Goal: Information Seeking & Learning: Learn about a topic

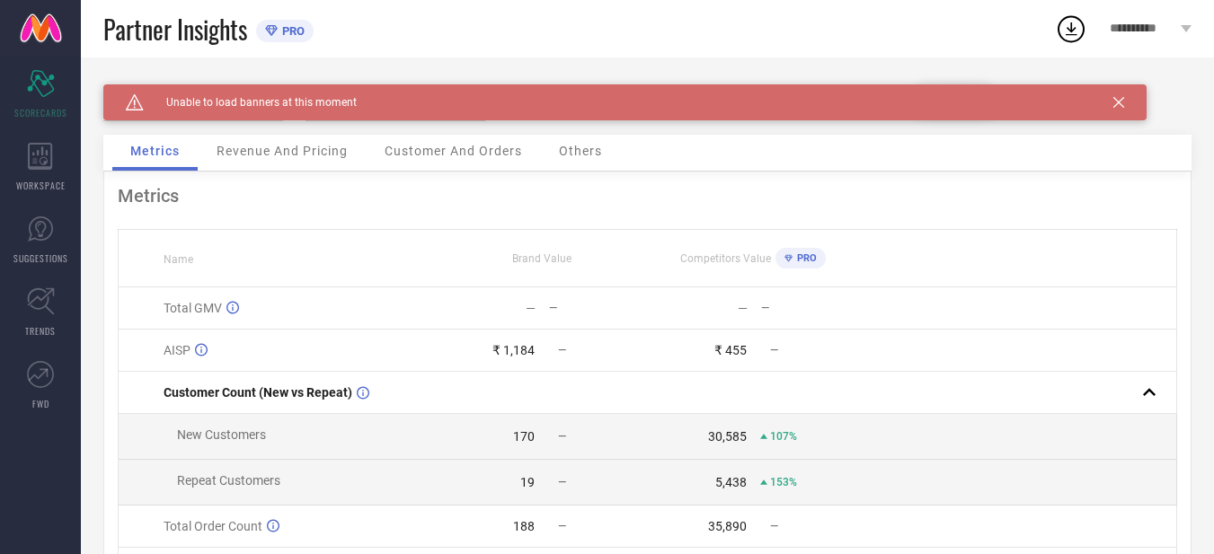
click at [289, 106] on span "Unable to load banners at this moment" at bounding box center [250, 102] width 213 height 13
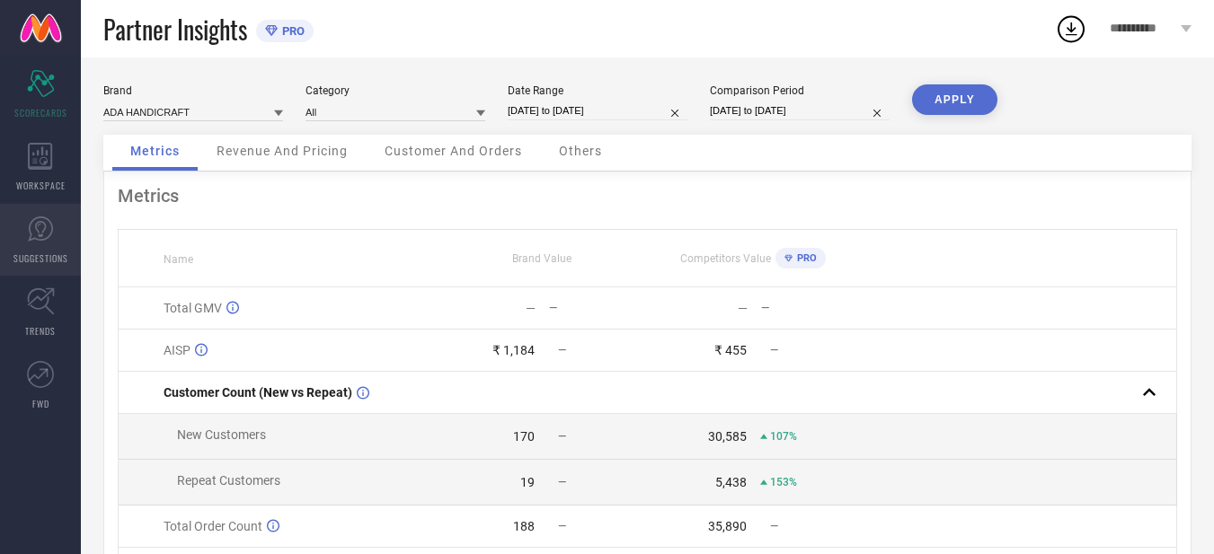
click at [64, 252] on span "SUGGESTIONS" at bounding box center [40, 258] width 55 height 13
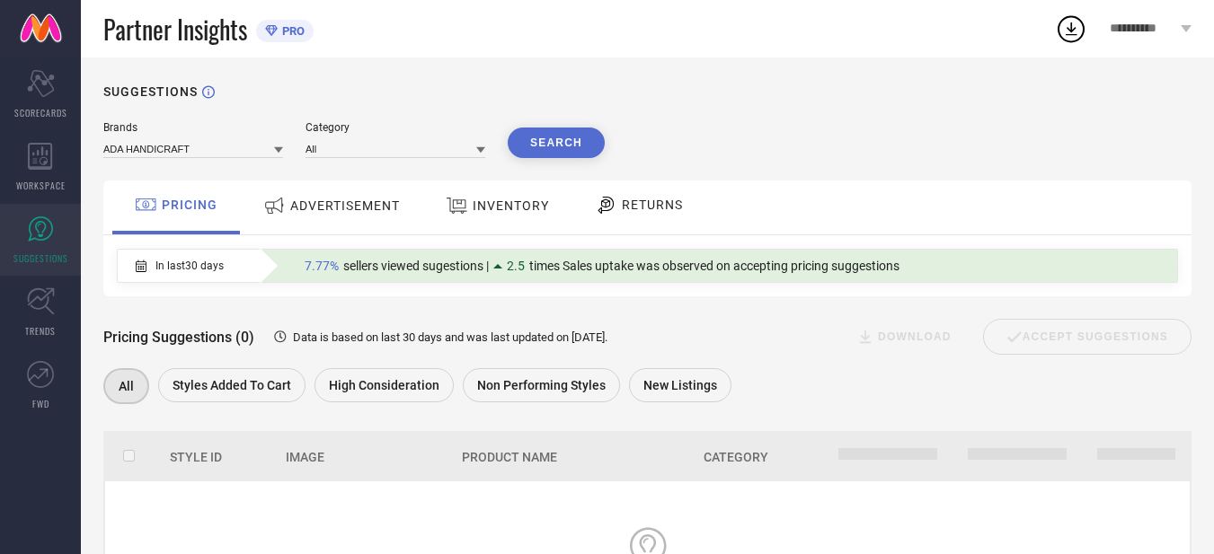
click at [328, 205] on span "ADVERTISEMENT" at bounding box center [345, 206] width 110 height 14
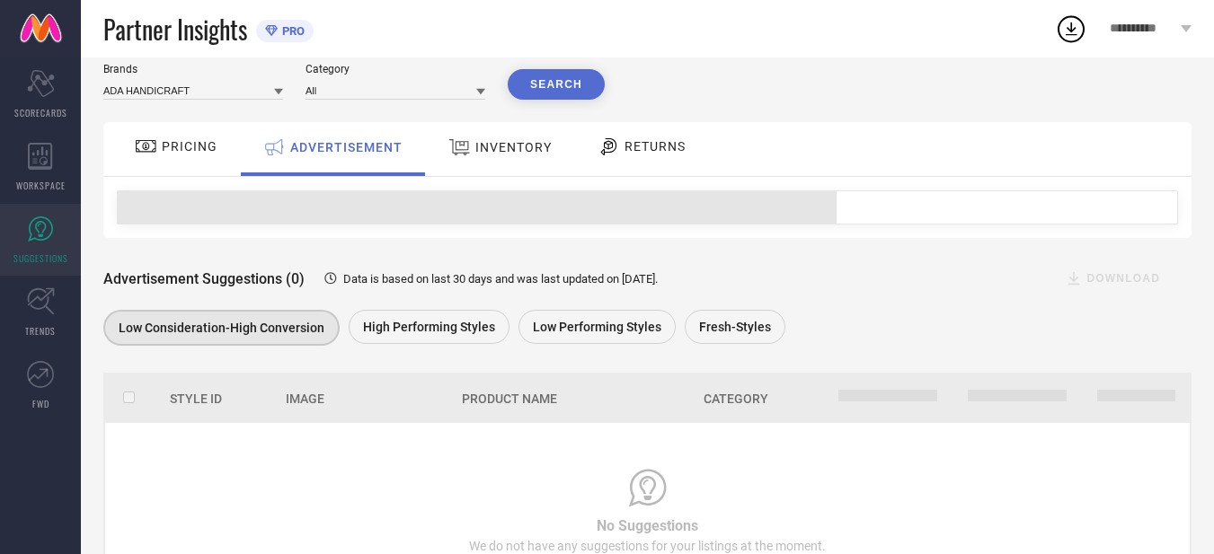
scroll to position [90, 0]
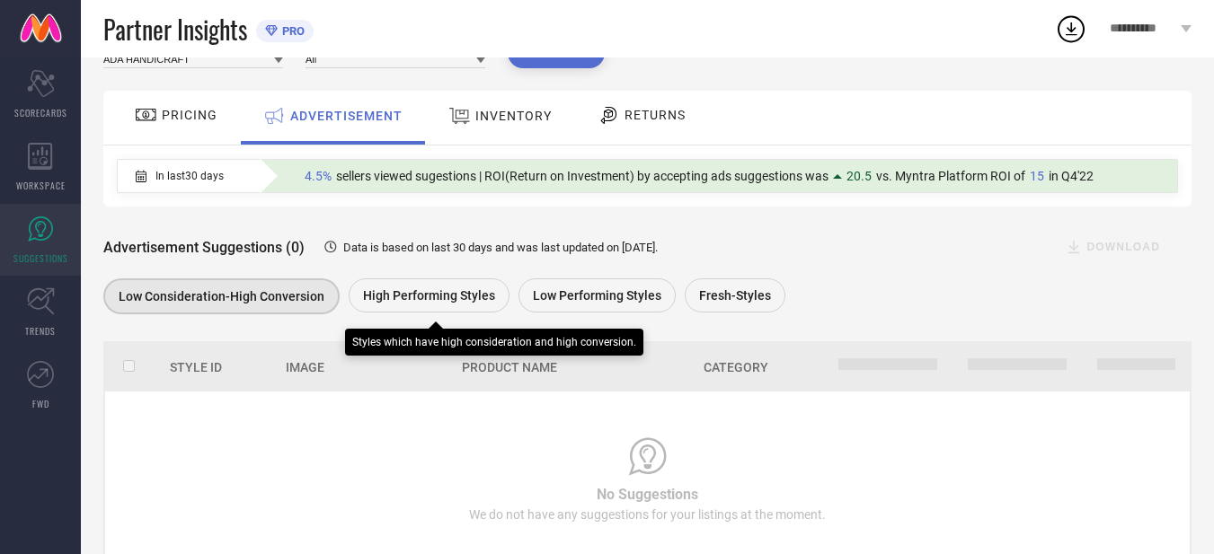
click at [444, 303] on span "High Performing Styles" at bounding box center [429, 295] width 132 height 14
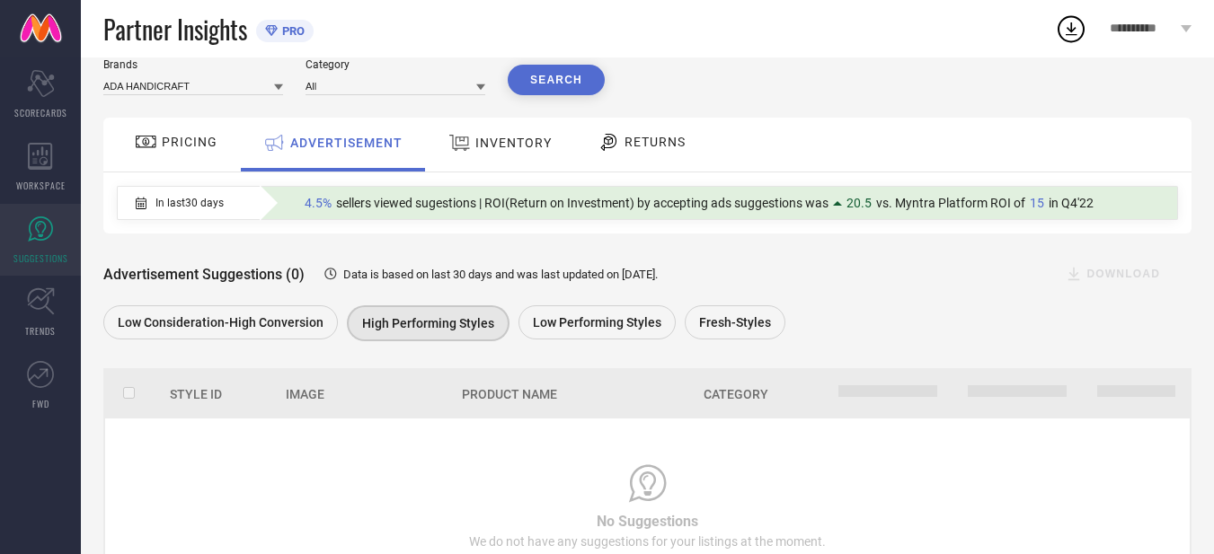
scroll to position [0, 0]
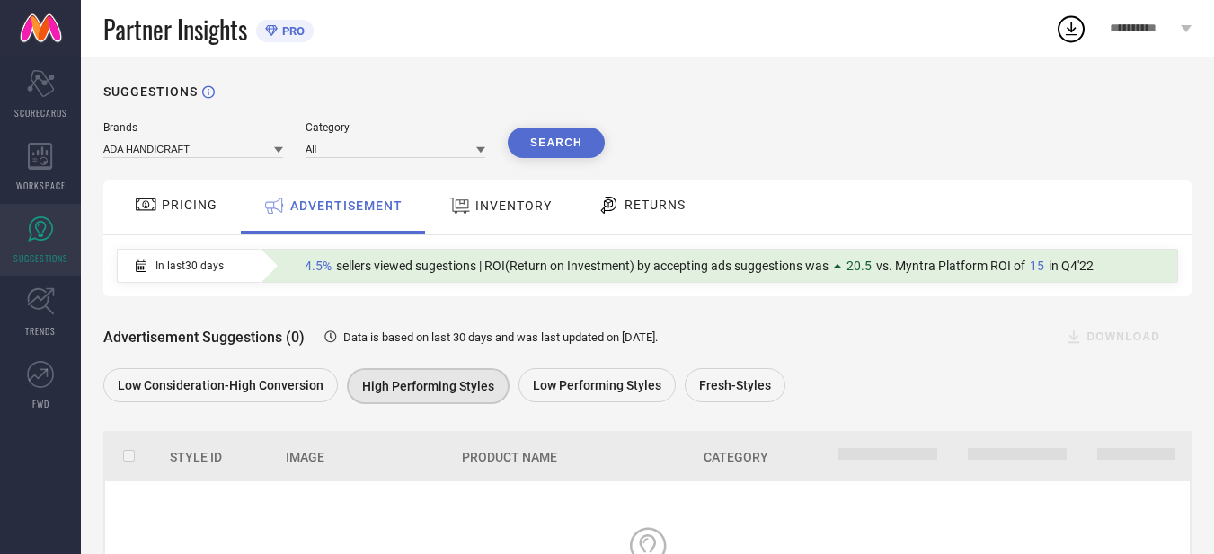
click at [517, 206] on span "INVENTORY" at bounding box center [513, 206] width 76 height 14
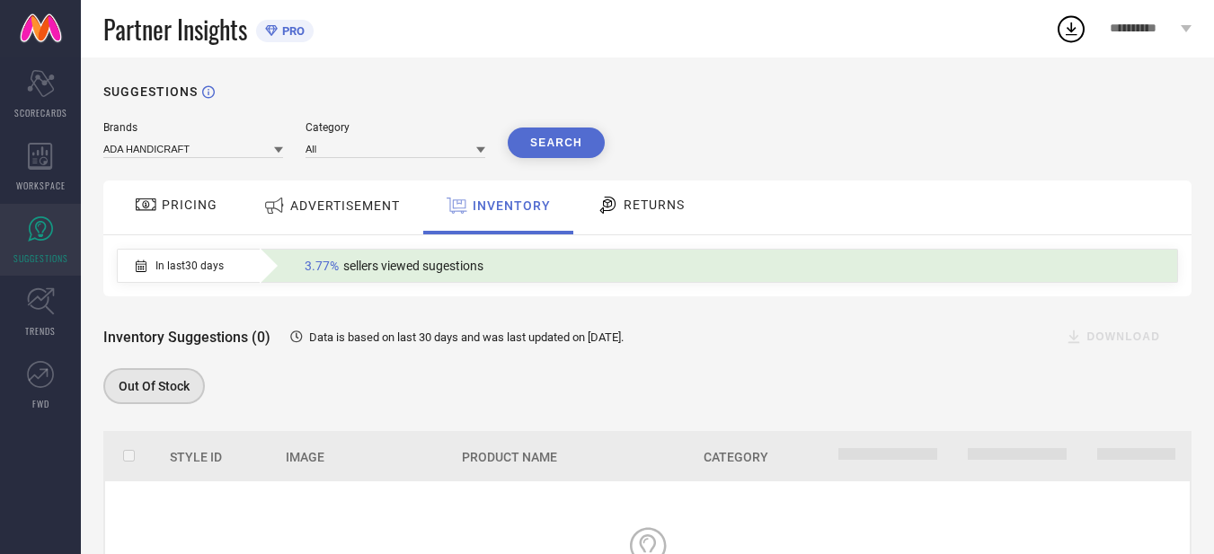
click at [629, 226] on div "RETURNS" at bounding box center [640, 208] width 133 height 54
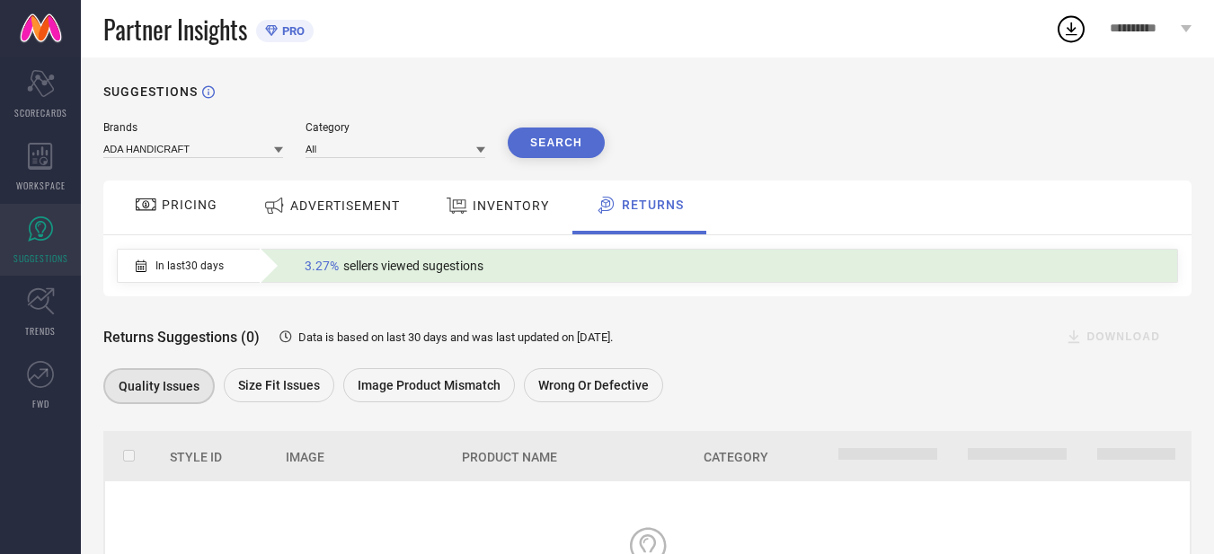
click at [438, 237] on div "In last 30 days 3.27% sellers viewed sugestions" at bounding box center [647, 265] width 1088 height 61
click at [562, 137] on button "Search" at bounding box center [556, 143] width 97 height 31
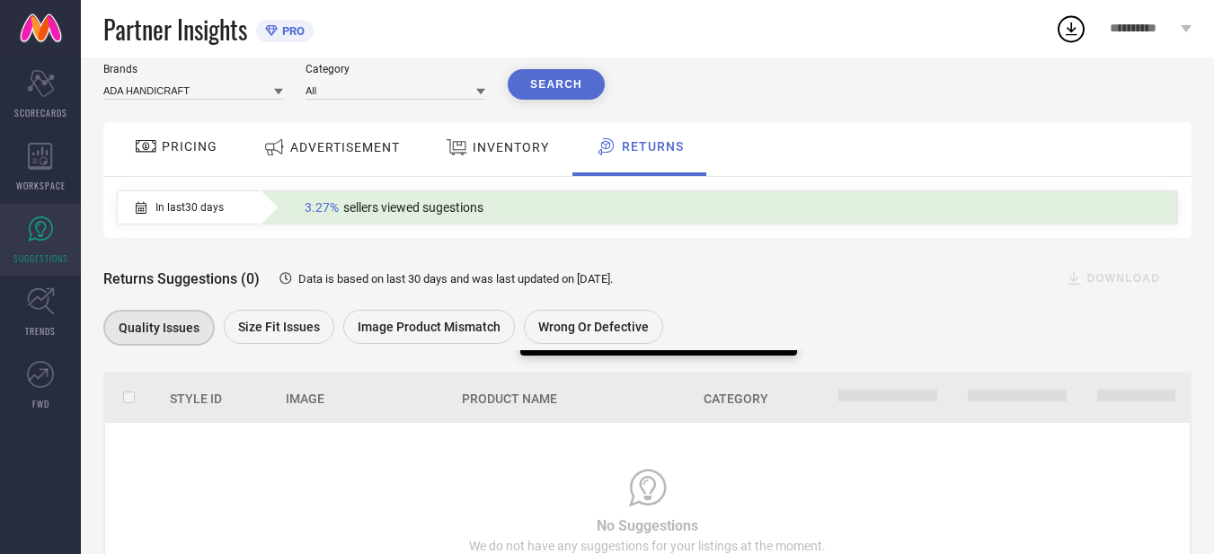
scroll to position [90, 0]
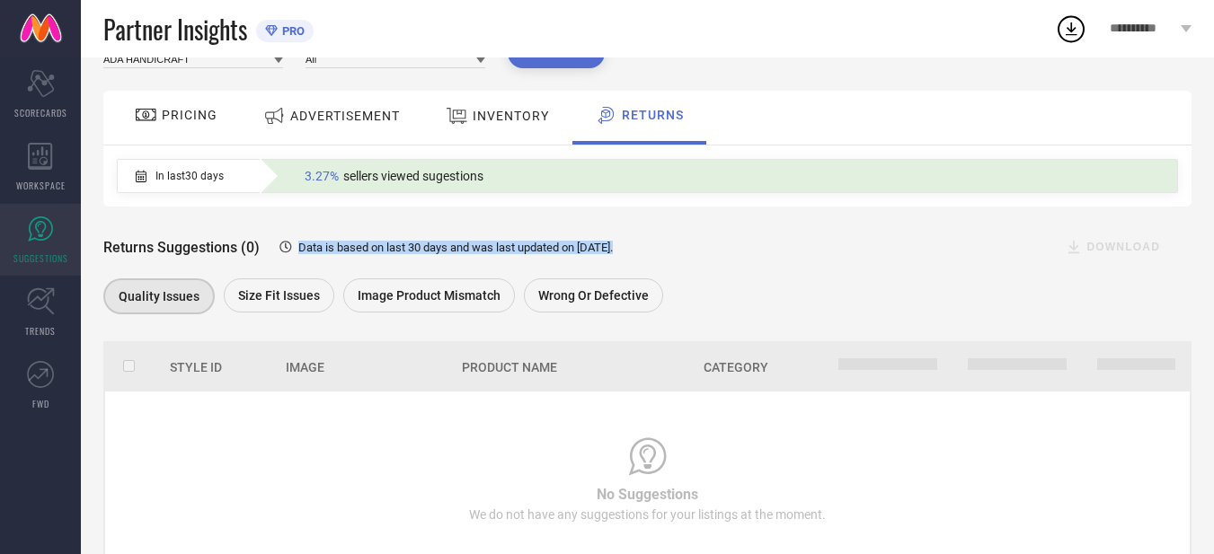
drag, startPoint x: 297, startPoint y: 253, endPoint x: 642, endPoint y: 254, distance: 345.0
click at [642, 254] on div "Returns Suggestions (0) Data is based on last 30 days and was last updated on 2…" at bounding box center [647, 247] width 1088 height 36
click at [731, 255] on div "Returns Suggestions (0) Data is based on last 30 days and was last updated on 2…" at bounding box center [647, 247] width 1088 height 36
click at [742, 277] on div "Returns Suggestions (0) Data is based on last 30 days and was last updated on 2…" at bounding box center [647, 263] width 1088 height 112
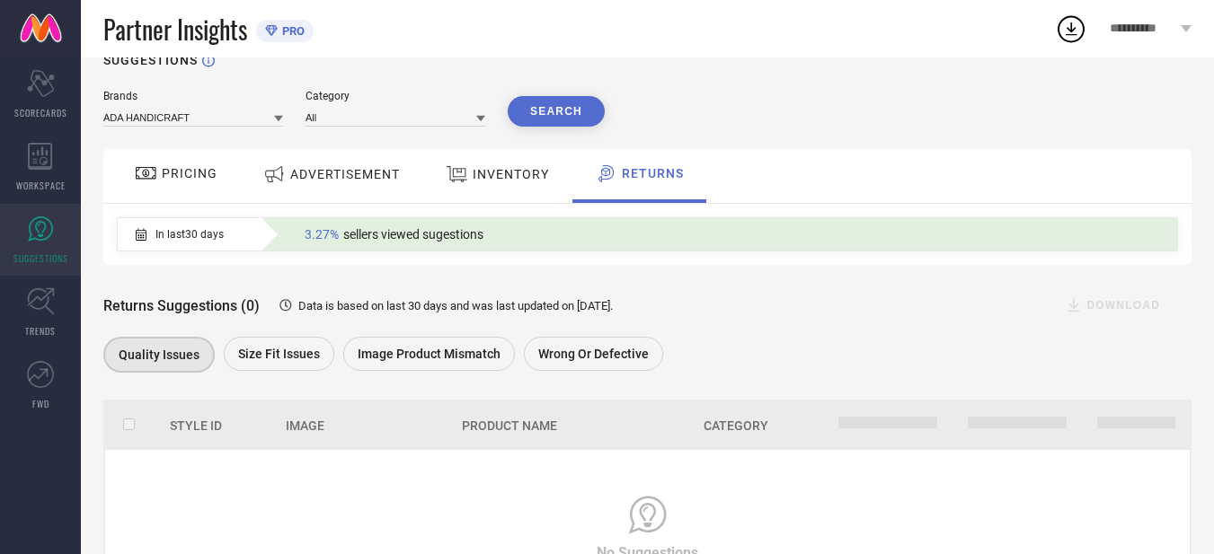
scroll to position [0, 0]
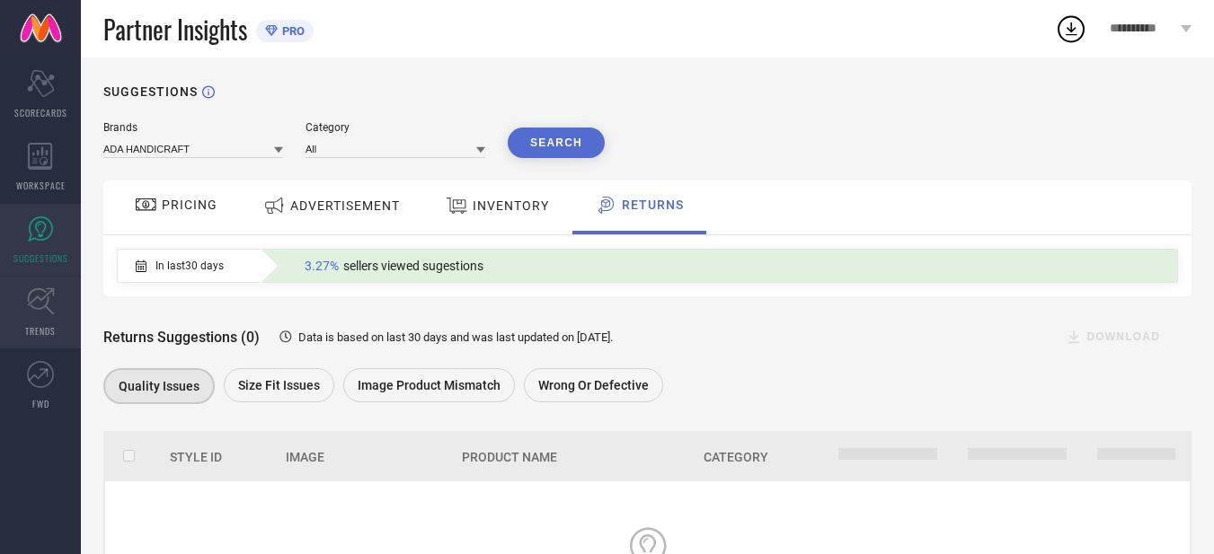
click at [34, 314] on icon at bounding box center [41, 302] width 28 height 28
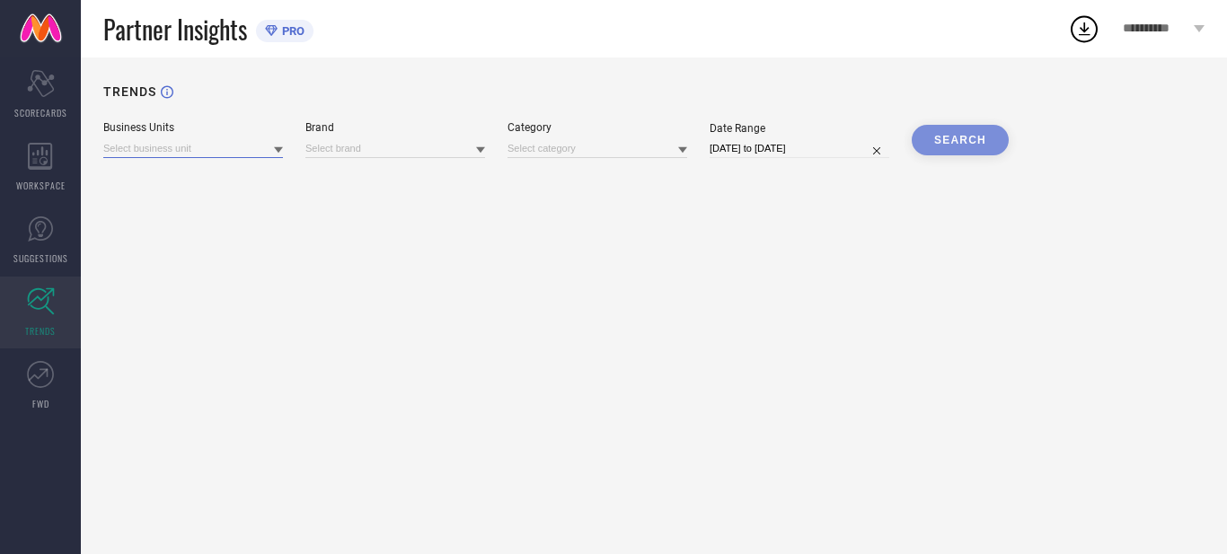
click at [169, 151] on input at bounding box center [193, 148] width 180 height 19
drag, startPoint x: 399, startPoint y: 261, endPoint x: 347, endPoint y: 298, distance: 63.8
click at [403, 270] on div "TRENDS Business Units No results found Brand Category Date Range 03-09-2025 to …" at bounding box center [654, 306] width 1146 height 497
click at [30, 400] on link "FWD" at bounding box center [40, 386] width 81 height 72
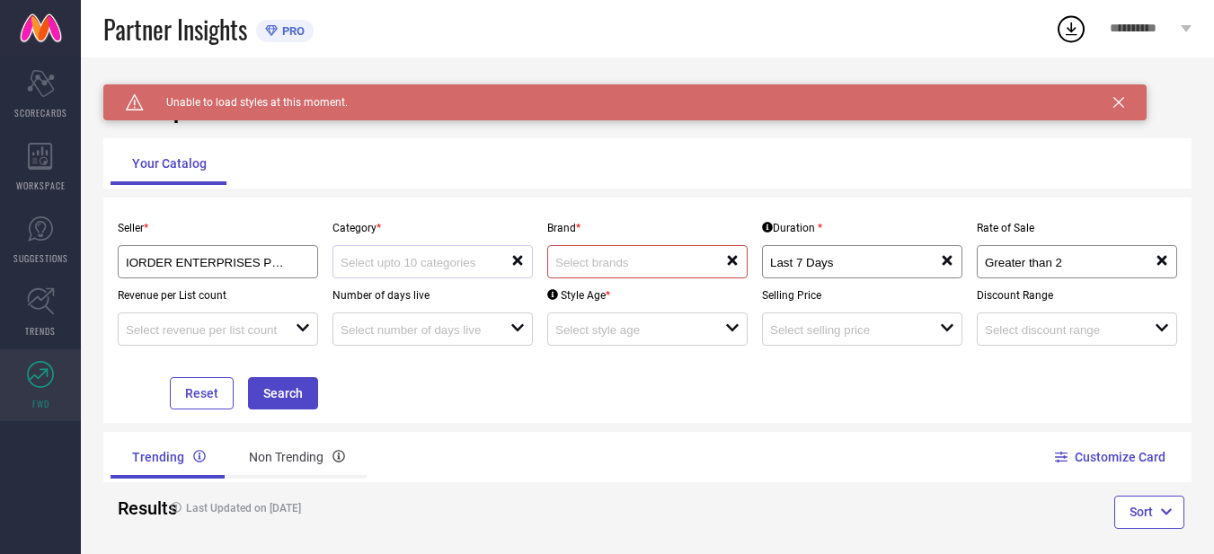
click at [462, 277] on div "reset" at bounding box center [432, 261] width 200 height 33
click at [565, 367] on div "Seller * IORDER ENTERPRISES PRIVATE LIMITED ( 26817 ) Category * reset Brand * …" at bounding box center [648, 310] width 1074 height 199
click at [872, 259] on input "Last 7 Days" at bounding box center [846, 262] width 153 height 13
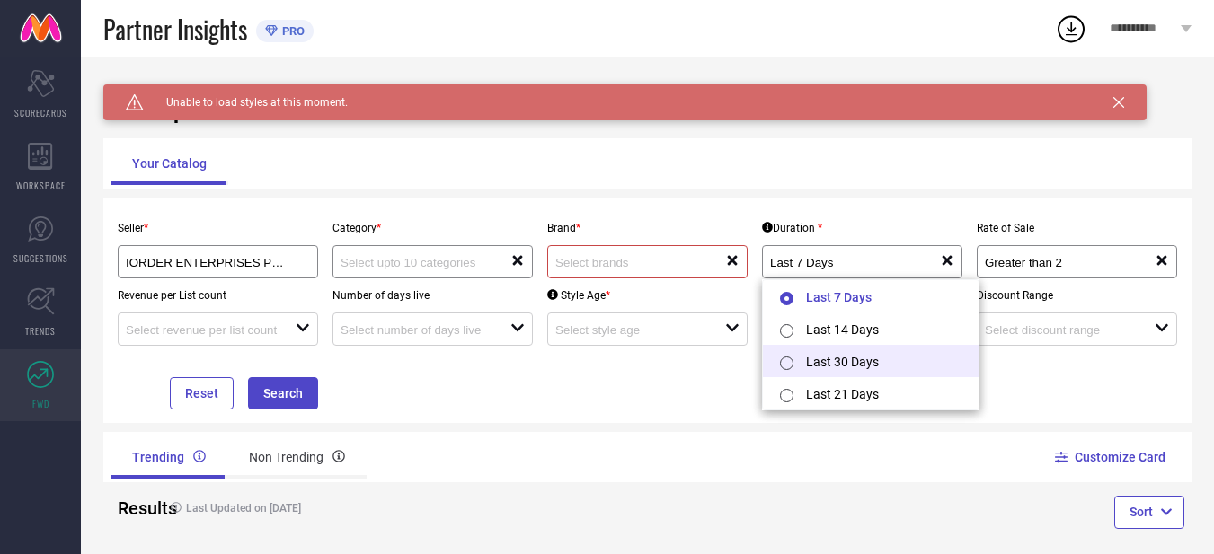
click at [887, 362] on li "Last 30 Days" at bounding box center [871, 361] width 216 height 32
type input "Last 30 Days"
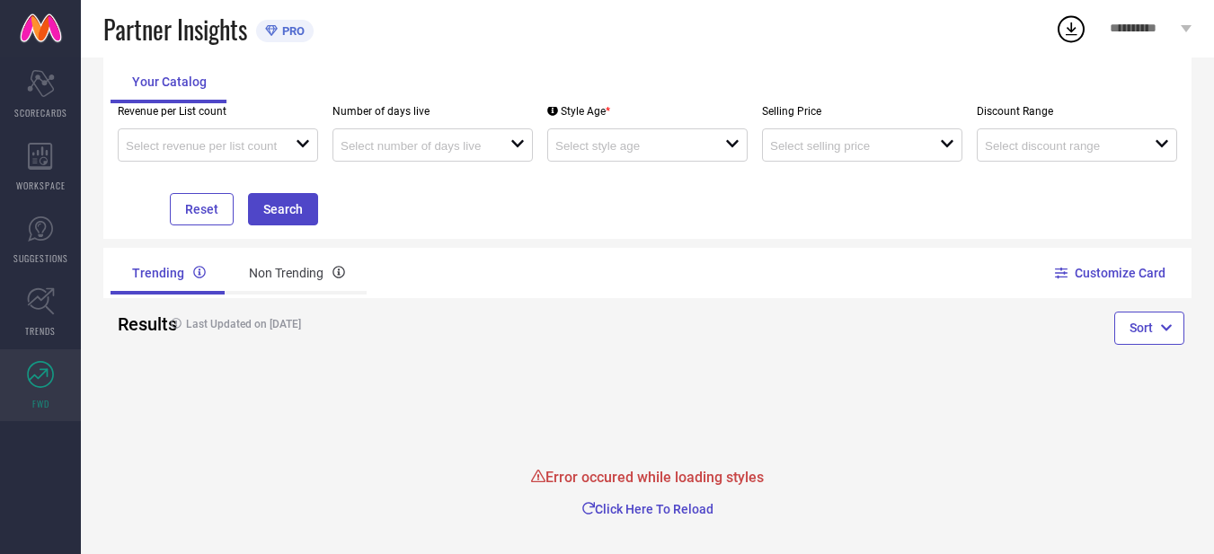
scroll to position [190, 0]
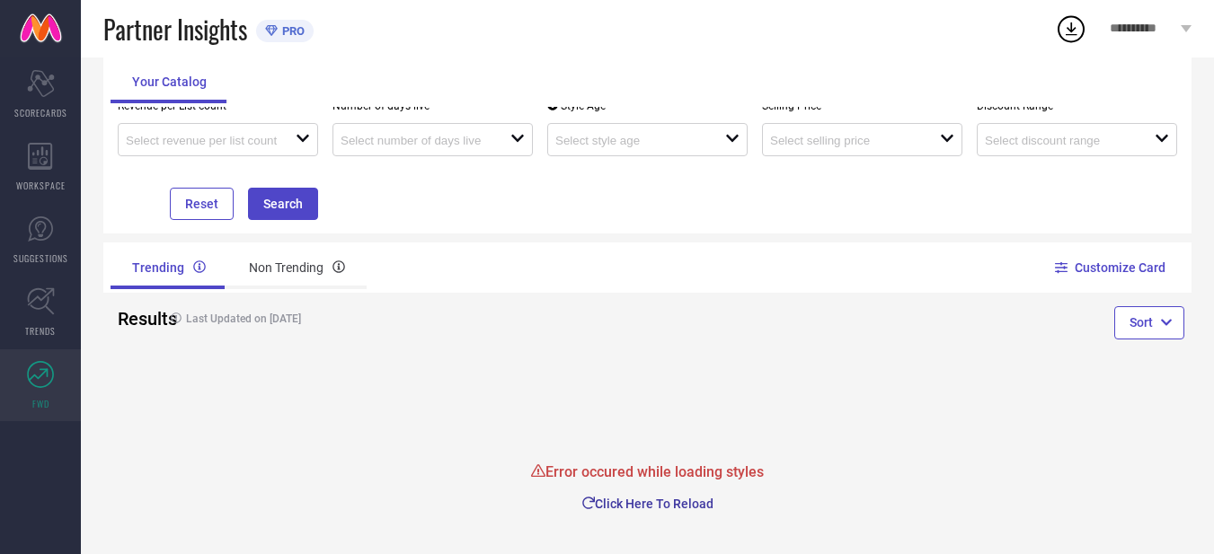
click at [637, 508] on button "Click Here To Reload" at bounding box center [647, 504] width 233 height 18
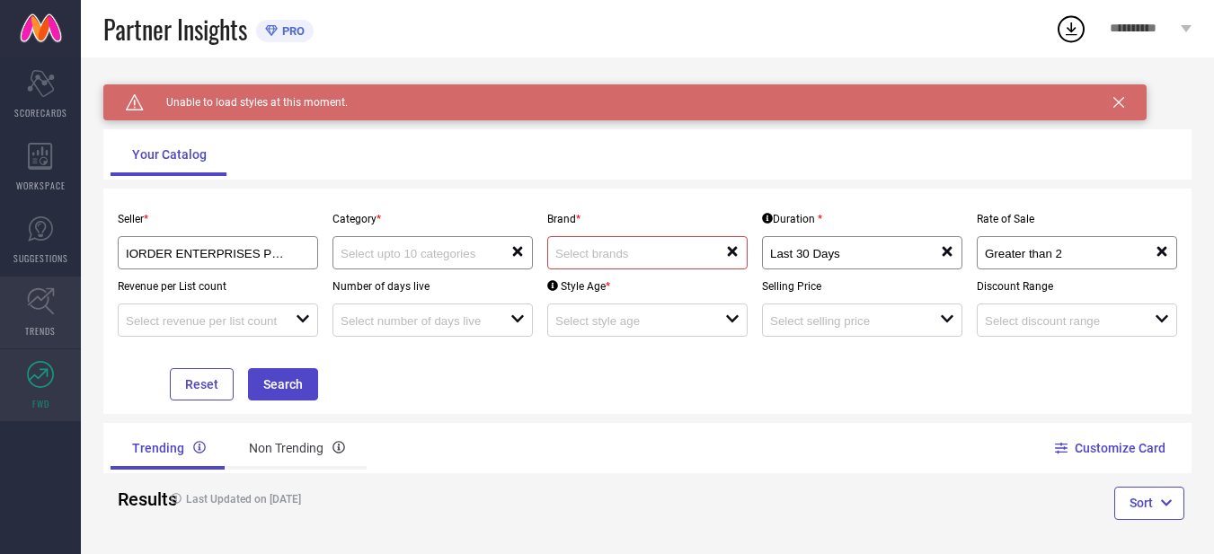
scroll to position [0, 0]
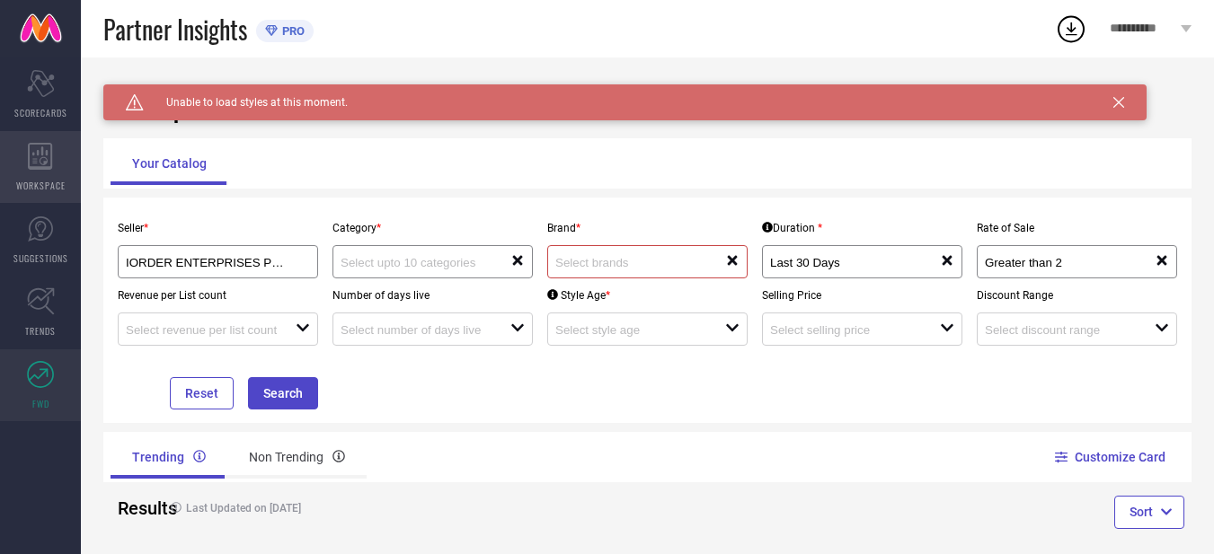
click at [41, 155] on icon at bounding box center [40, 156] width 24 height 27
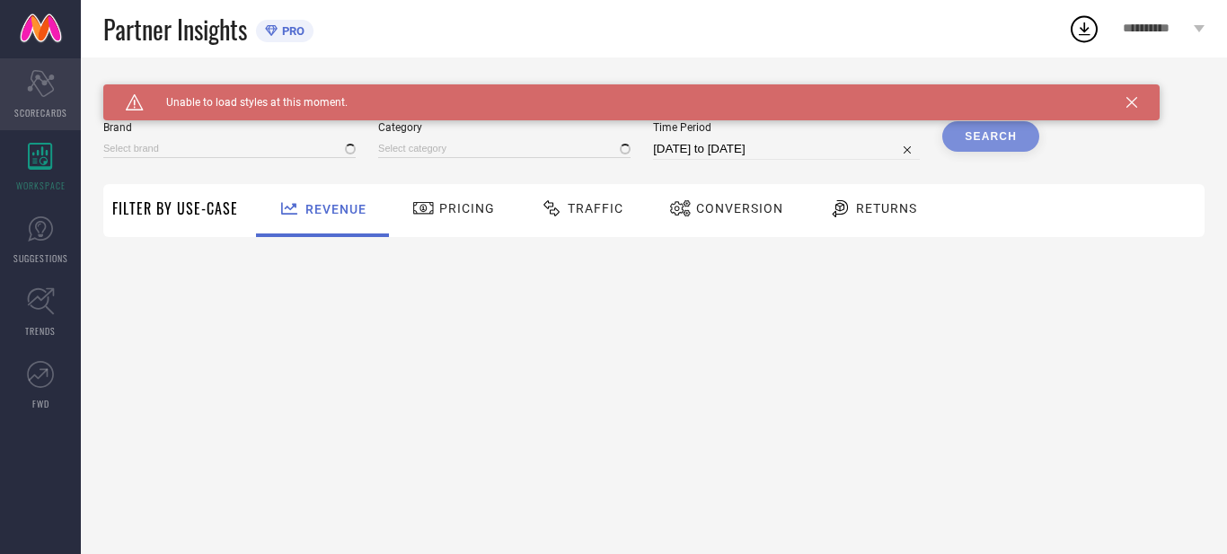
type input "ADA HANDICRAFT"
type input "All"
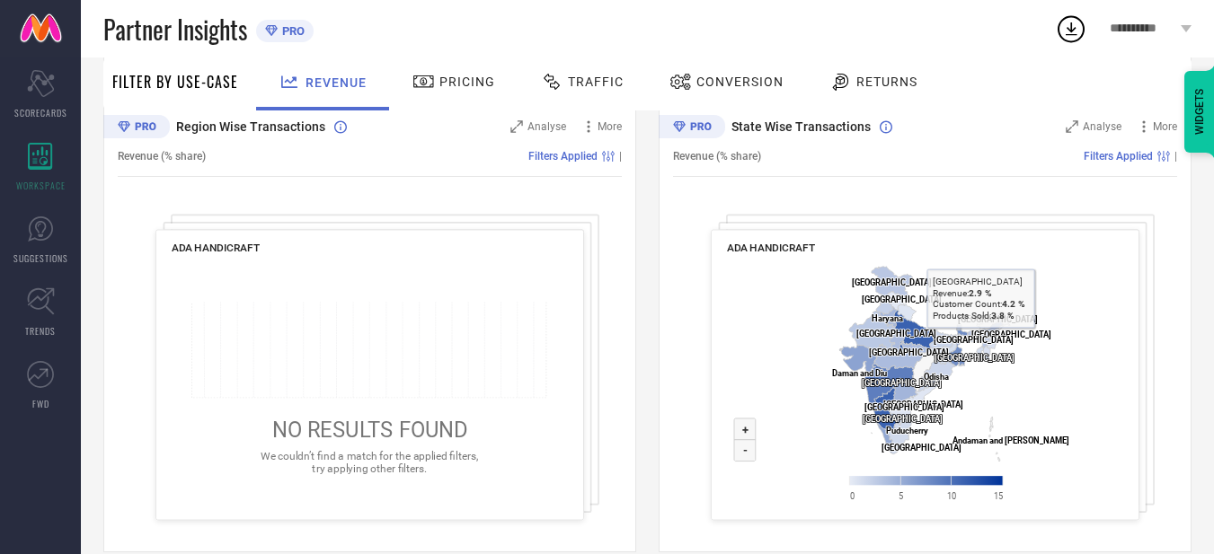
scroll to position [704, 0]
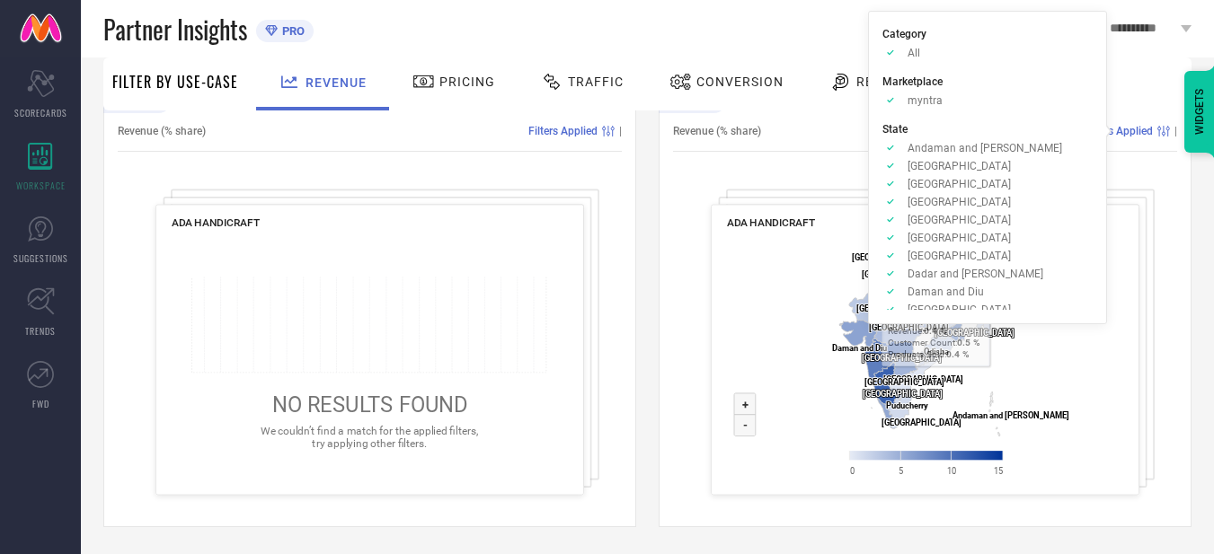
click at [1138, 135] on span "Filters Applied" at bounding box center [1118, 131] width 69 height 13
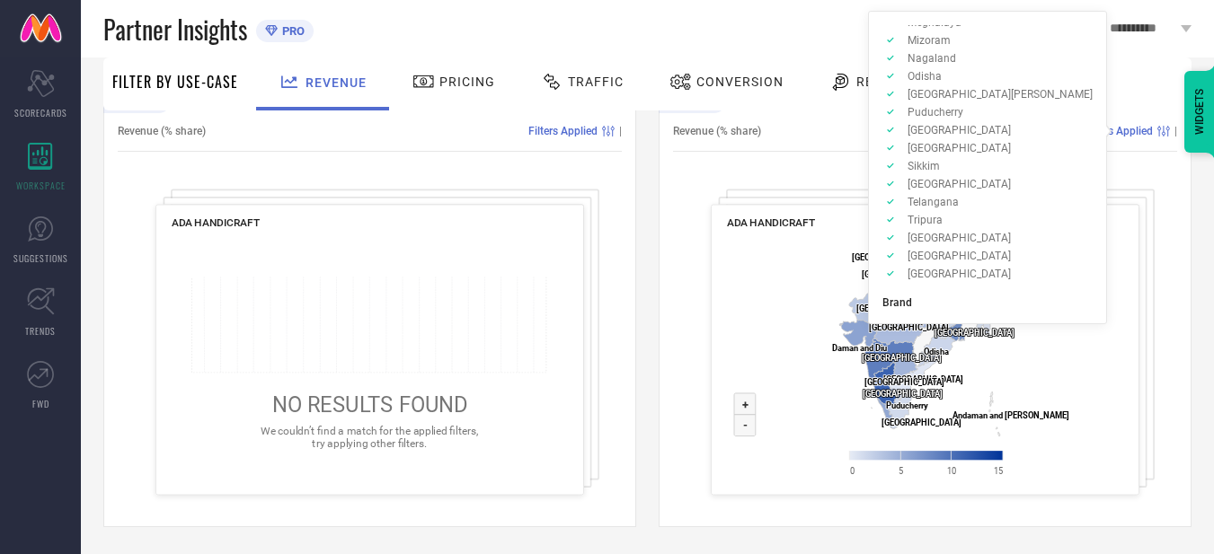
scroll to position [557, 0]
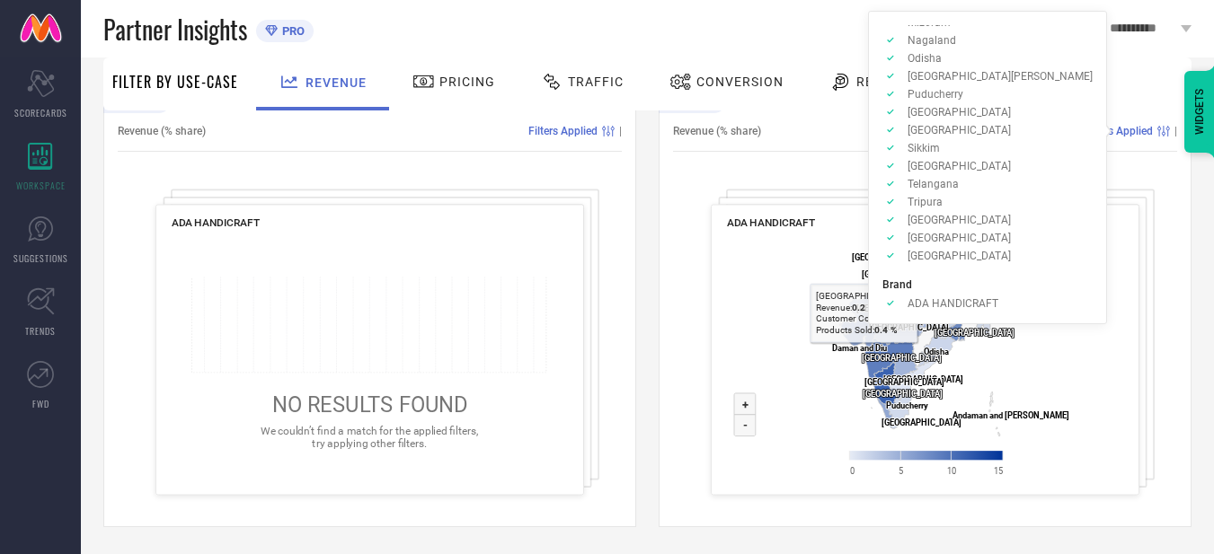
click at [716, 252] on div "ADA HANDICRAFT Created with Highcharts 9.3.3 Zoom in + Zoom out - Andhra Prades…" at bounding box center [925, 350] width 429 height 291
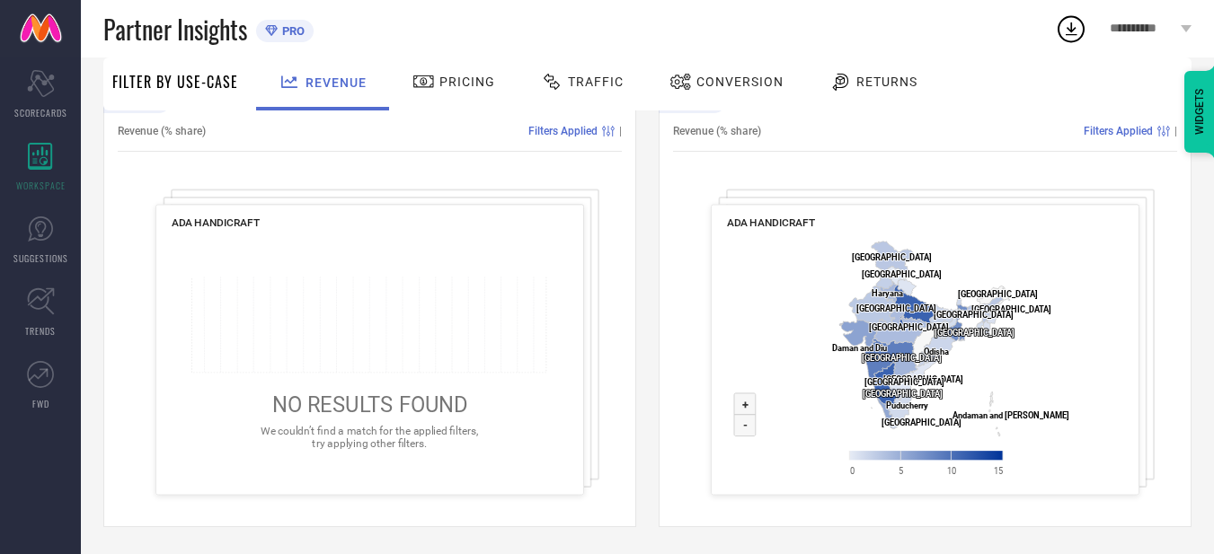
click at [447, 83] on span "Pricing" at bounding box center [467, 82] width 56 height 14
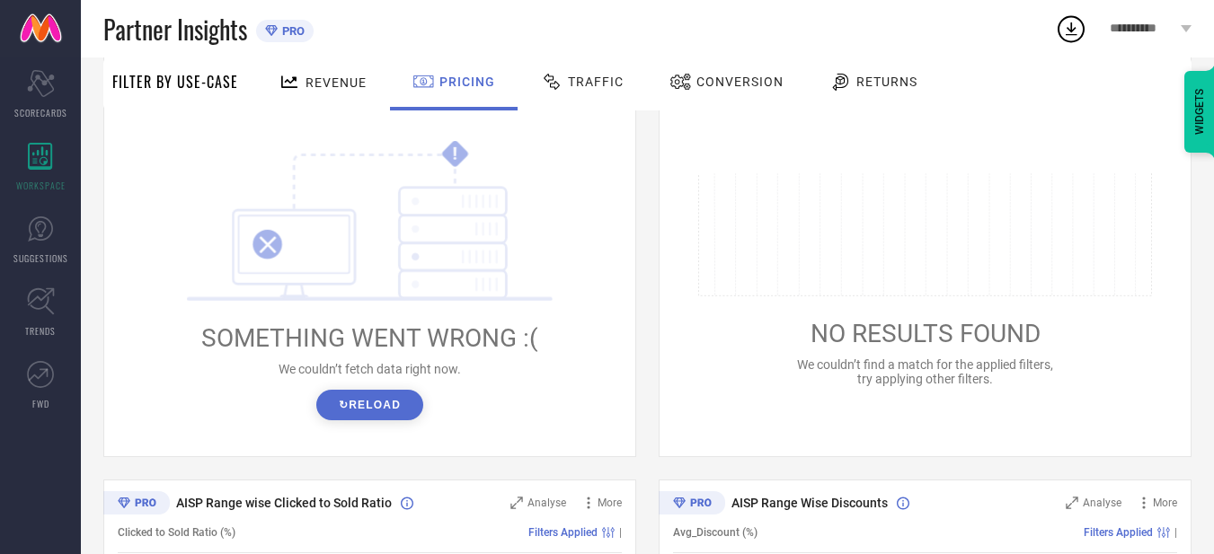
scroll to position [270, 0]
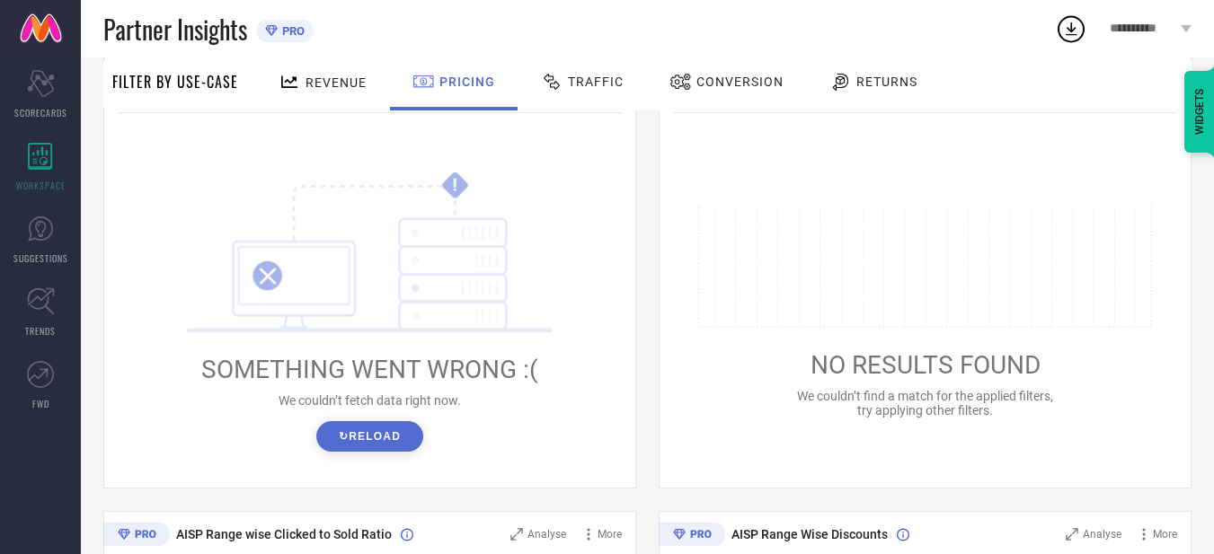
click at [348, 441] on button "↻ Reload" at bounding box center [369, 436] width 107 height 31
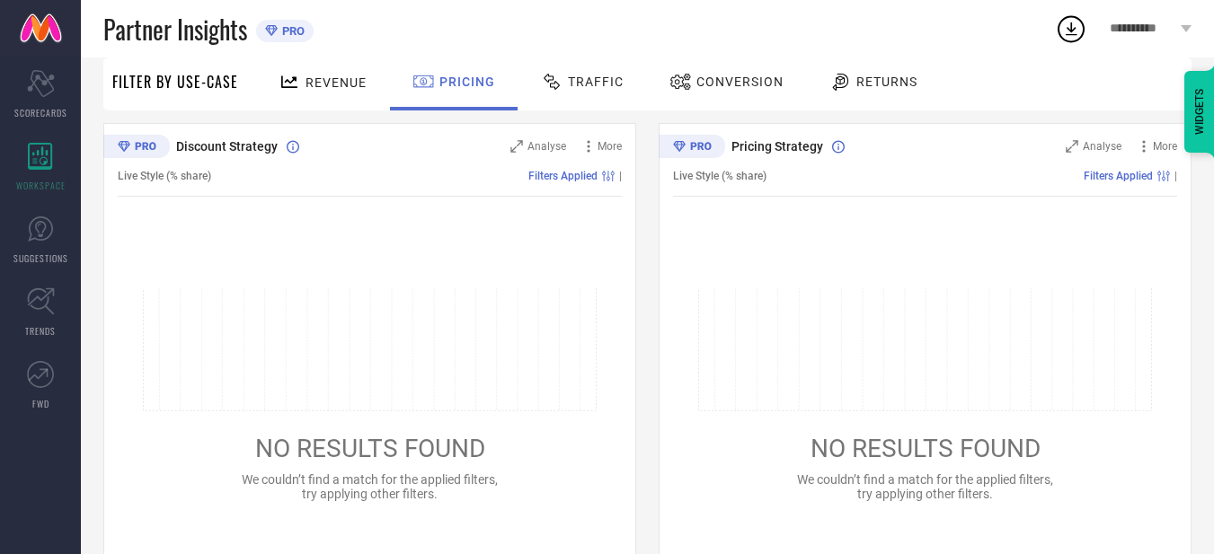
scroll to position [0, 0]
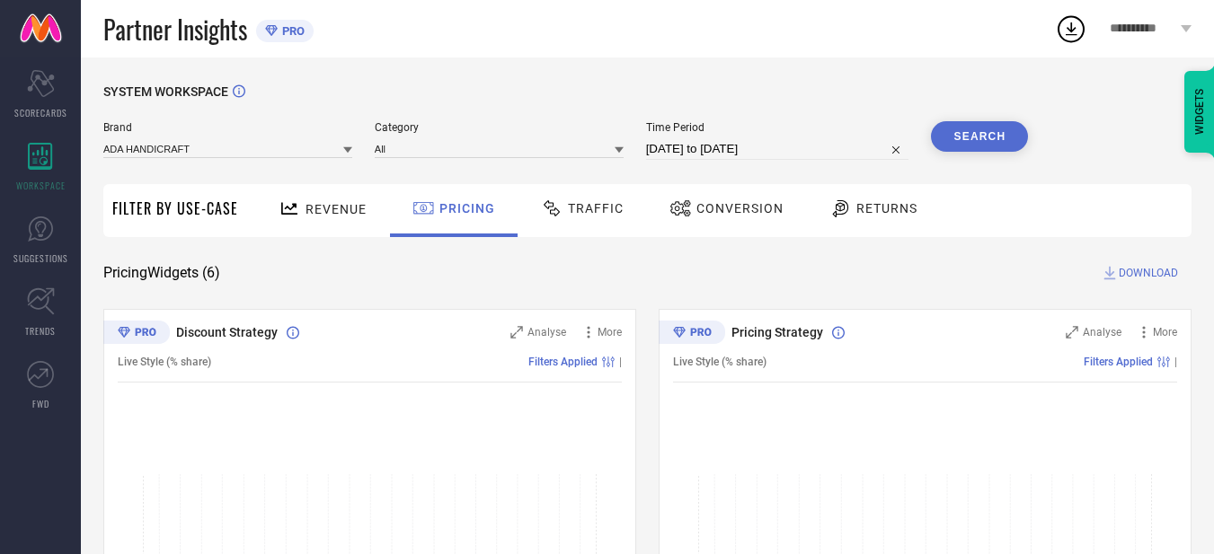
select select "8"
select select "2025"
select select "9"
select select "2025"
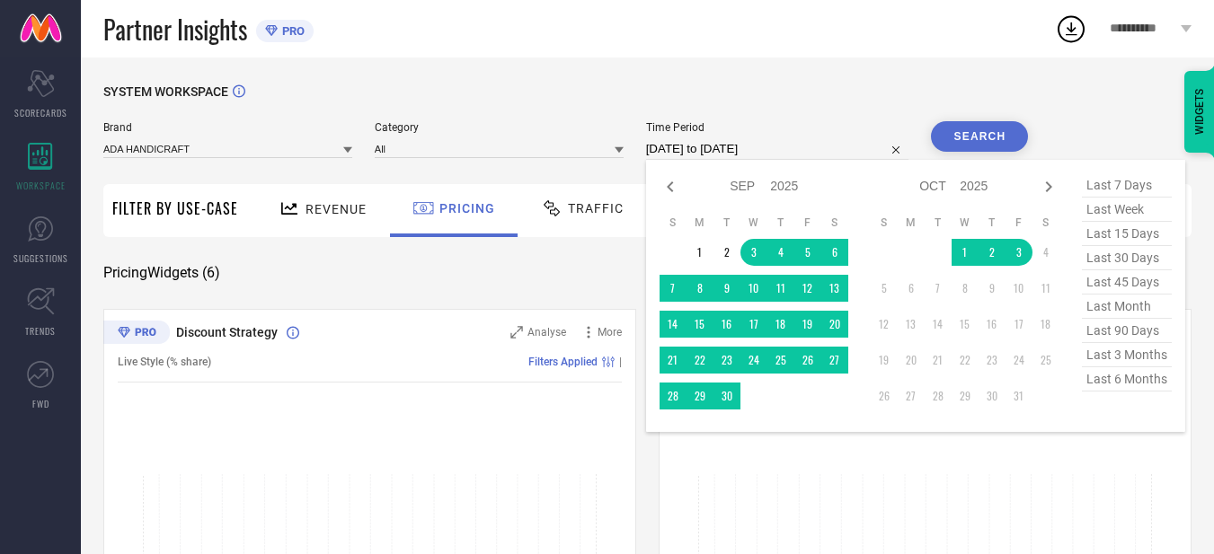
click at [755, 153] on input "03-09-2025 to 03-10-2025" at bounding box center [777, 149] width 263 height 22
click at [1144, 286] on span "last 45 days" at bounding box center [1127, 282] width 90 height 24
type input "20-08-2025 to 03-10-2025"
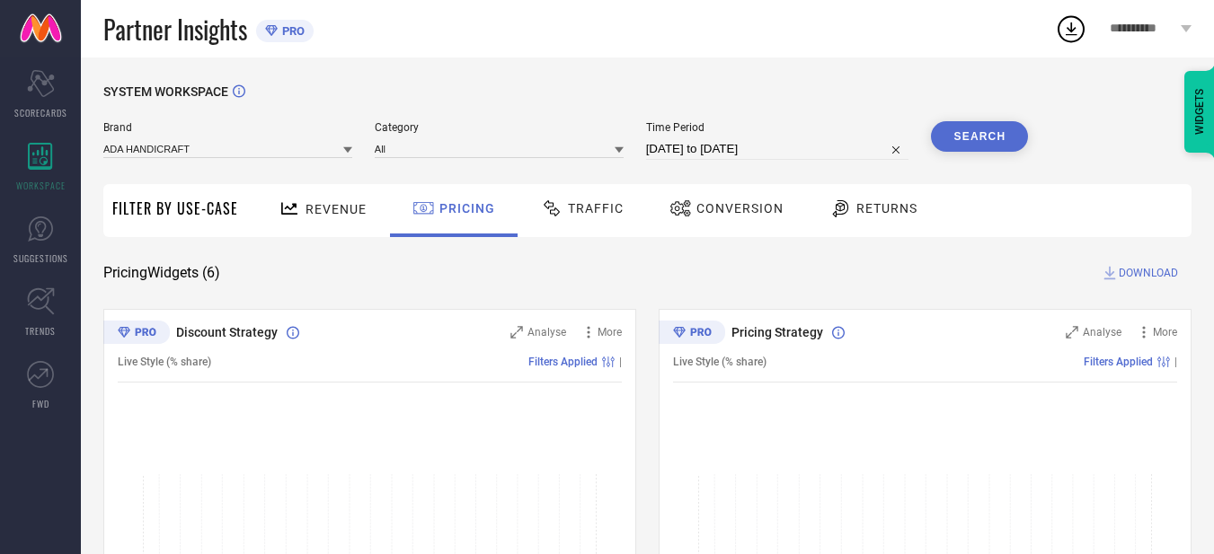
click at [968, 155] on div "Search" at bounding box center [979, 140] width 97 height 39
click at [976, 137] on button "Search" at bounding box center [979, 136] width 97 height 31
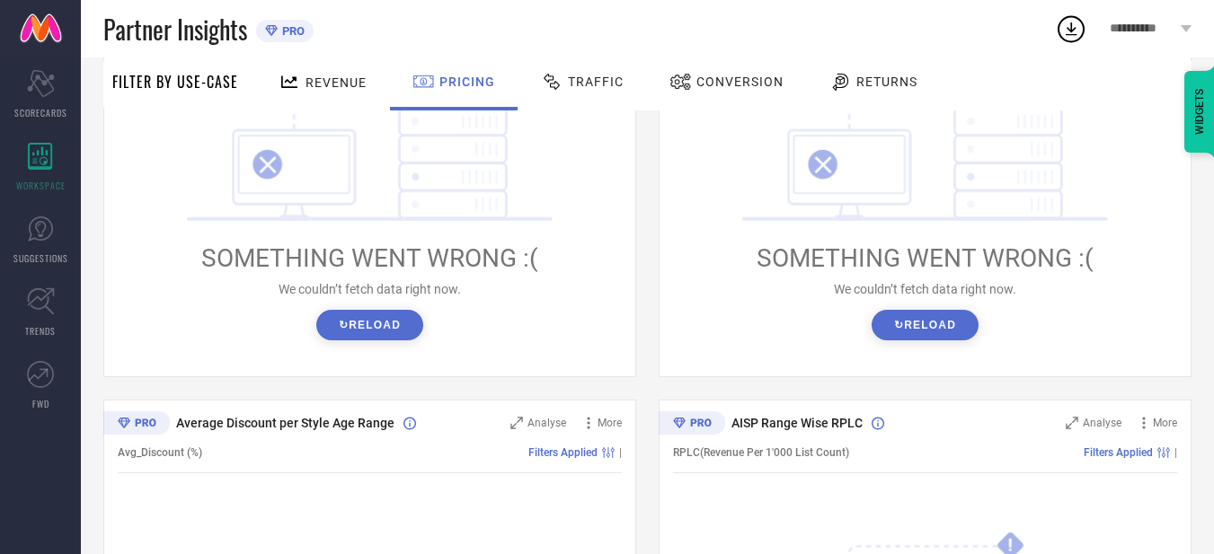
scroll to position [988, 0]
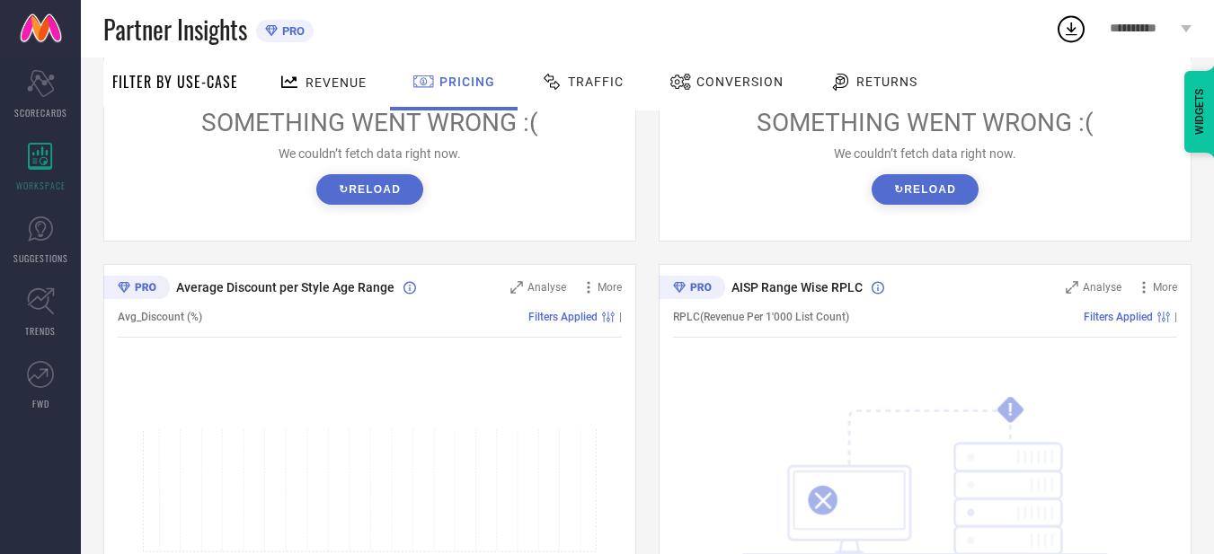
click at [350, 192] on button "↻ Reload" at bounding box center [369, 189] width 107 height 31
click at [886, 197] on button "↻ Reload" at bounding box center [925, 189] width 107 height 31
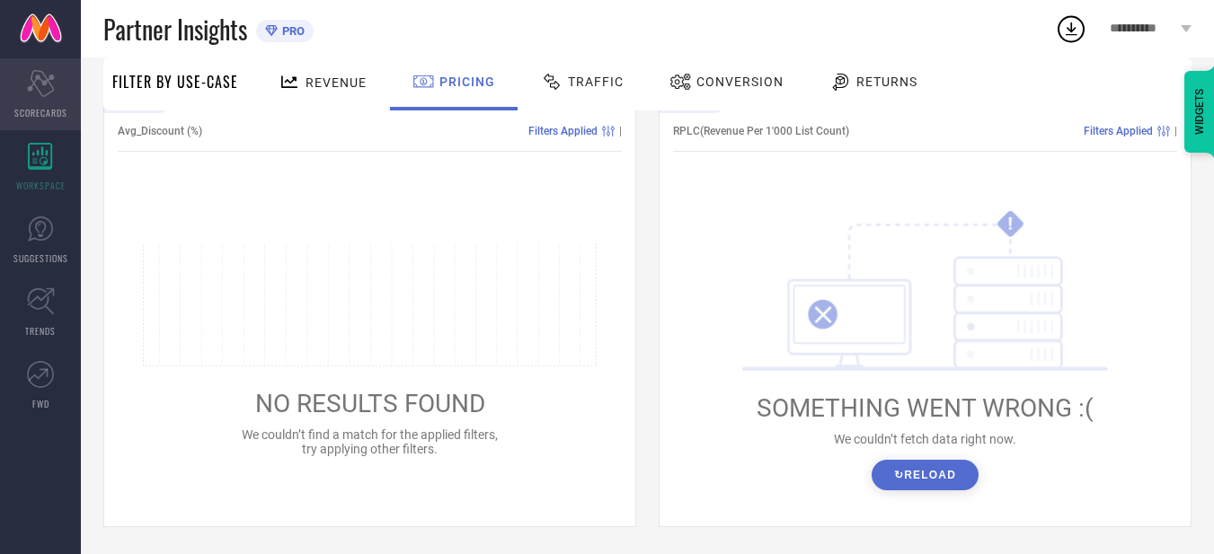
click at [33, 94] on icon "Scorecard" at bounding box center [41, 83] width 28 height 27
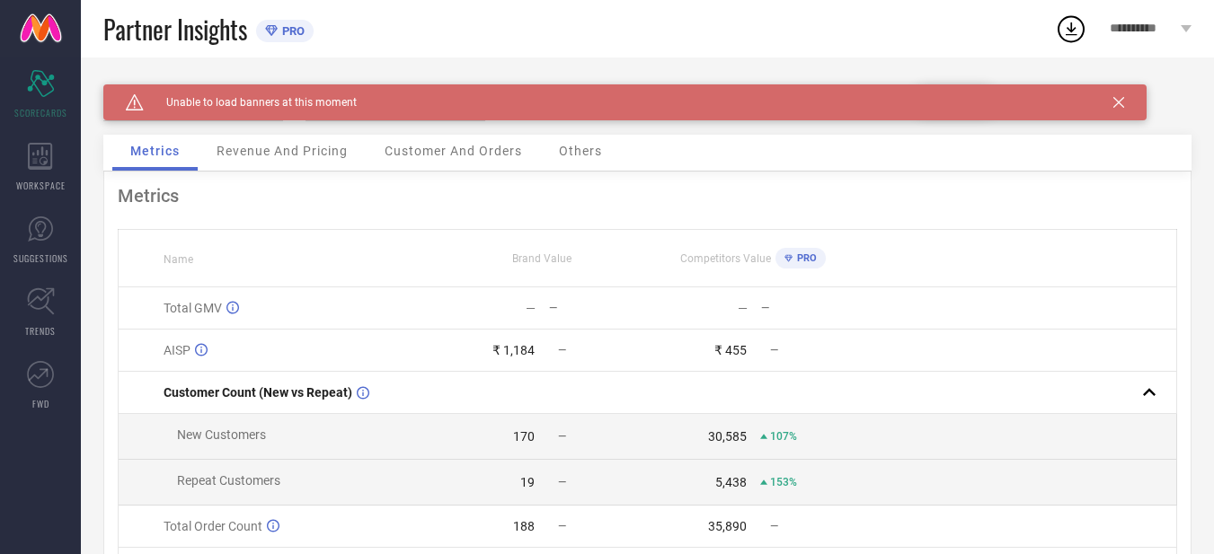
drag, startPoint x: 446, startPoint y: 145, endPoint x: 491, endPoint y: 187, distance: 62.3
click at [447, 145] on span "Customer And Orders" at bounding box center [453, 151] width 137 height 14
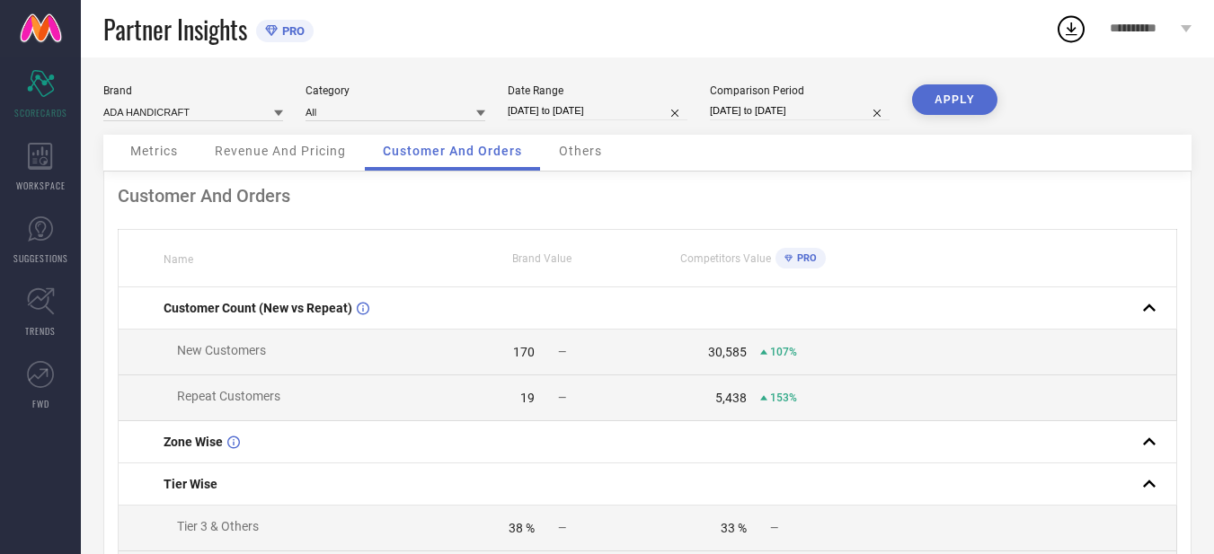
click at [730, 399] on div "5,438" at bounding box center [730, 398] width 31 height 14
click at [730, 398] on div "5,438" at bounding box center [730, 398] width 31 height 14
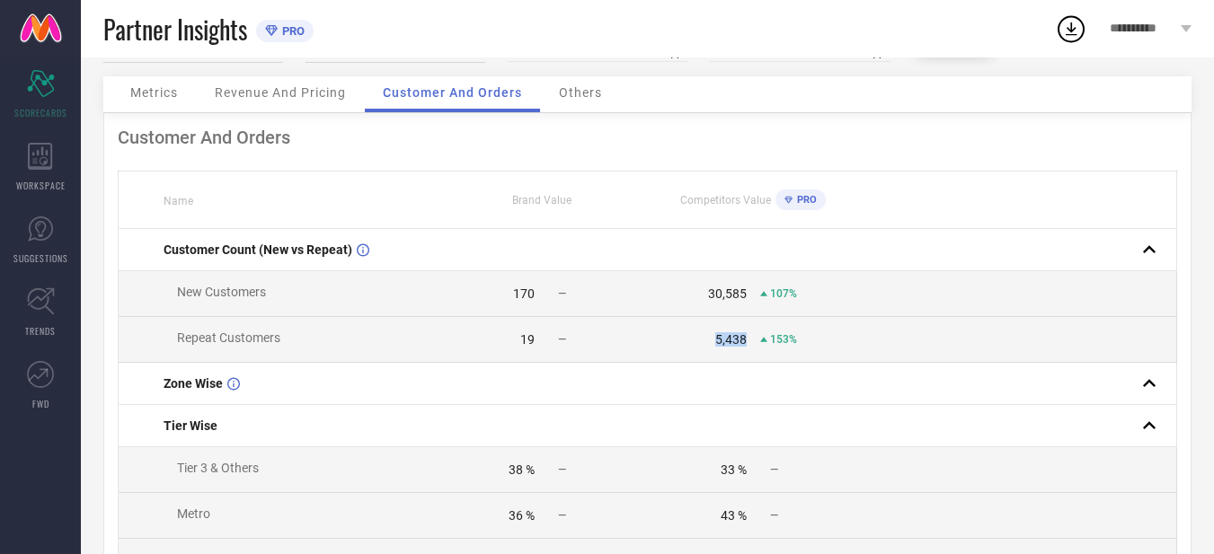
scroll to position [90, 0]
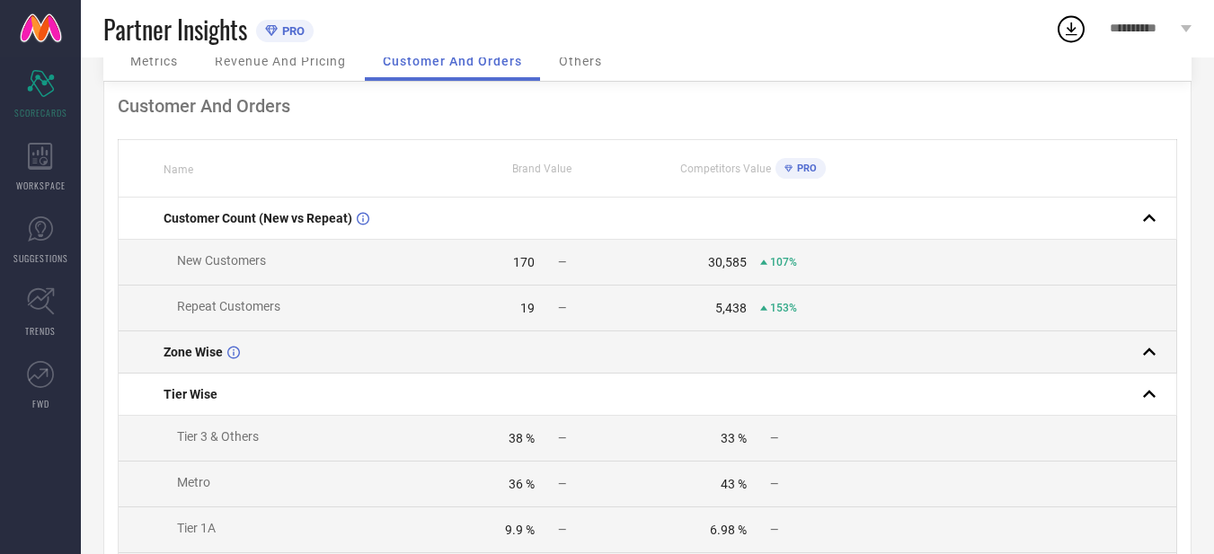
click at [515, 350] on td at bounding box center [542, 353] width 212 height 42
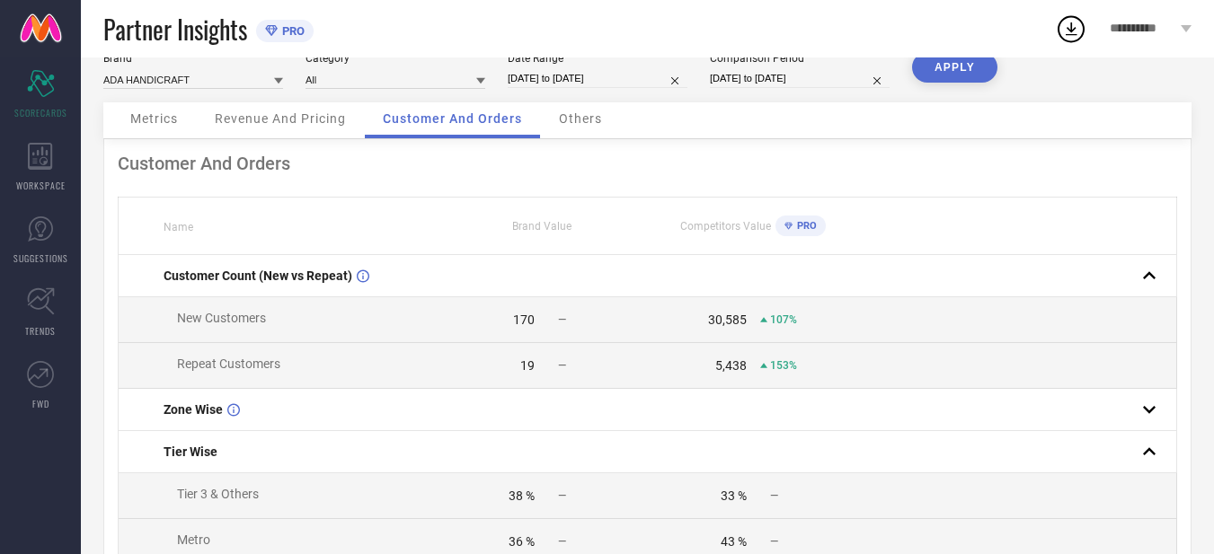
scroll to position [0, 0]
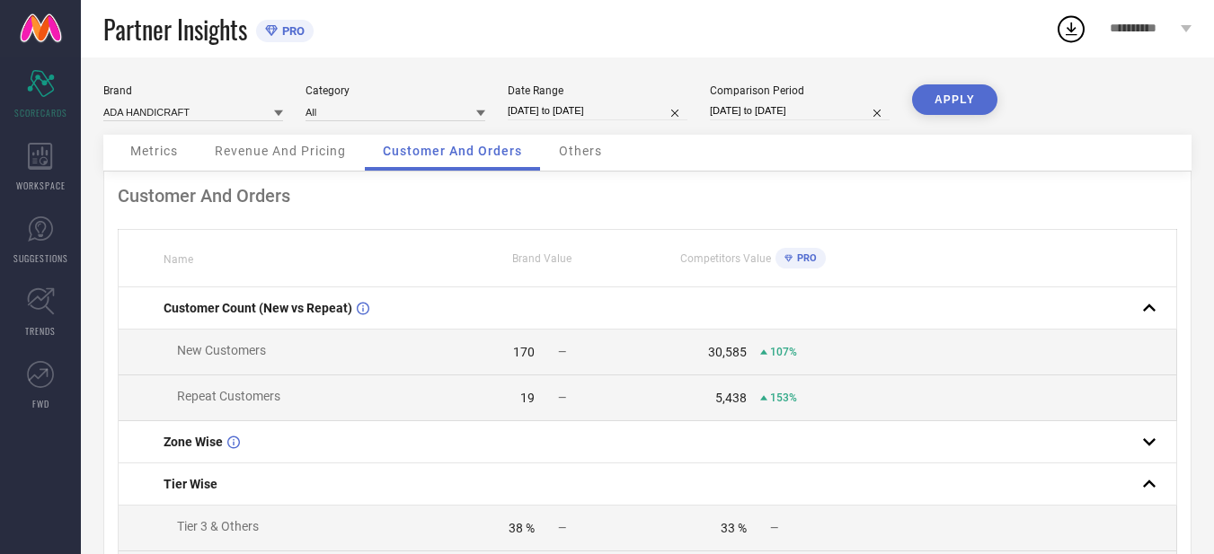
click at [544, 258] on span "Brand Value" at bounding box center [541, 258] width 59 height 13
click at [295, 149] on span "Revenue And Pricing" at bounding box center [280, 151] width 131 height 14
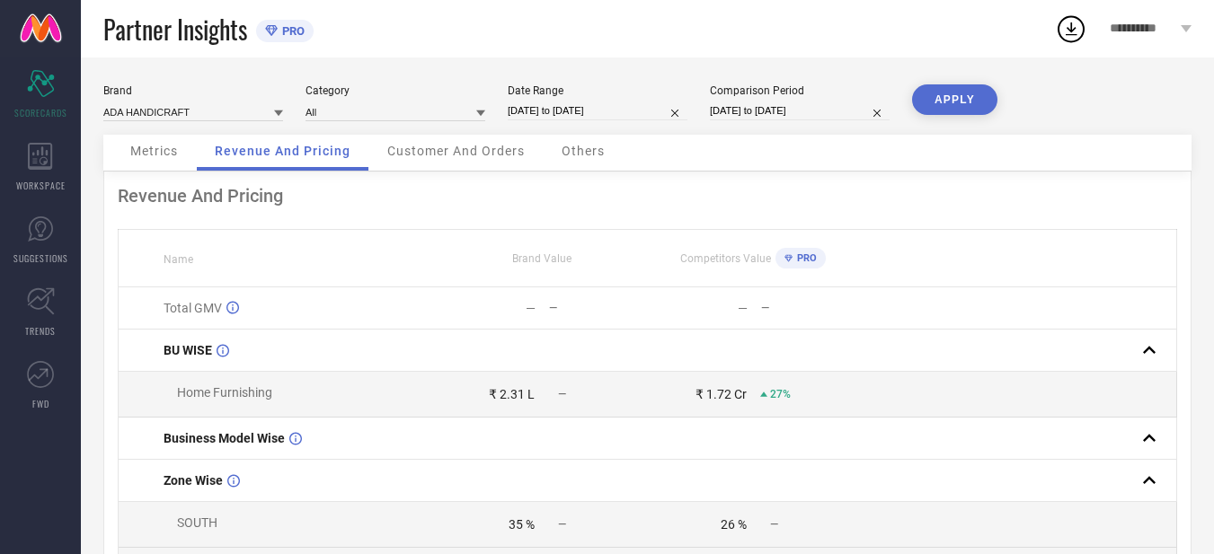
click at [466, 161] on div "Customer And Orders" at bounding box center [455, 153] width 173 height 36
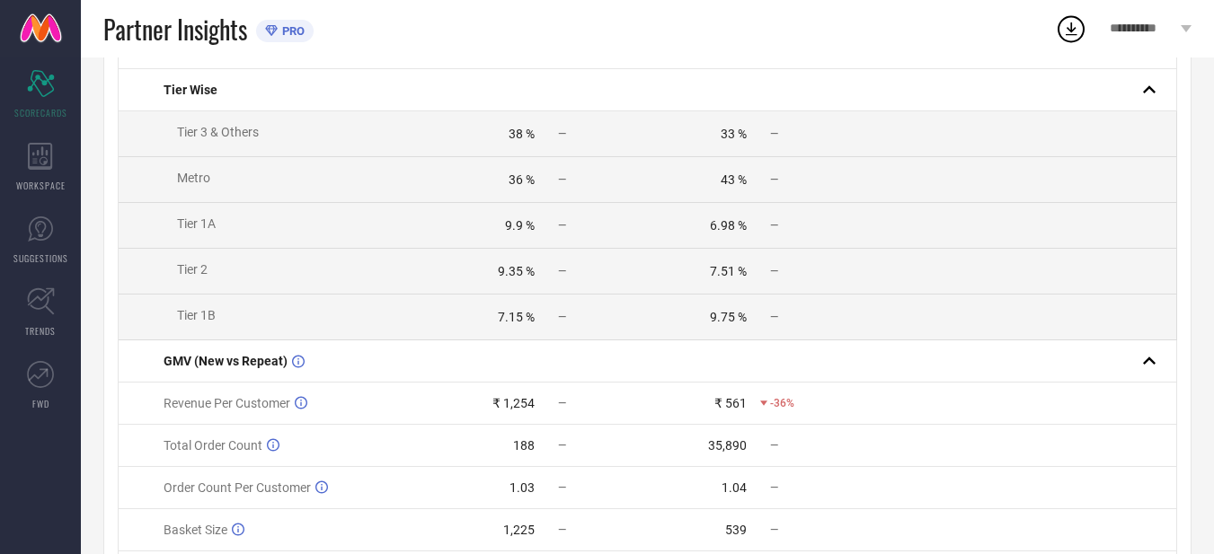
scroll to position [522, 0]
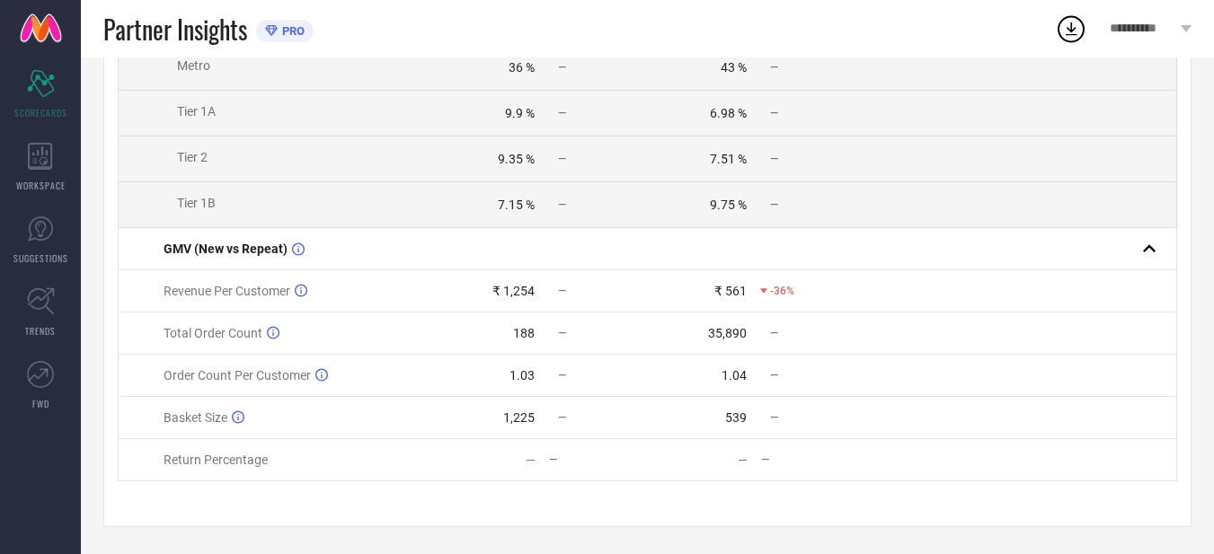
click at [725, 326] on div "35,890" at bounding box center [727, 333] width 39 height 14
click at [881, 330] on td at bounding box center [1017, 334] width 317 height 42
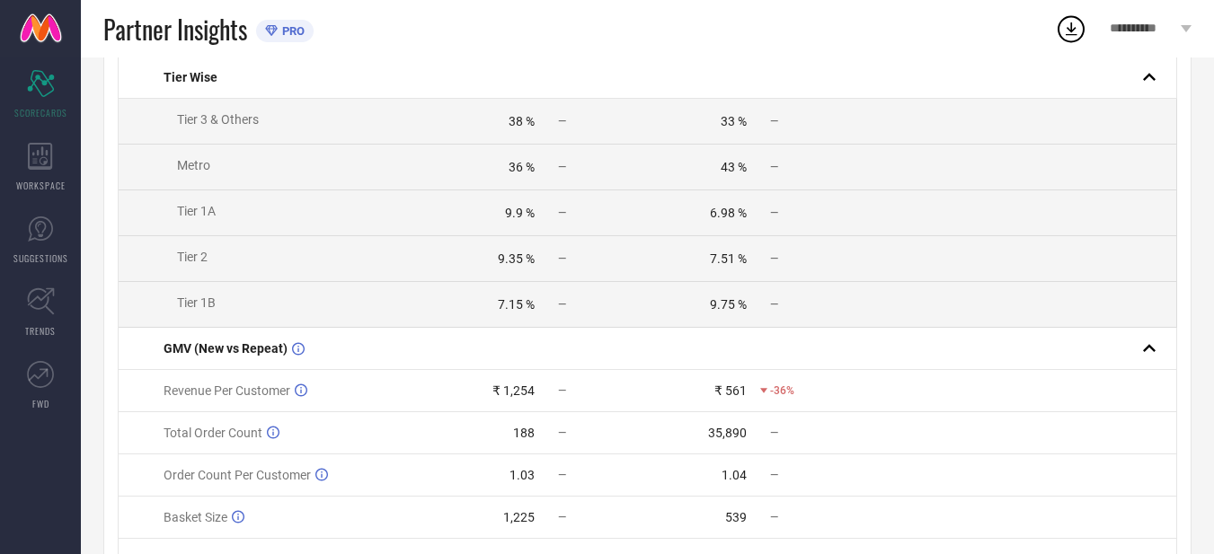
scroll to position [0, 0]
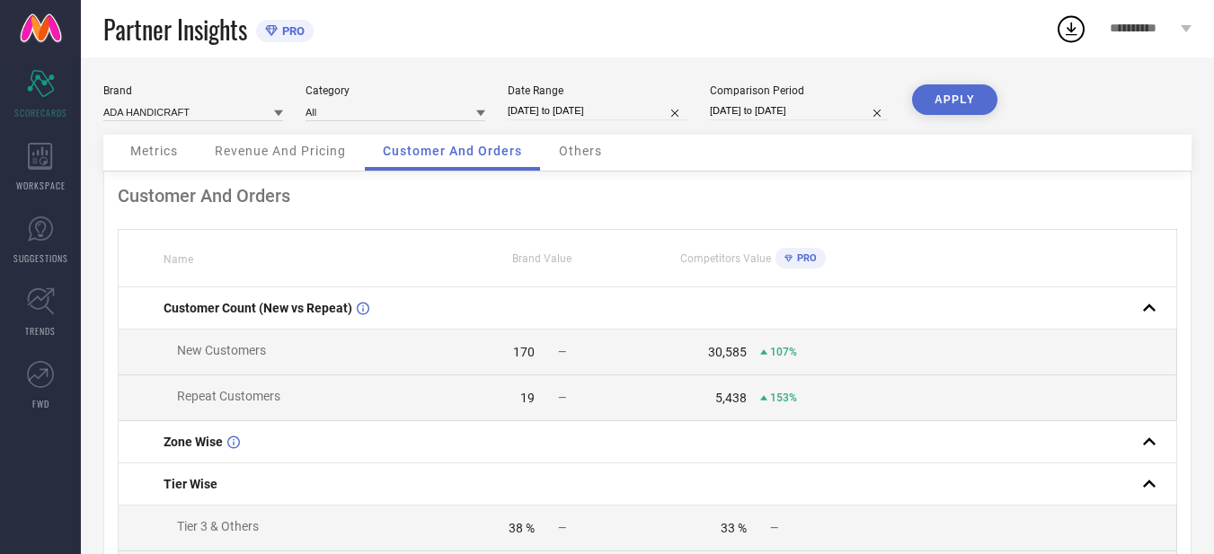
click at [285, 30] on span "PRO" at bounding box center [291, 30] width 27 height 13
click at [588, 150] on span "Others" at bounding box center [580, 151] width 43 height 14
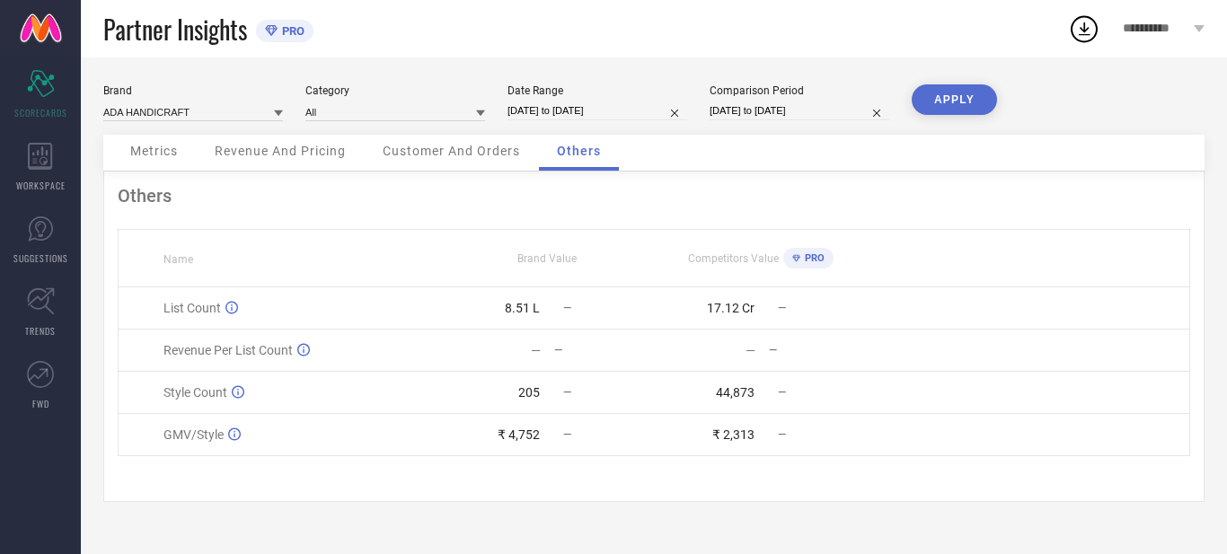
click at [152, 158] on span "Metrics" at bounding box center [154, 151] width 48 height 14
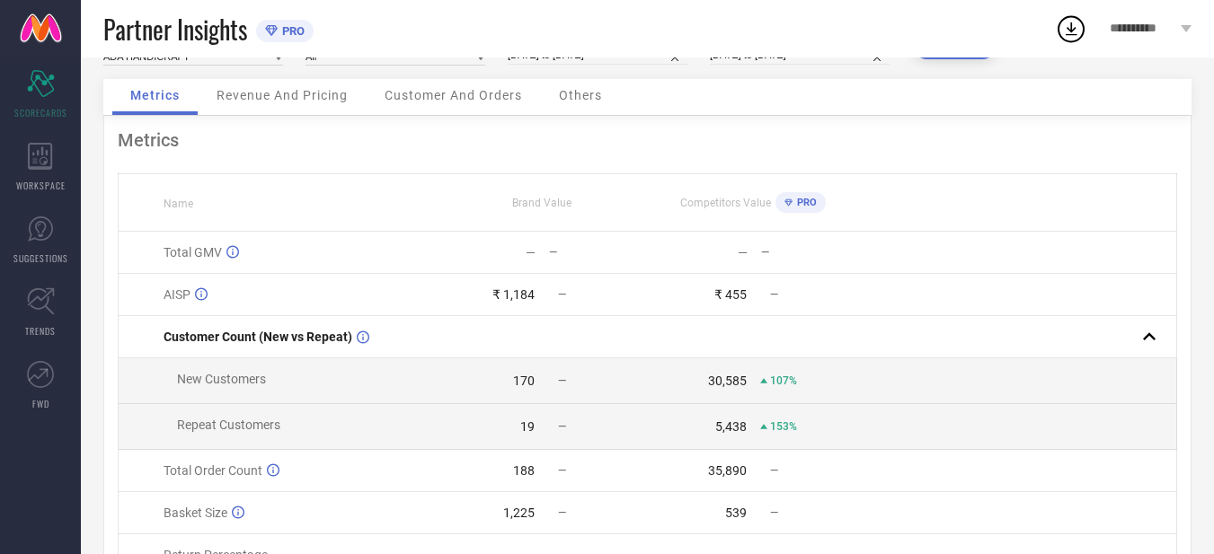
scroll to position [202, 0]
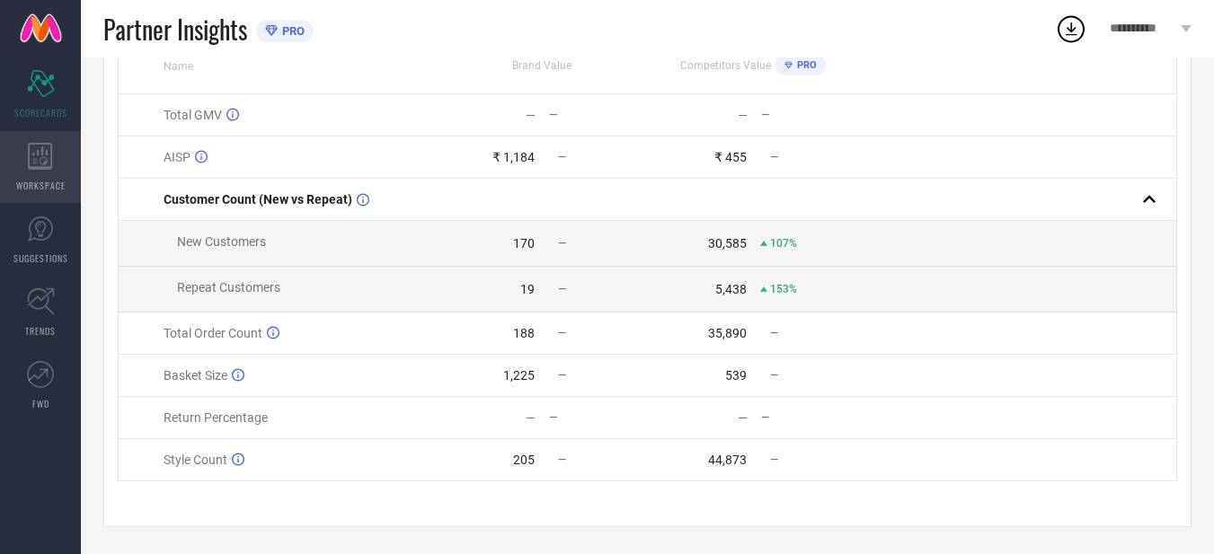
click at [43, 179] on span "WORKSPACE" at bounding box center [40, 185] width 49 height 13
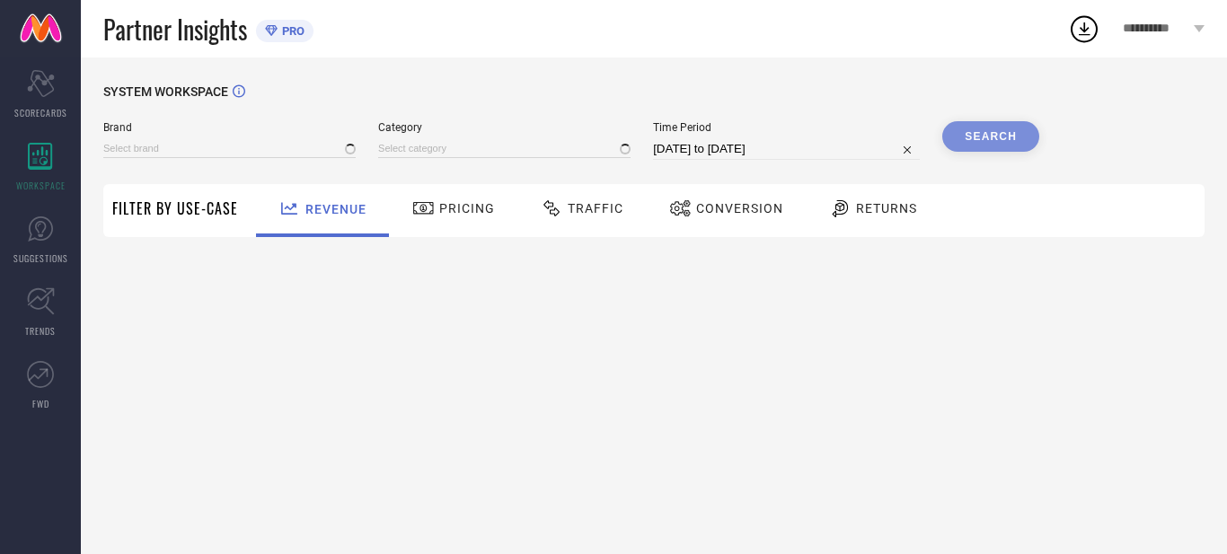
type input "ADA HANDICRAFT"
type input "All"
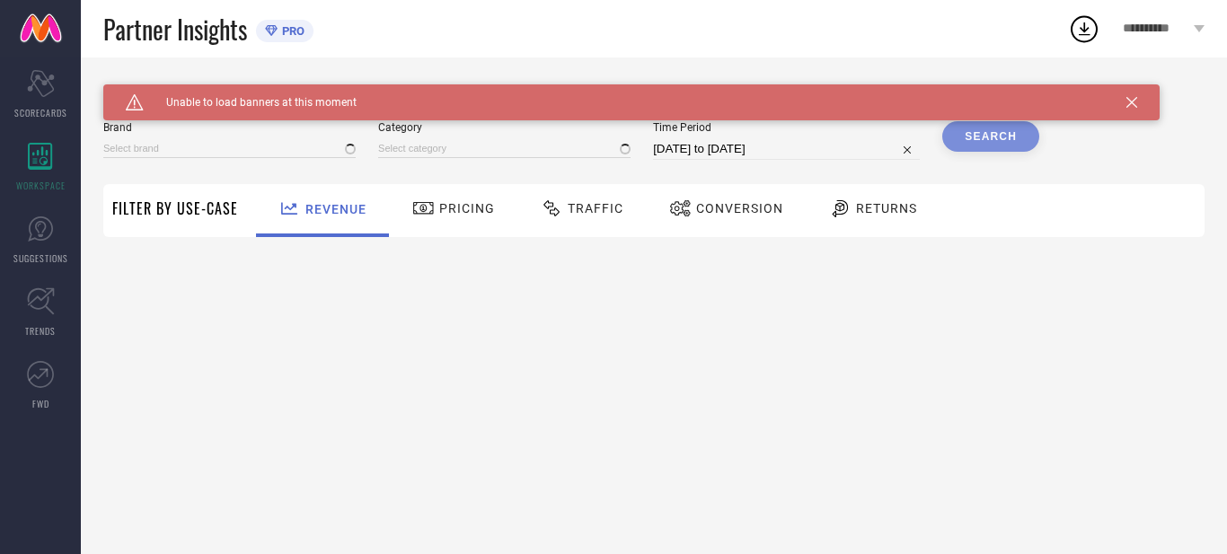
type input "ADA HANDICRAFT"
type input "All"
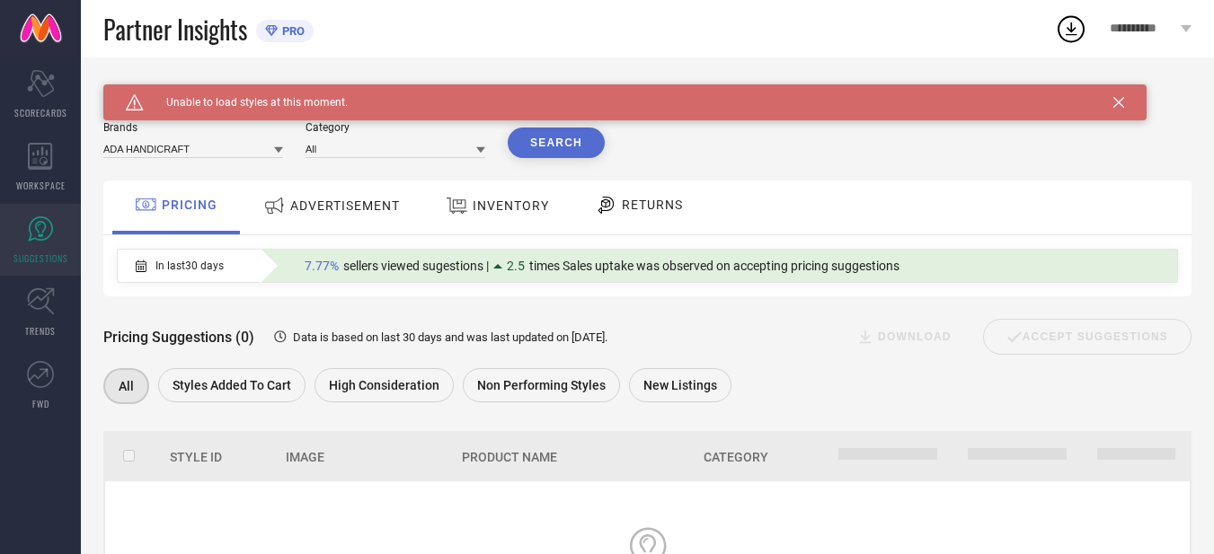
click at [1120, 100] on icon at bounding box center [1118, 102] width 11 height 11
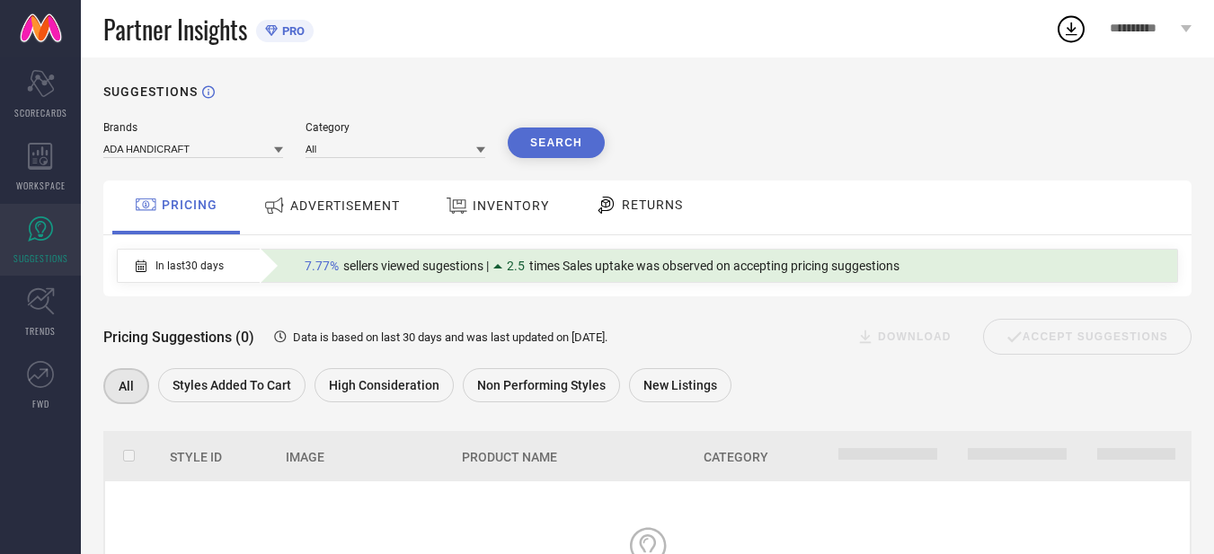
click at [1192, 29] on div "**********" at bounding box center [1150, 29] width 127 height 58
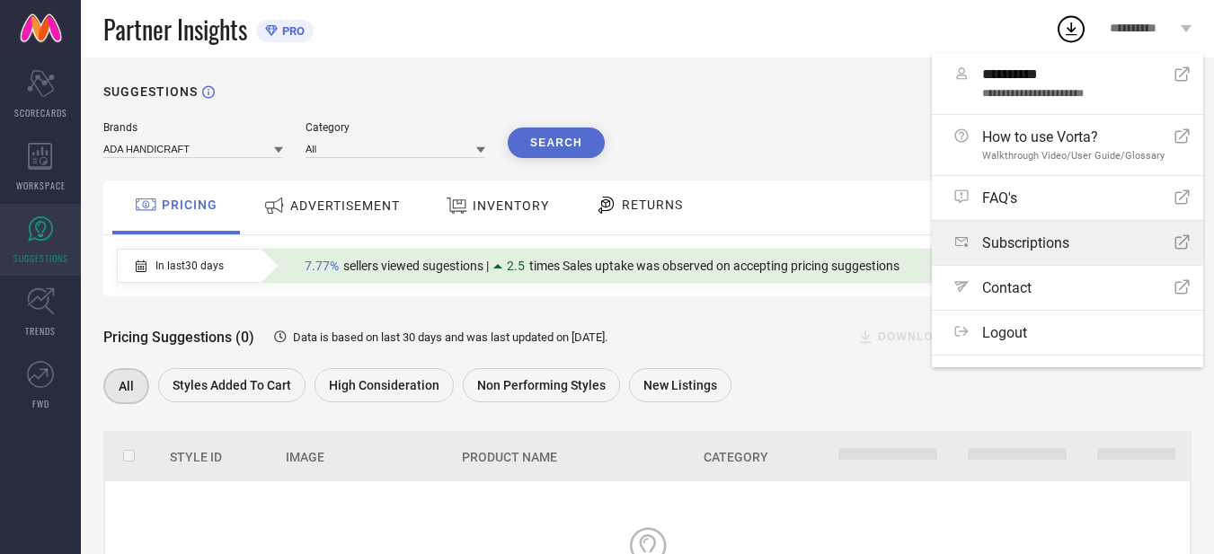
click at [1065, 232] on link "Subscriptions Open Icon" at bounding box center [1067, 243] width 271 height 44
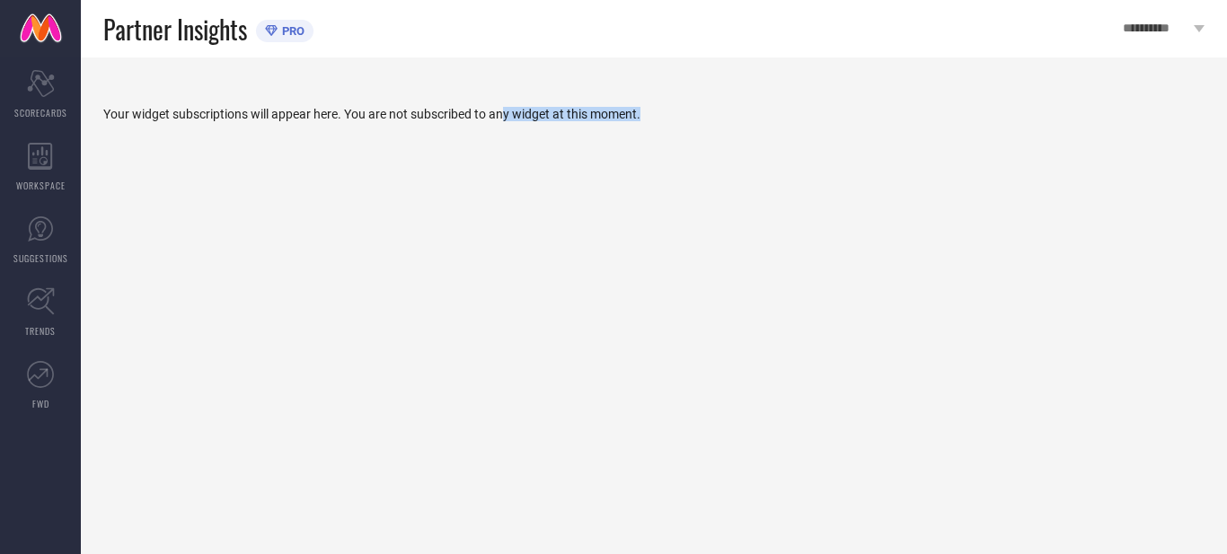
drag, startPoint x: 742, startPoint y: 173, endPoint x: 783, endPoint y: 177, distance: 41.6
click at [783, 177] on div "Your widget subscriptions will appear here. You are not subscribed to any widge…" at bounding box center [654, 306] width 1146 height 497
click at [783, 178] on div "Your widget subscriptions will appear here. You are not subscribed to any widge…" at bounding box center [654, 306] width 1146 height 497
click at [37, 327] on span "TRENDS" at bounding box center [40, 330] width 31 height 13
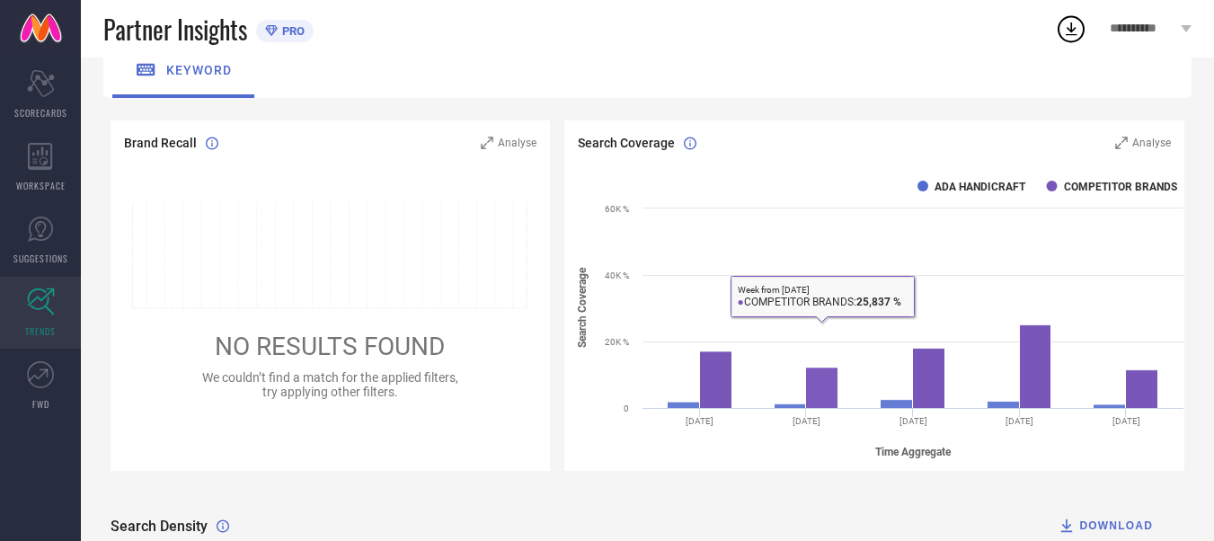
scroll to position [90, 0]
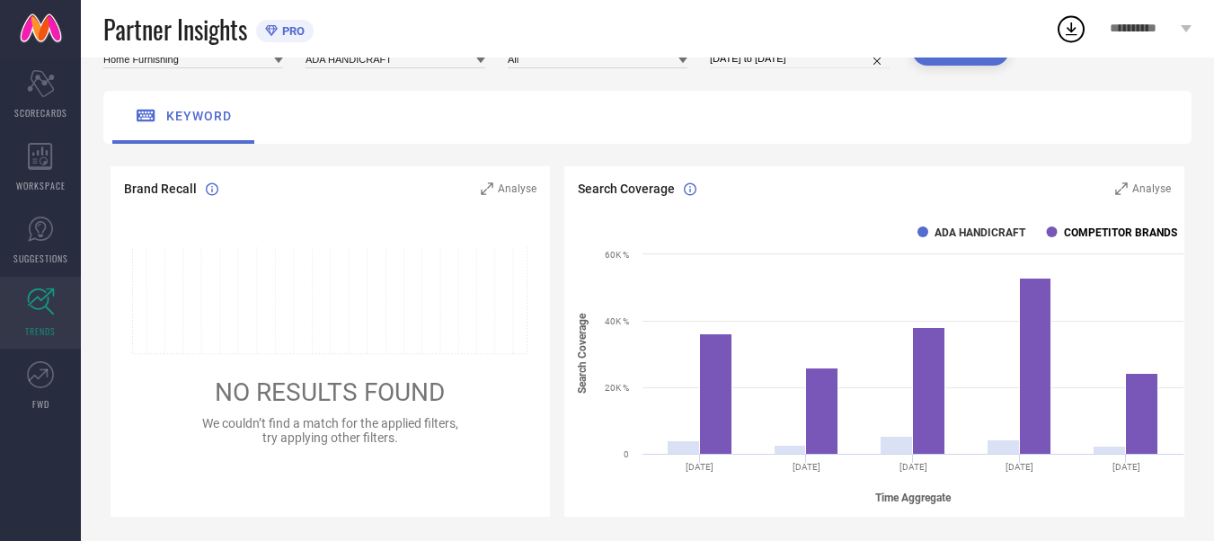
click at [1103, 236] on text "COMPETITOR BRANDS" at bounding box center [1119, 232] width 113 height 13
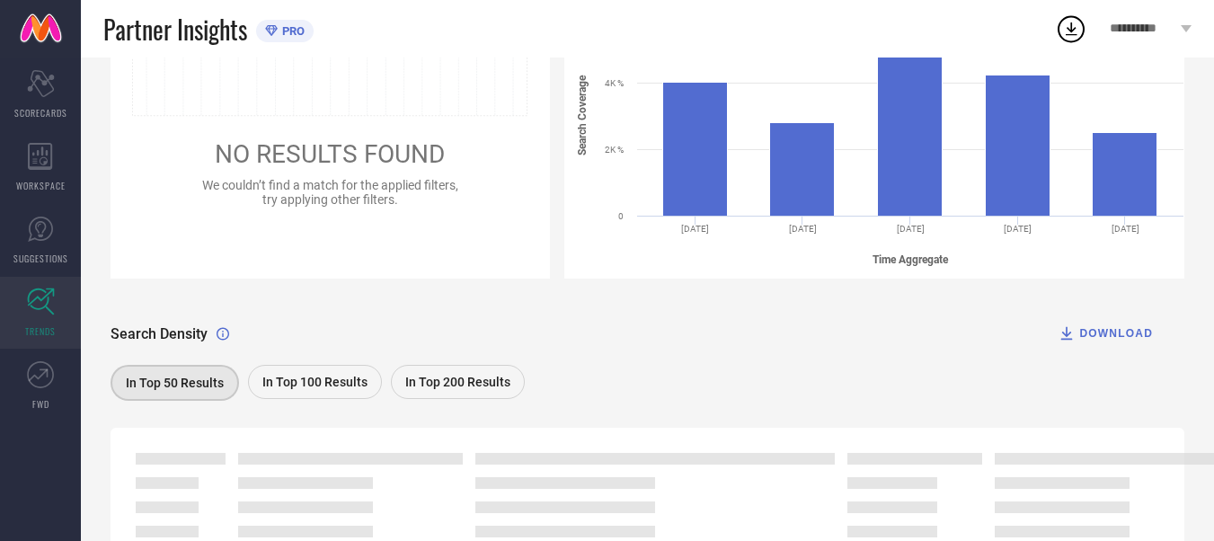
scroll to position [359, 0]
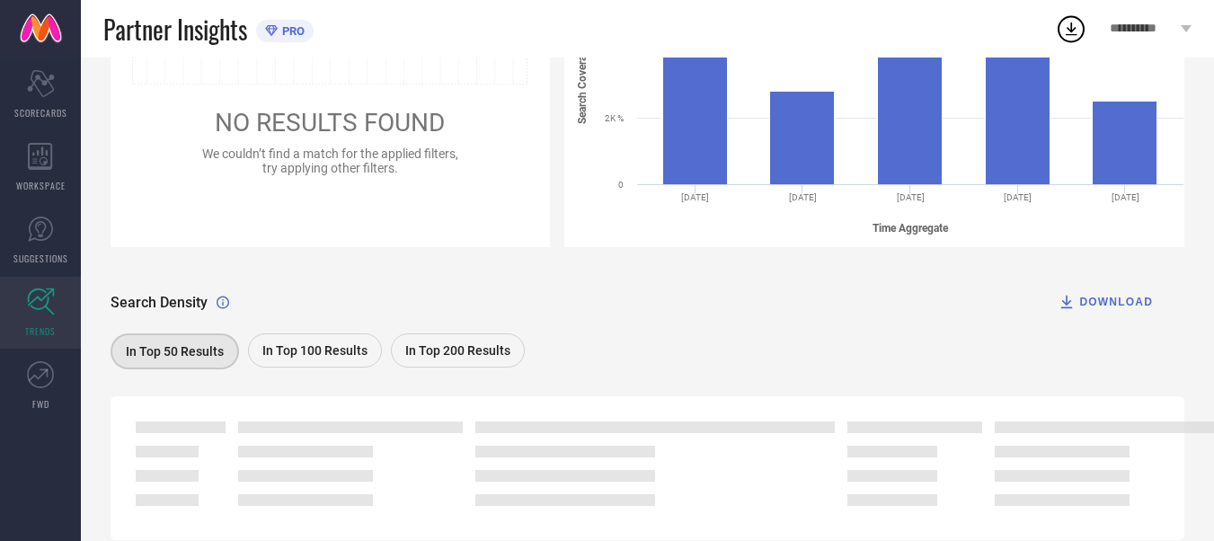
click at [320, 354] on span "In Top 100 Results" at bounding box center [314, 350] width 105 height 14
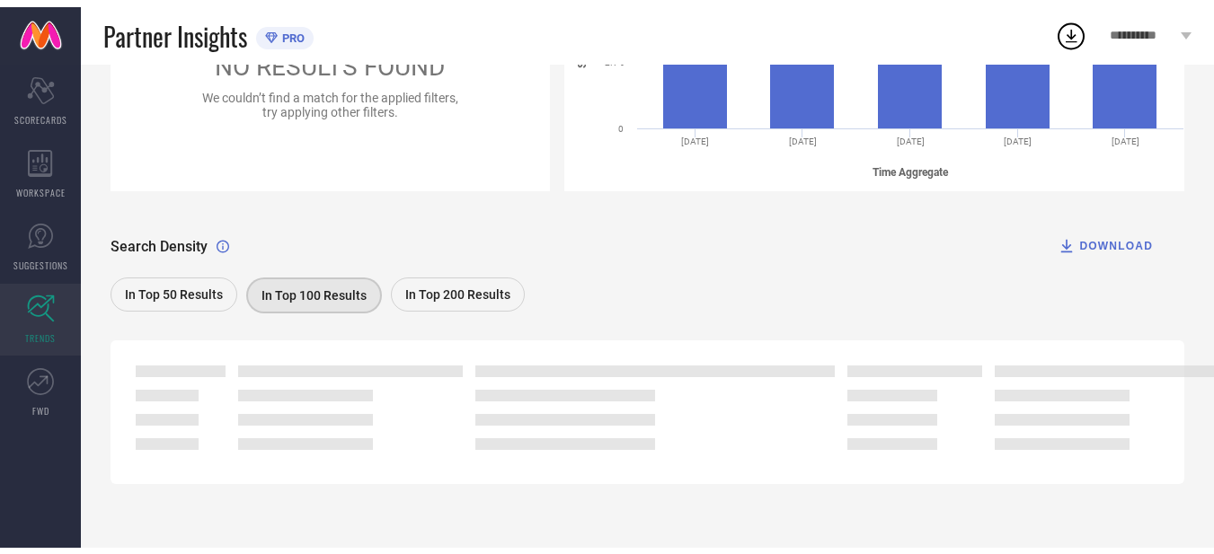
scroll to position [284, 0]
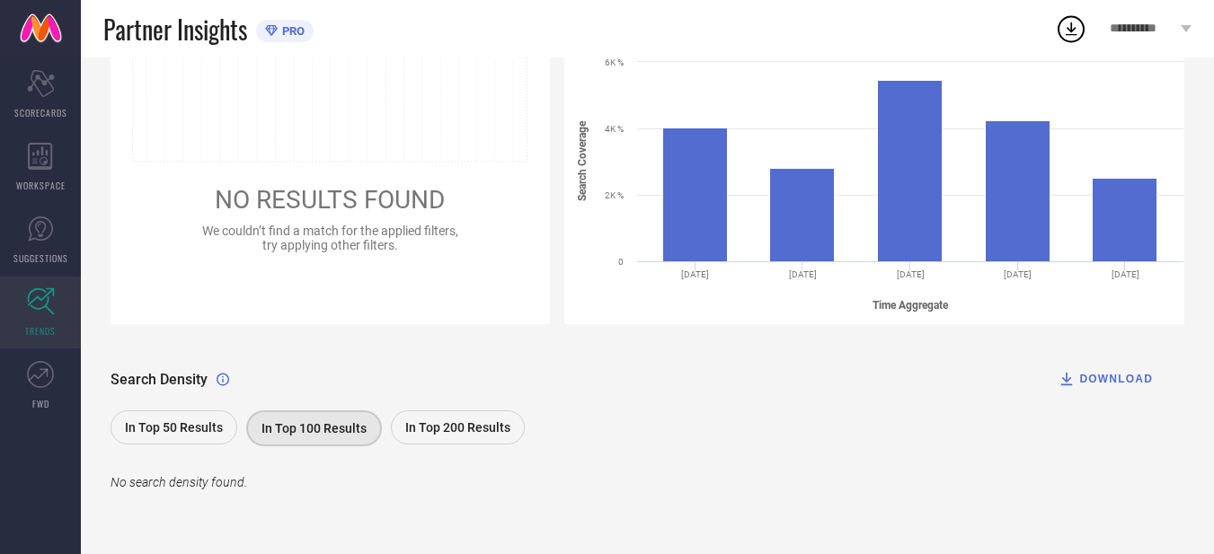
click at [184, 423] on span "In Top 50 Results" at bounding box center [174, 427] width 98 height 14
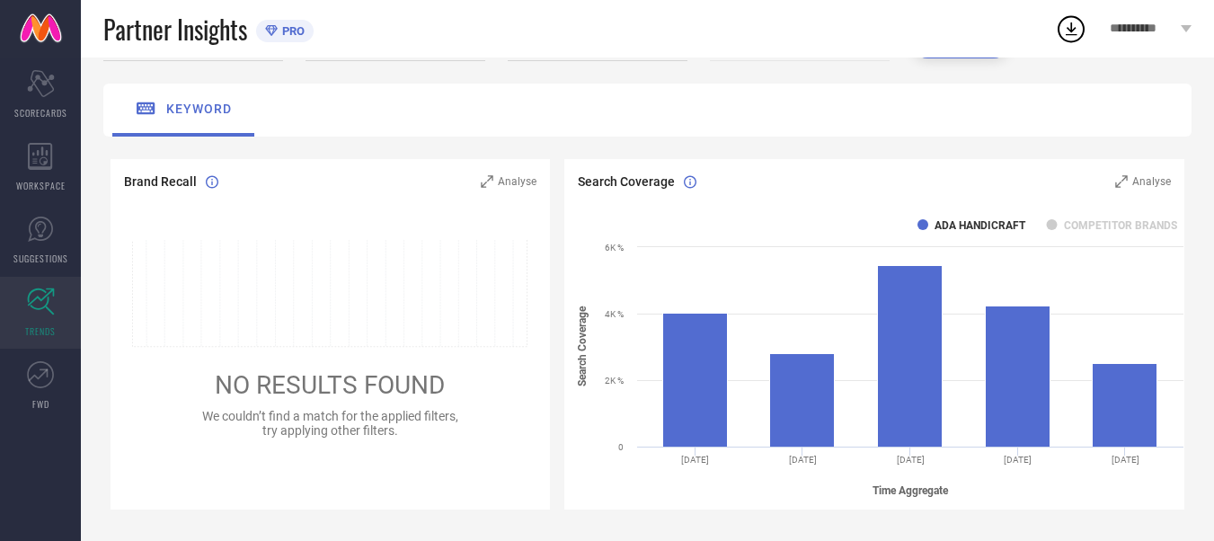
scroll to position [65, 0]
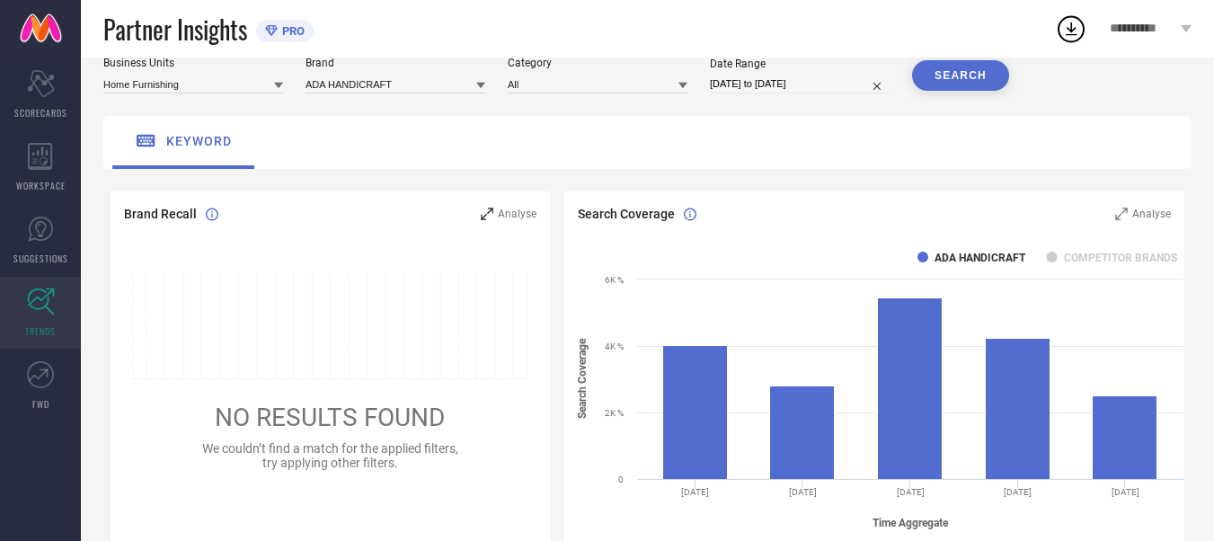
click at [509, 223] on div "Analyse" at bounding box center [509, 214] width 56 height 18
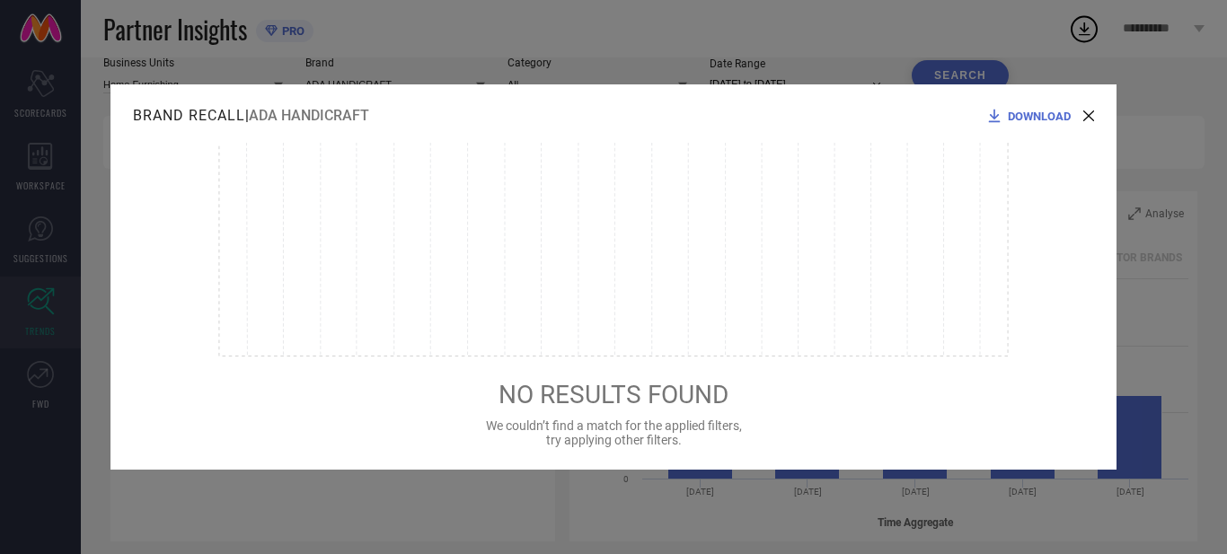
click at [877, 202] on icon at bounding box center [613, 250] width 791 height 214
drag, startPoint x: 1084, startPoint y: 111, endPoint x: 845, endPoint y: 185, distance: 250.4
click at [1083, 111] on div "DOWNLOAD" at bounding box center [1040, 116] width 109 height 18
click at [1090, 112] on icon at bounding box center [1089, 116] width 11 height 11
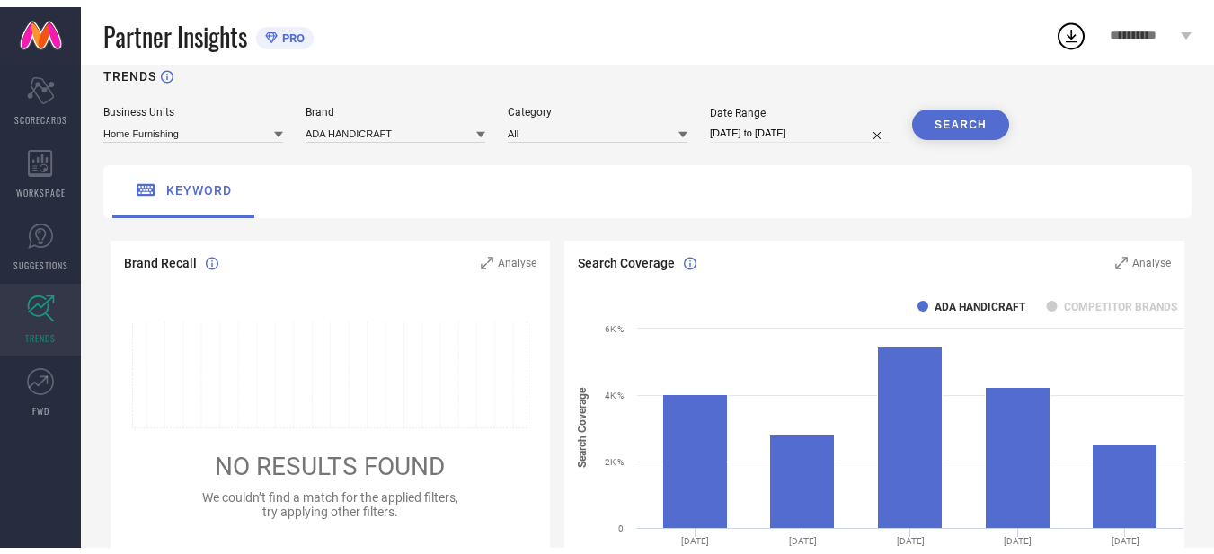
scroll to position [0, 0]
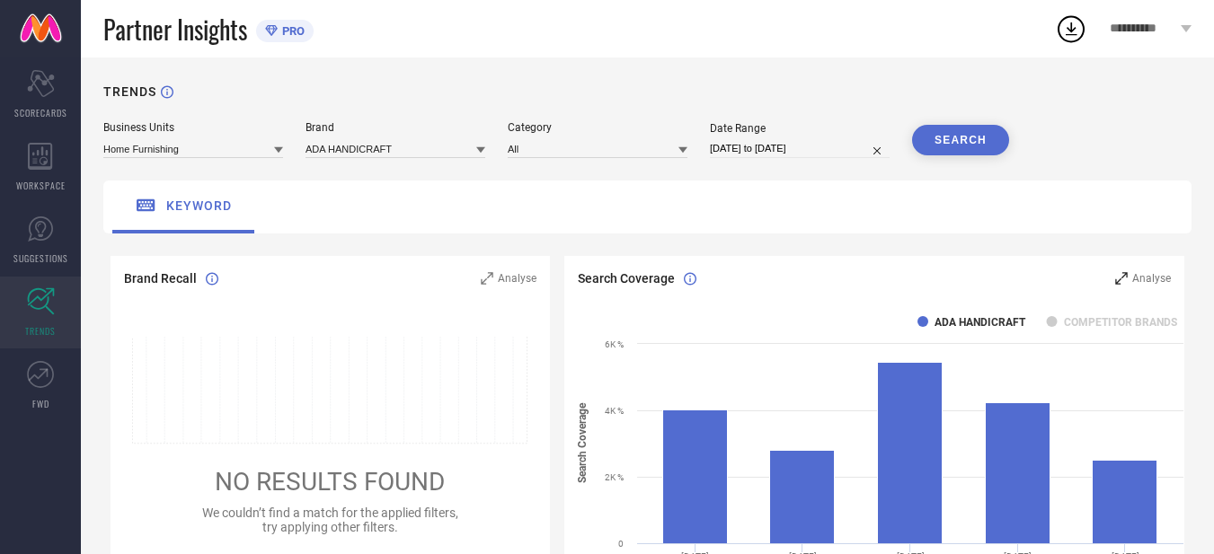
click at [1143, 276] on span "Analyse" at bounding box center [1151, 278] width 39 height 13
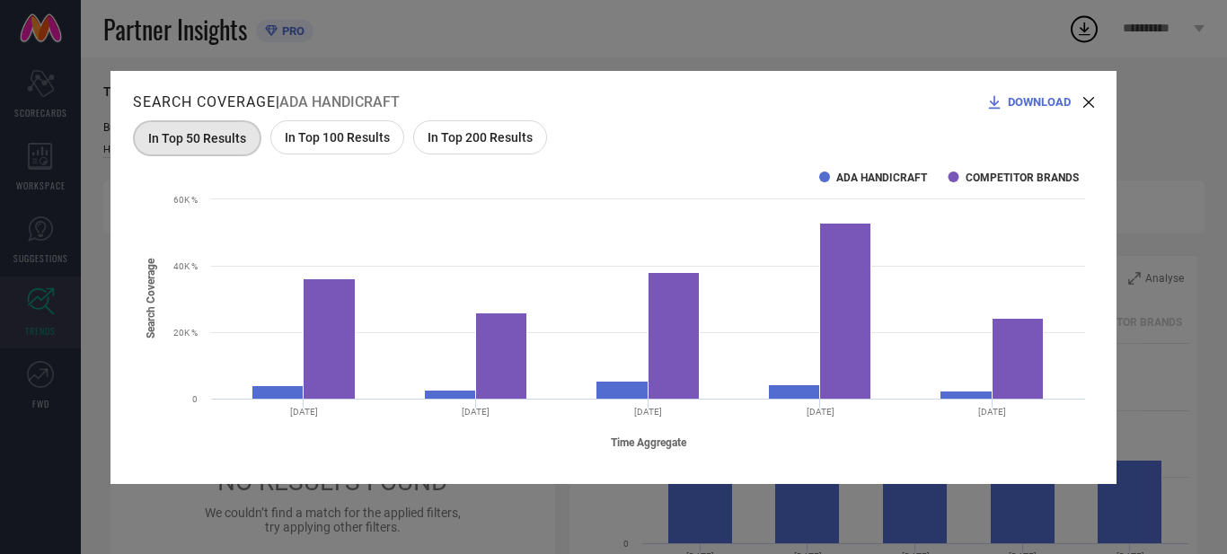
click at [489, 147] on div "In Top 200 Results" at bounding box center [480, 137] width 134 height 34
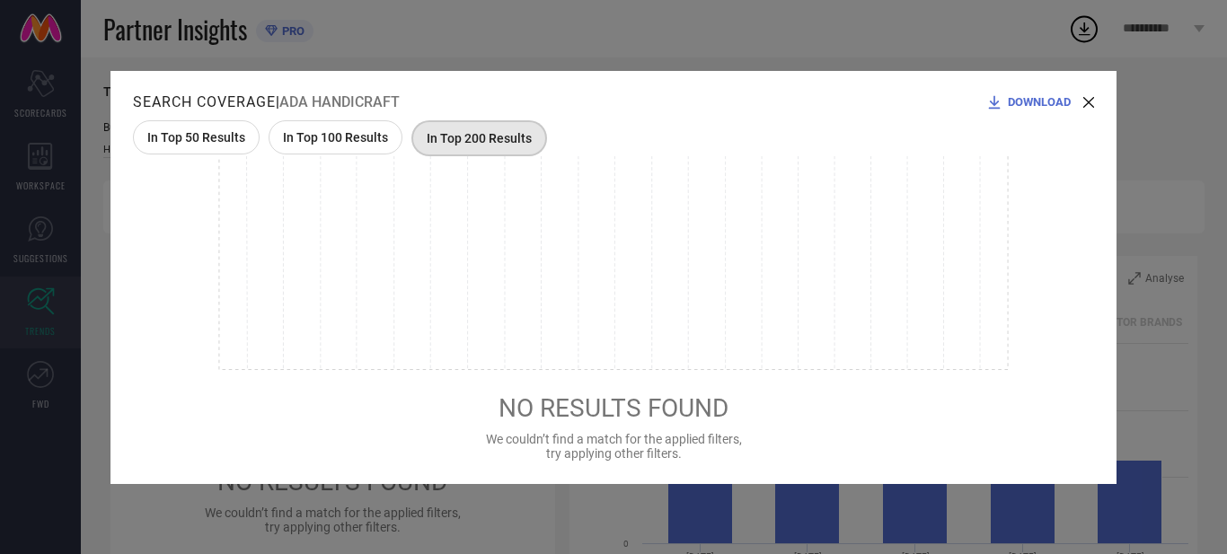
click at [332, 156] on icon at bounding box center [613, 263] width 791 height 214
click at [333, 148] on div "In Top 100 Results" at bounding box center [336, 137] width 134 height 34
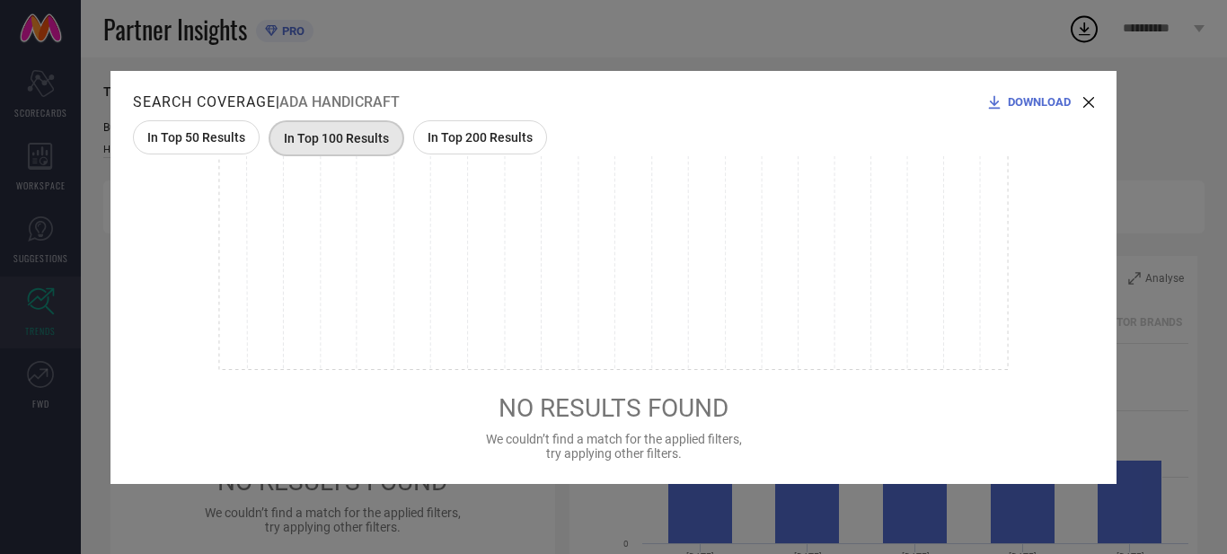
click at [195, 148] on div "In Top 50 Results" at bounding box center [196, 137] width 127 height 34
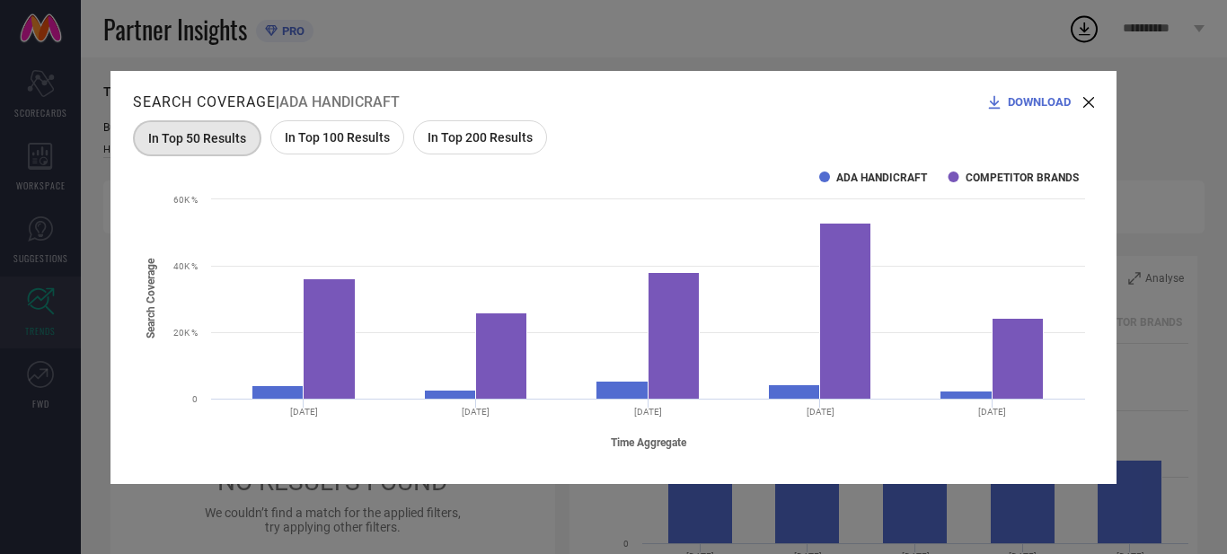
click at [1090, 104] on icon at bounding box center [1089, 102] width 11 height 11
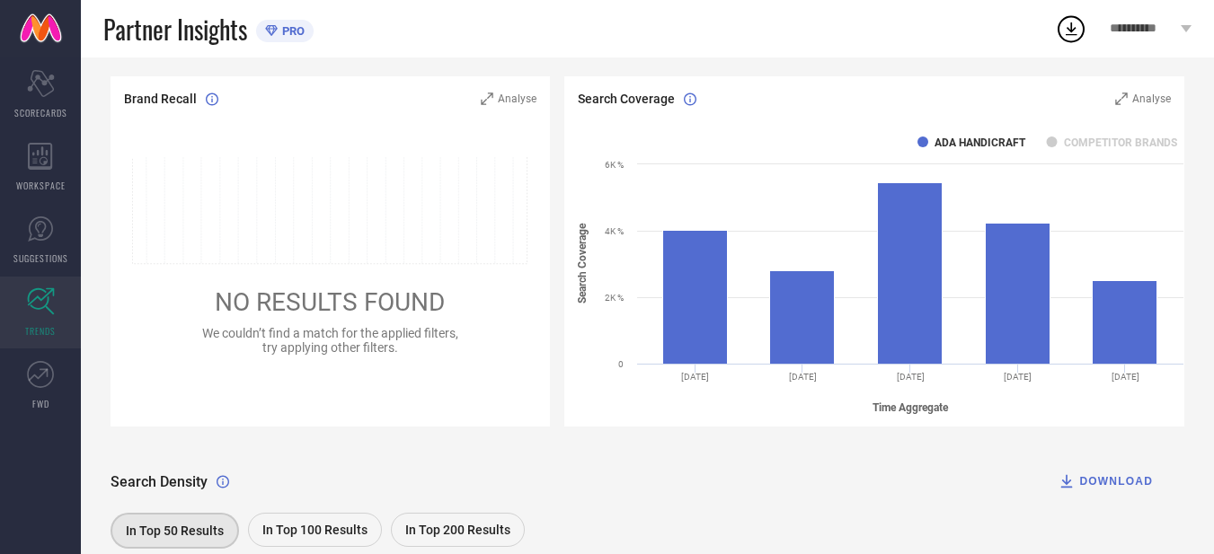
scroll to position [284, 0]
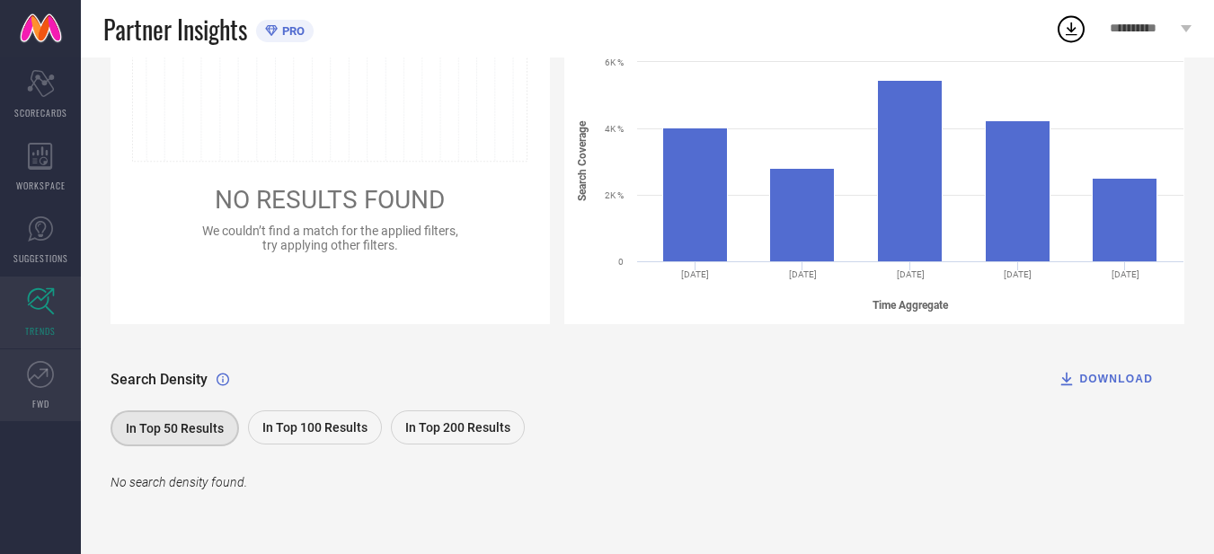
click at [40, 365] on icon at bounding box center [40, 374] width 27 height 27
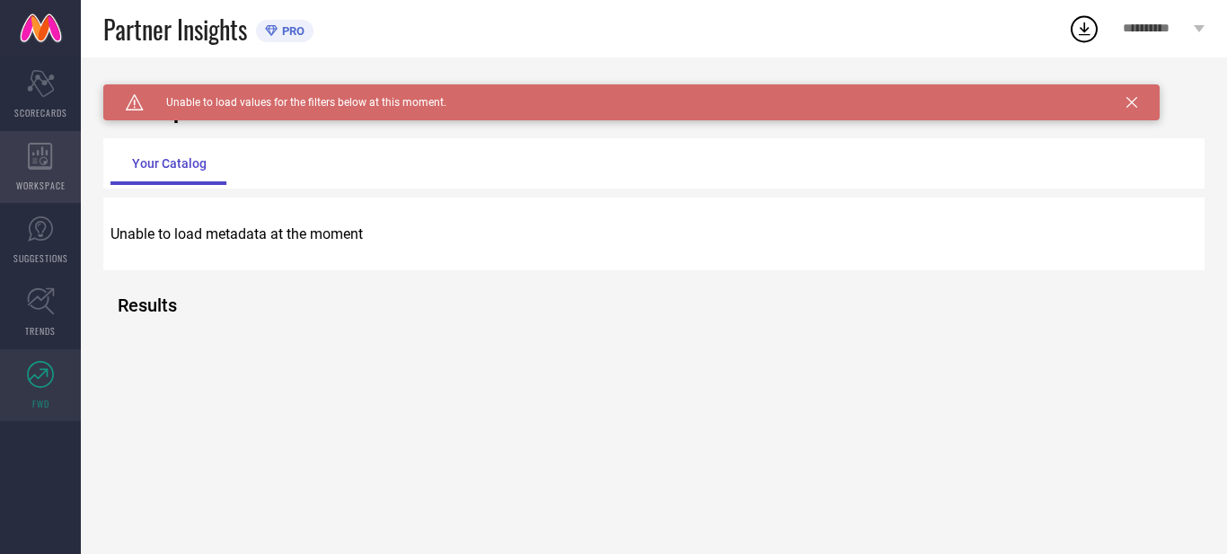
click at [47, 172] on div "WORKSPACE" at bounding box center [40, 167] width 81 height 72
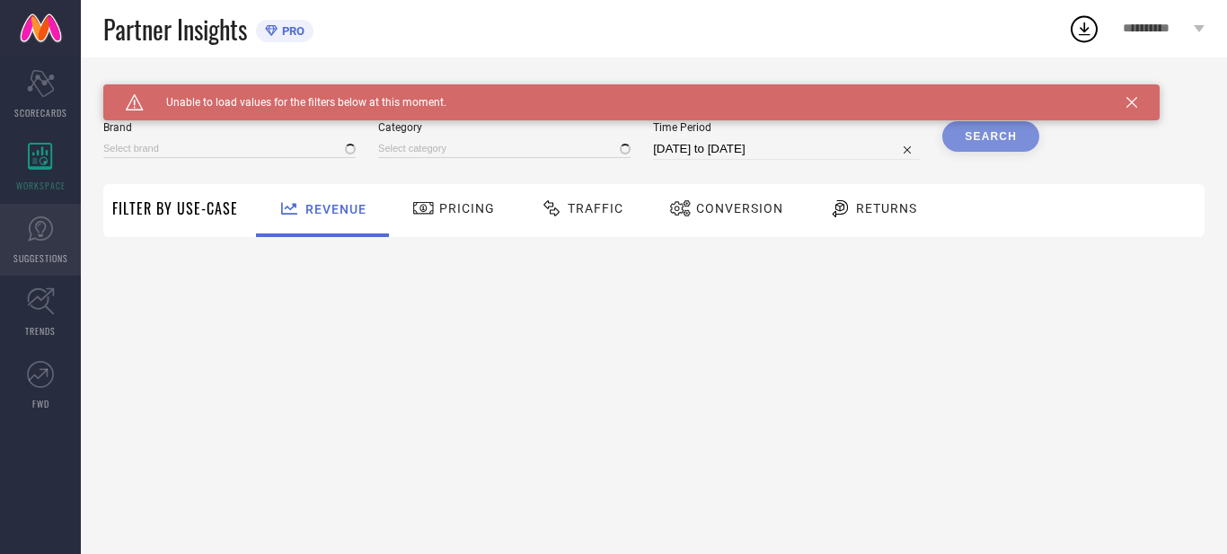
type input "ADA HANDICRAFT"
type input "All"
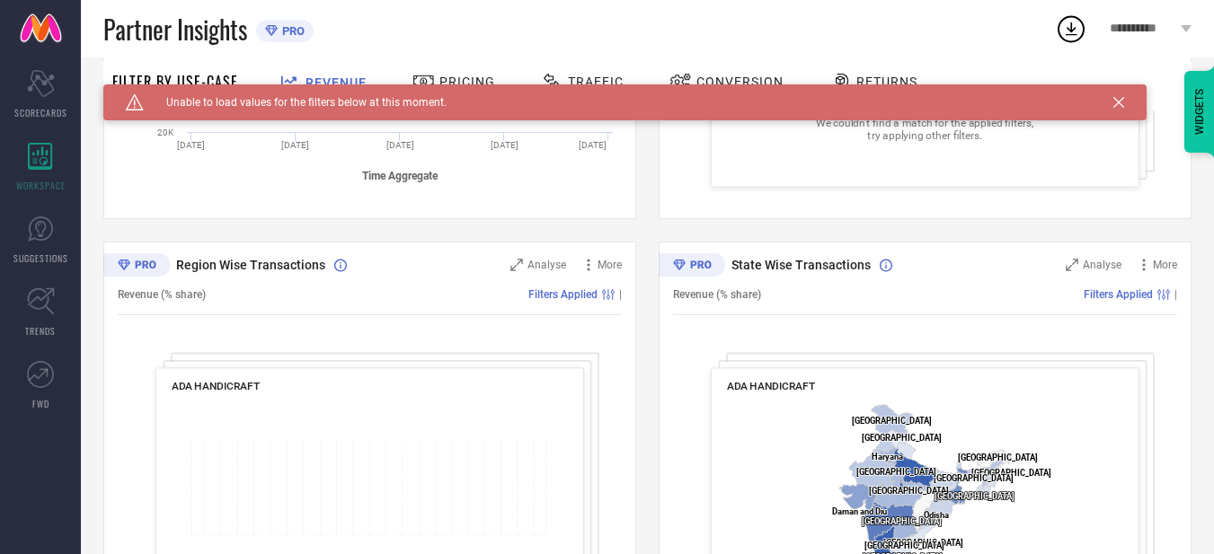
scroll to position [704, 0]
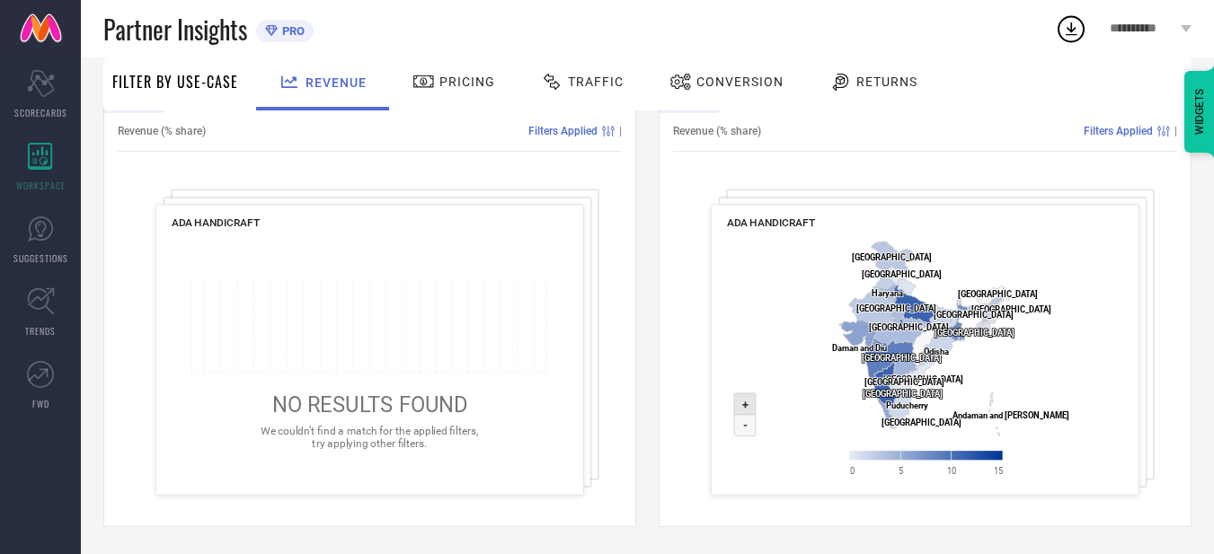
click at [746, 411] on text "+" at bounding box center [745, 404] width 6 height 13
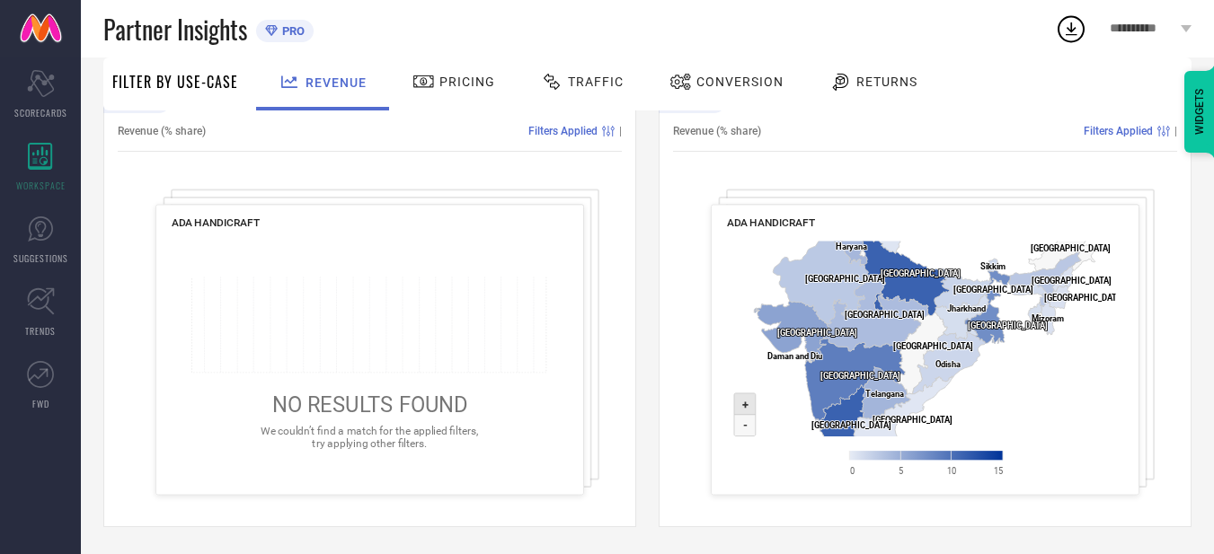
click at [745, 411] on text "+" at bounding box center [745, 404] width 6 height 13
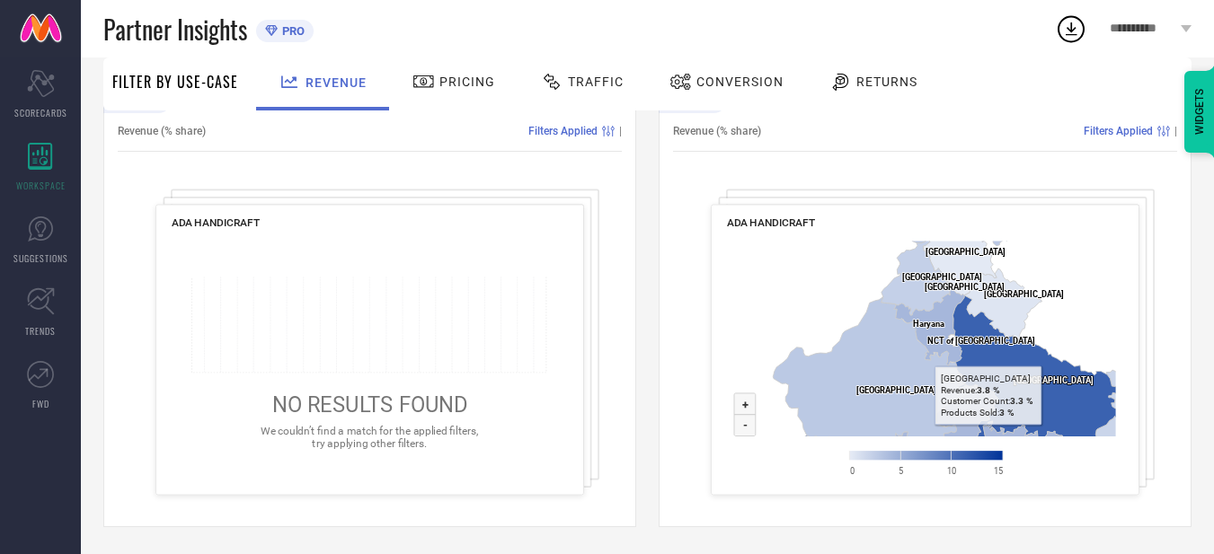
drag, startPoint x: 843, startPoint y: 322, endPoint x: 1004, endPoint y: 506, distance: 244.5
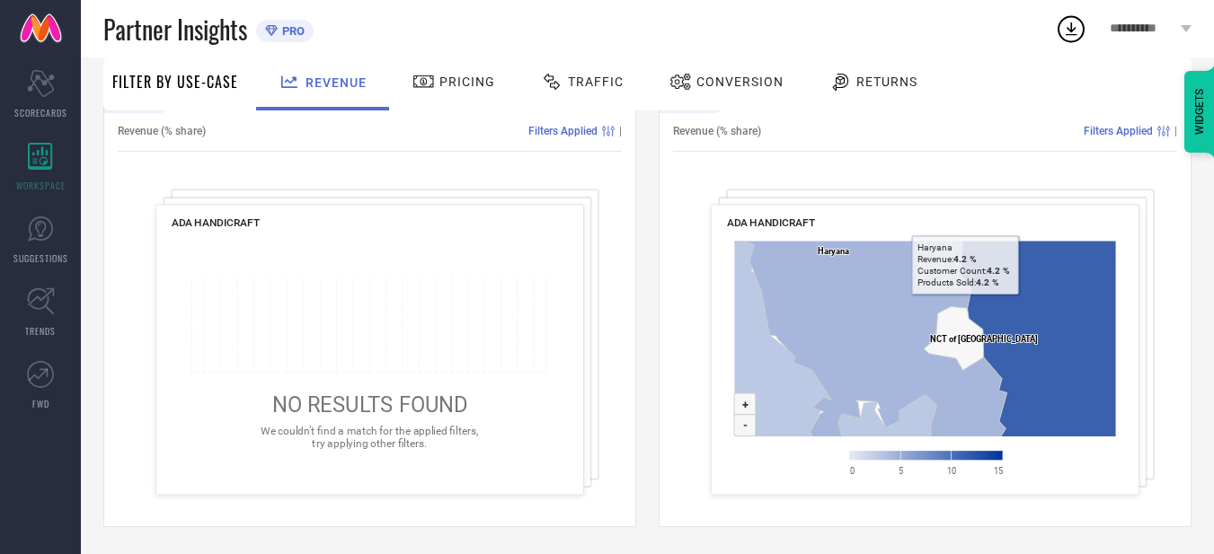
click at [943, 339] on text "NCT of Delhi ​ NCT of Delhi" at bounding box center [984, 339] width 108 height 10
click at [947, 336] on text "NCT of Delhi ​ NCT of Delhi" at bounding box center [984, 339] width 108 height 10
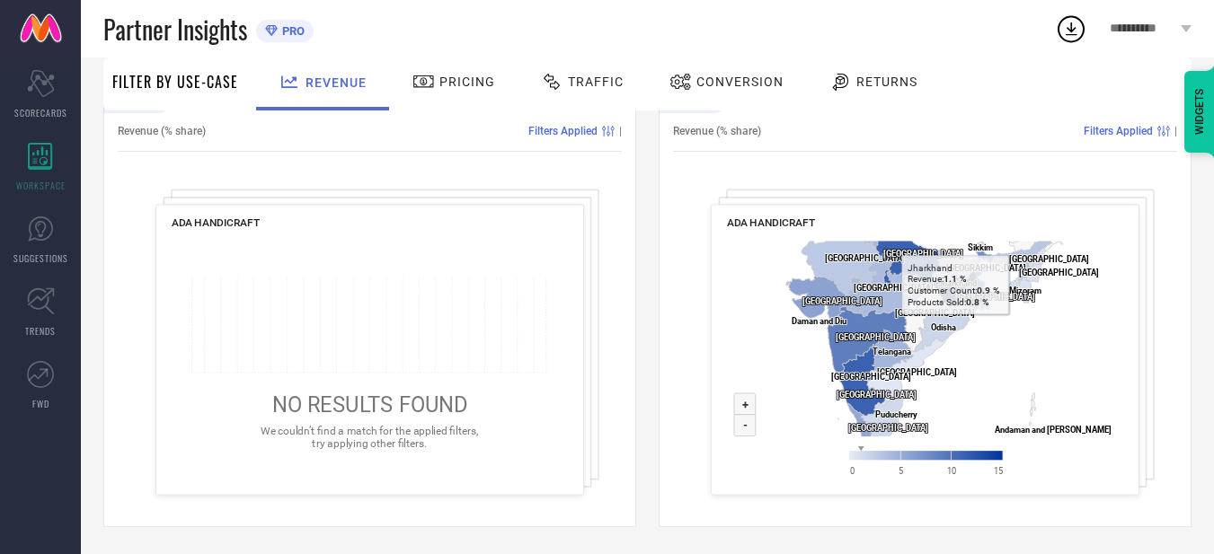
drag, startPoint x: 952, startPoint y: 399, endPoint x: 952, endPoint y: 305, distance: 93.4
click at [952, 305] on icon at bounding box center [955, 289] width 44 height 36
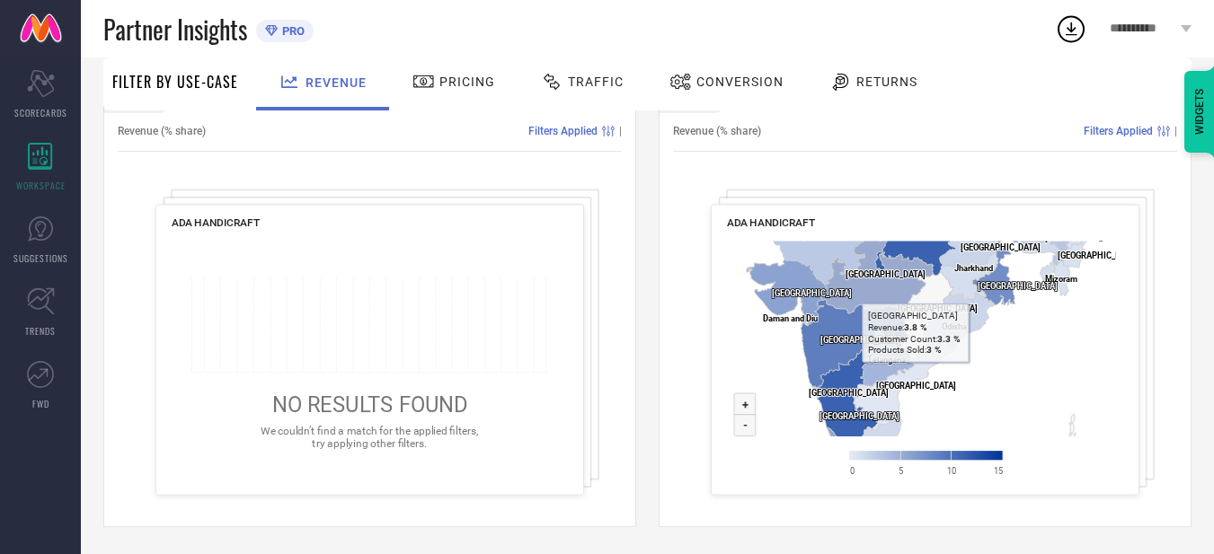
click at [934, 303] on icon at bounding box center [926, 315] width 53 height 87
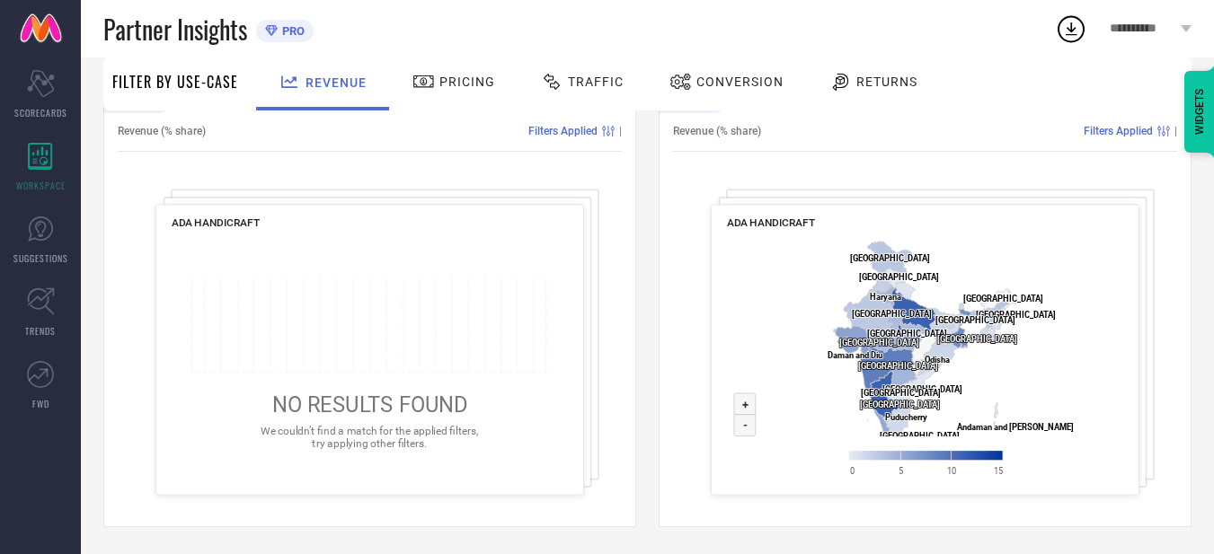
click at [998, 417] on rect at bounding box center [925, 364] width 396 height 260
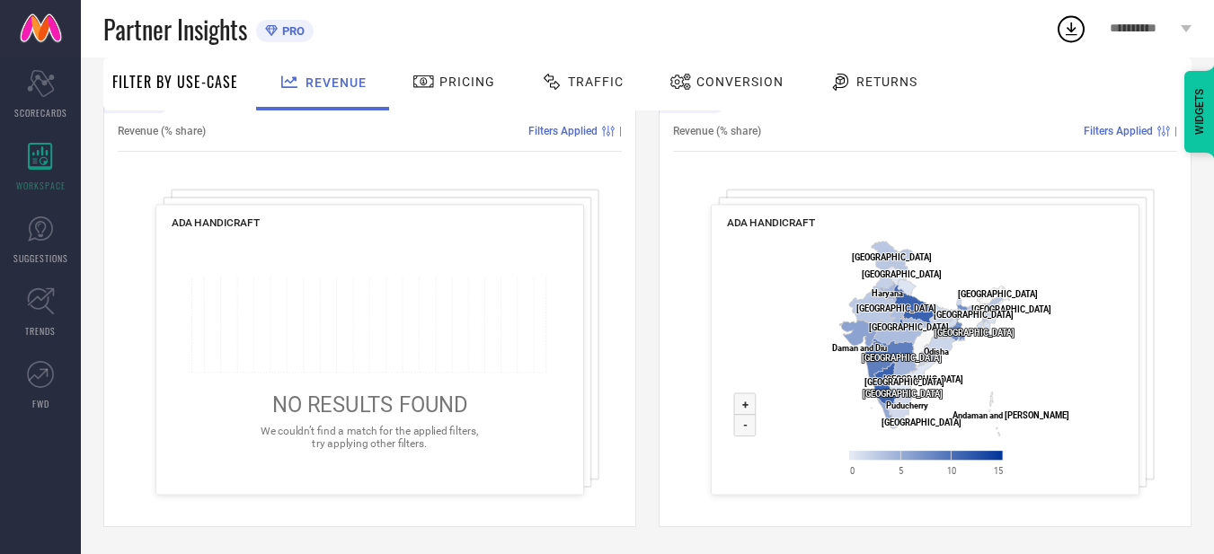
click at [696, 75] on span "Conversion" at bounding box center [739, 82] width 87 height 14
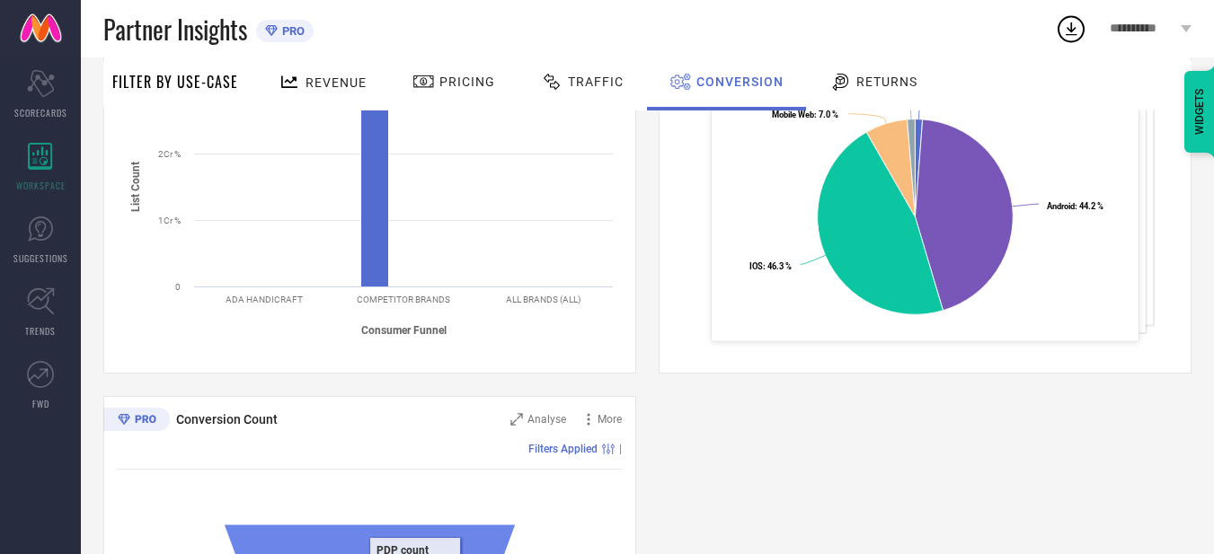
scroll to position [344, 0]
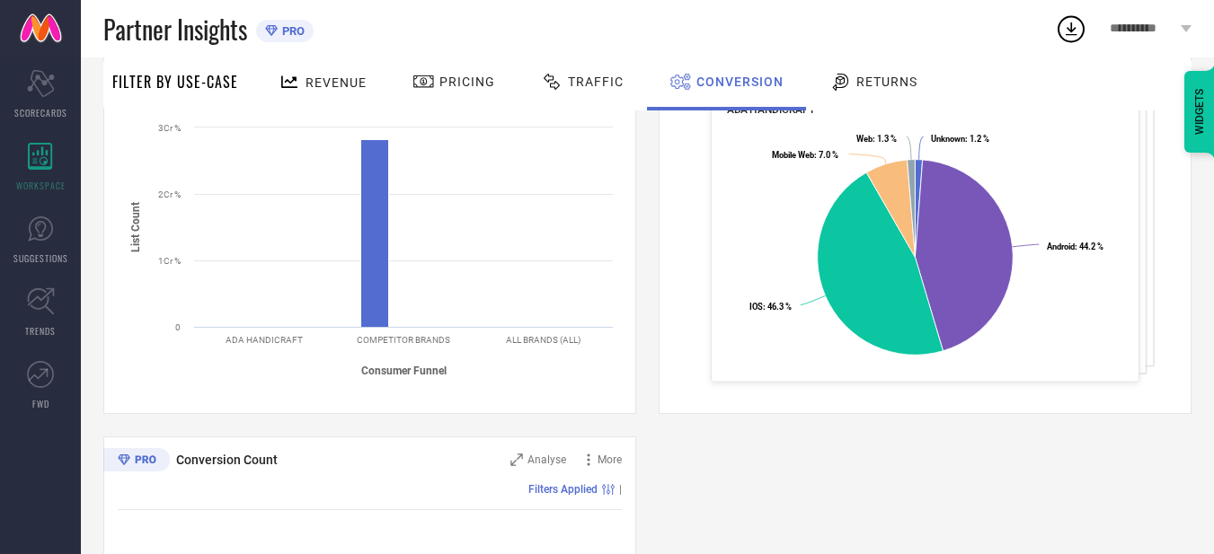
click at [873, 68] on div "Returns" at bounding box center [873, 81] width 97 height 31
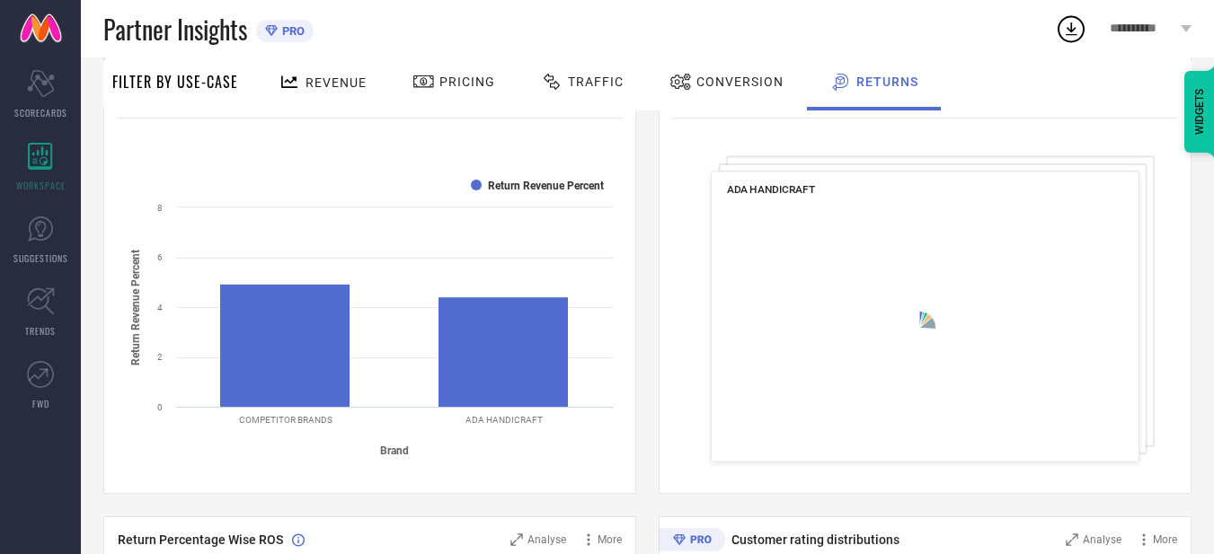
scroll to position [270, 0]
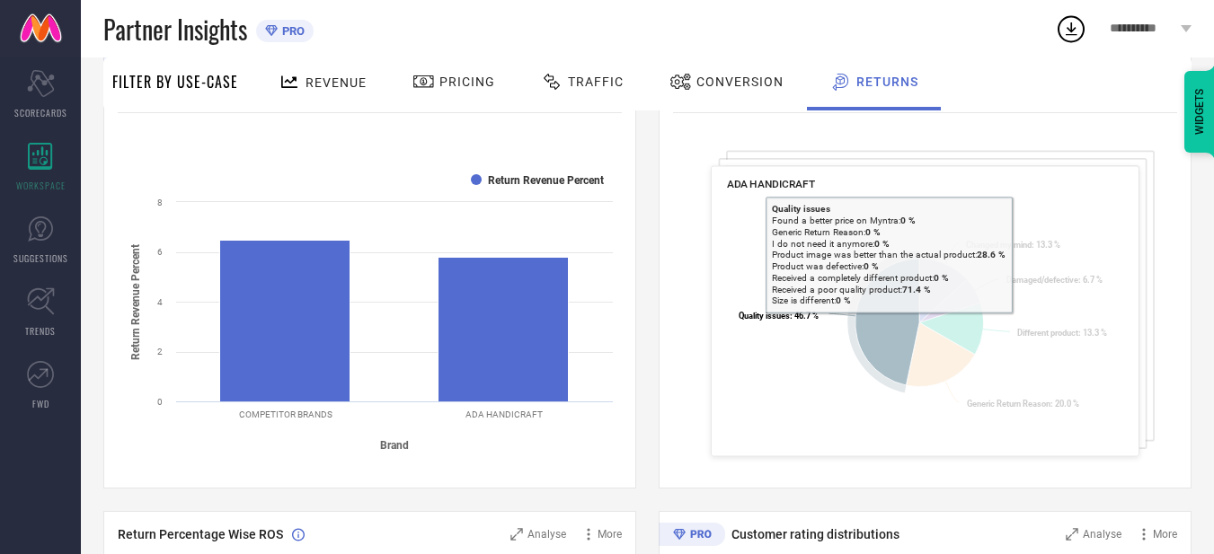
click at [889, 326] on icon at bounding box center [887, 322] width 64 height 127
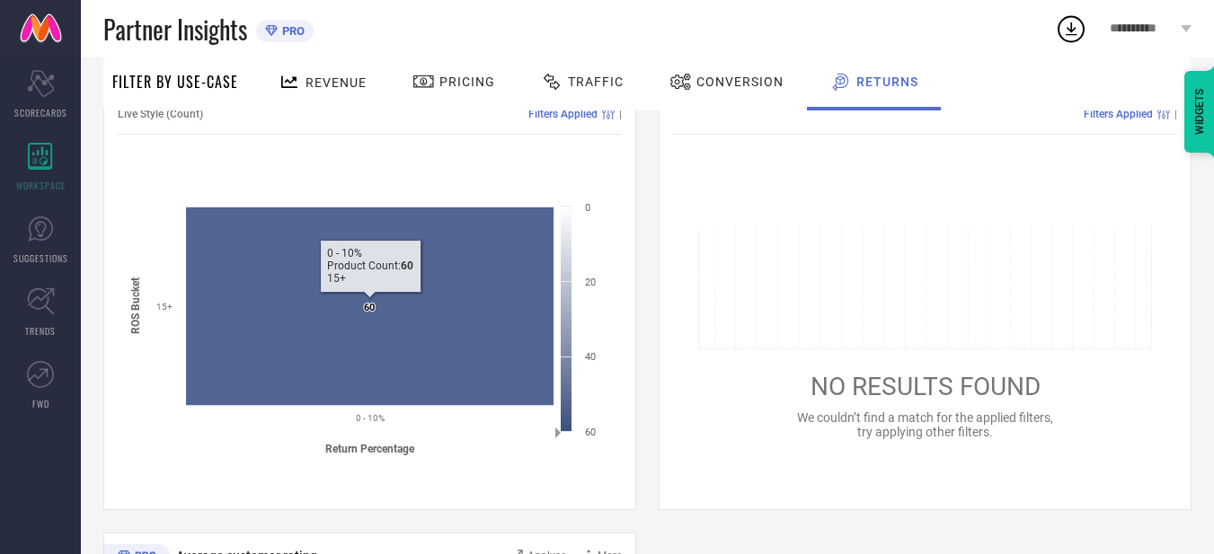
scroll to position [719, 0]
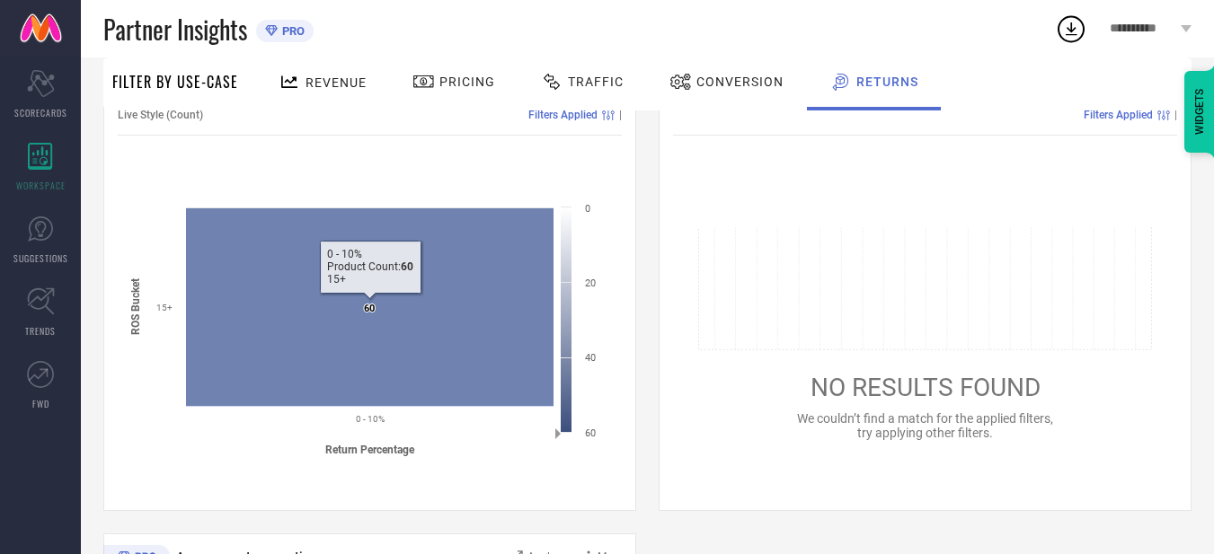
click at [256, 322] on icon at bounding box center [369, 307] width 367 height 198
click at [362, 309] on icon at bounding box center [369, 307] width 367 height 198
click at [364, 309] on text "60 ​ 60" at bounding box center [369, 309] width 11 height 12
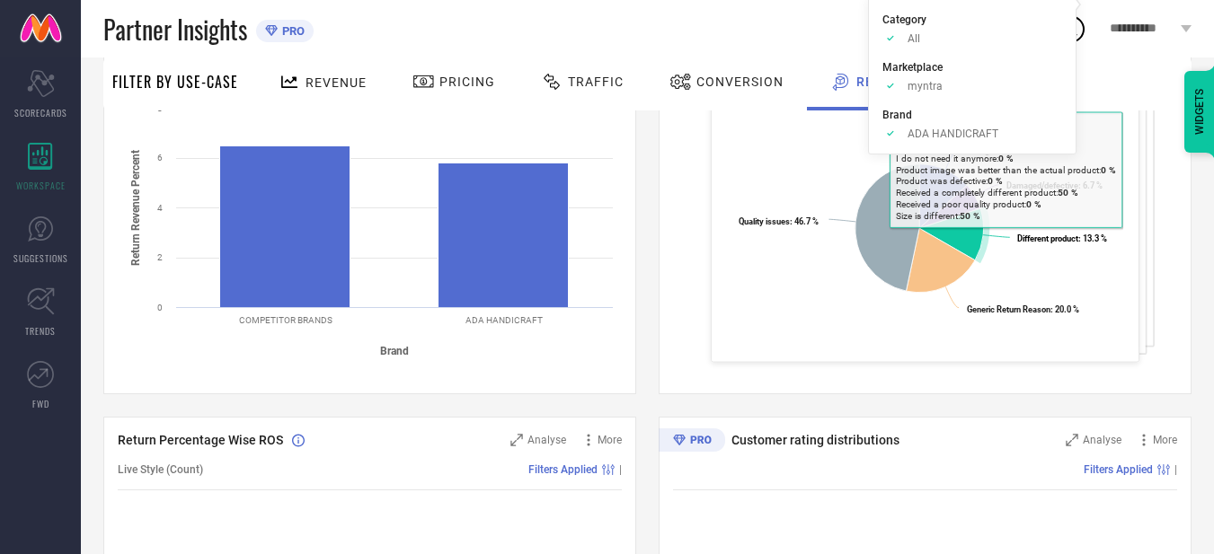
scroll to position [367, 0]
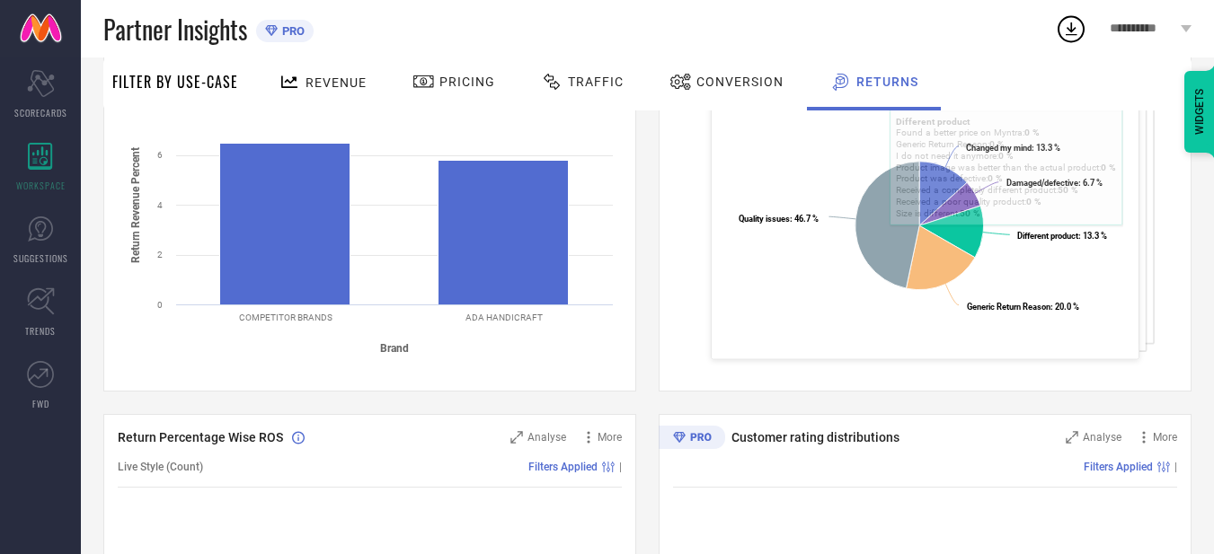
click at [1149, 265] on div "Return Reasons Analyse More Sold Quantity (% share) Filters Applied | ADA HANDI…" at bounding box center [925, 166] width 533 height 449
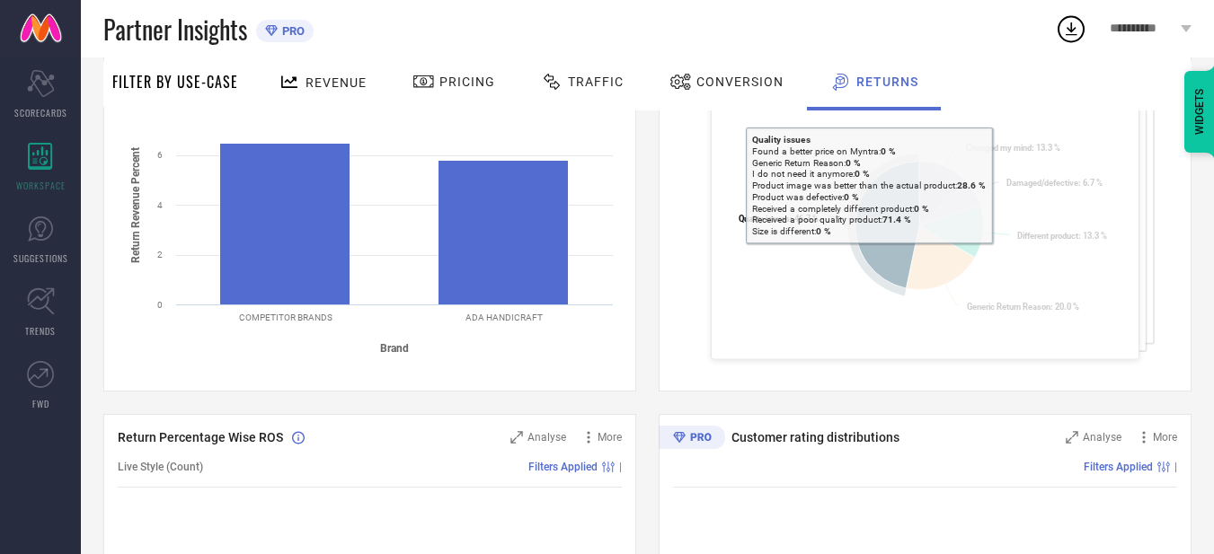
click at [869, 256] on icon at bounding box center [887, 225] width 64 height 127
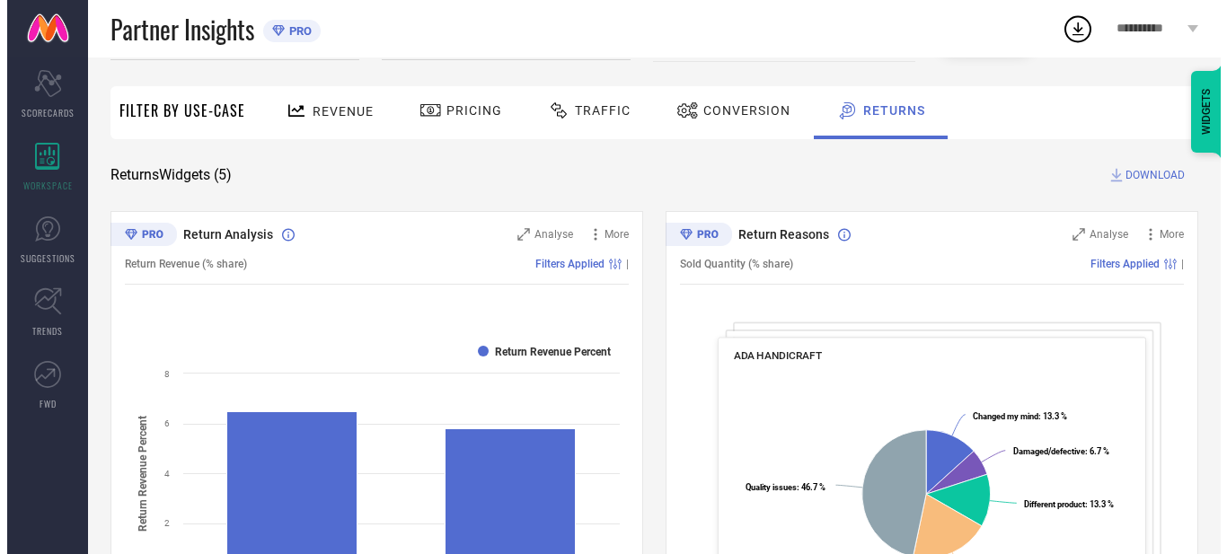
scroll to position [97, 0]
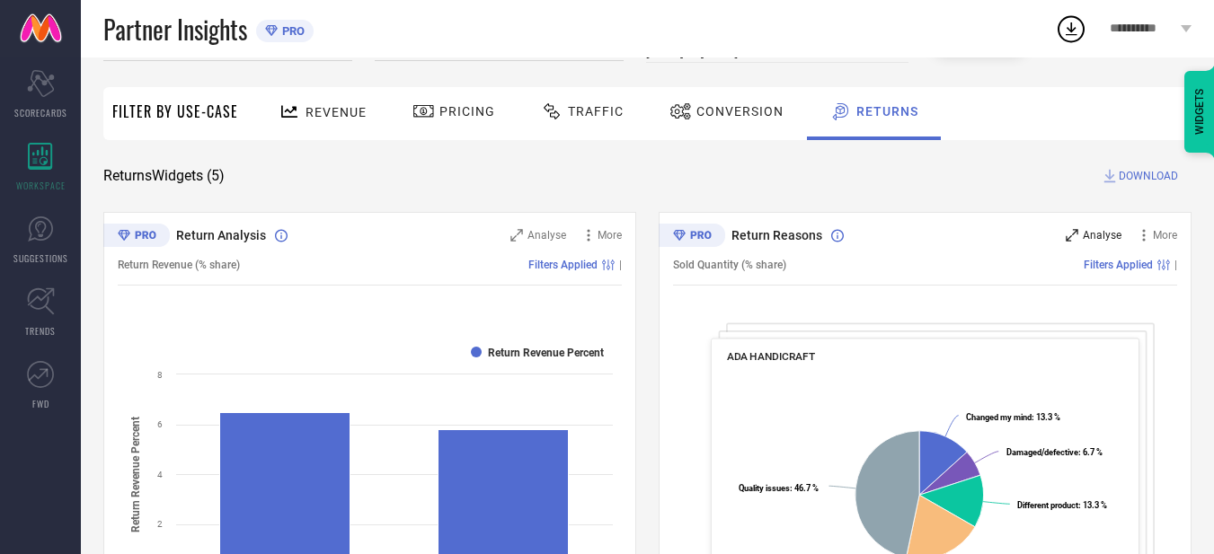
click at [1114, 238] on span "Analyse" at bounding box center [1102, 235] width 39 height 13
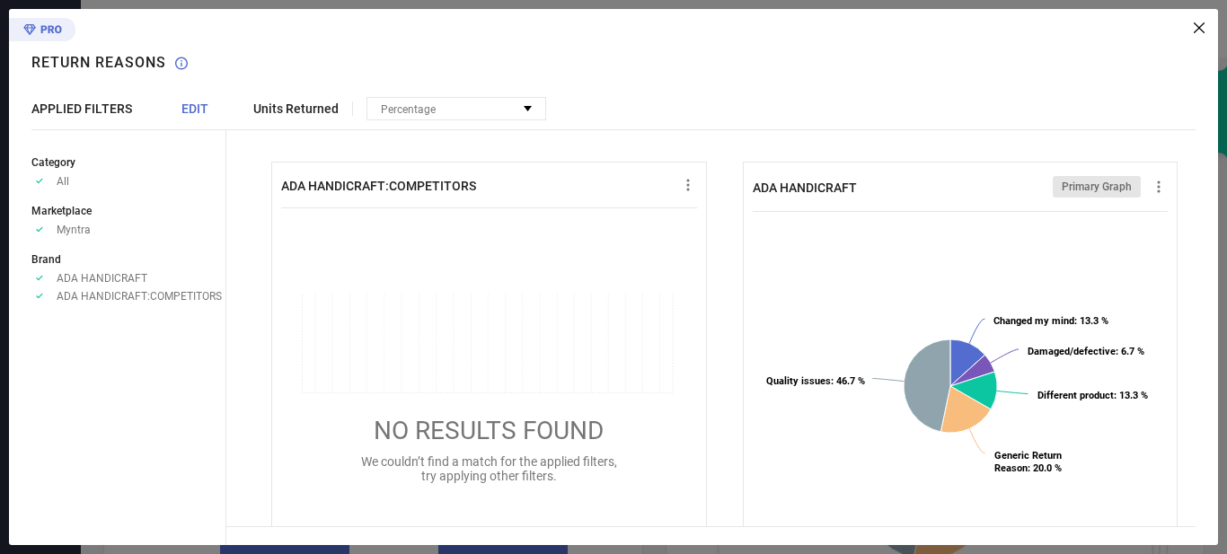
click at [41, 294] on icon "Approve /Deselected" at bounding box center [39, 295] width 16 height 13
click at [395, 112] on span "Percentage" at bounding box center [408, 109] width 55 height 13
click at [698, 175] on div "ADA HANDICRAFT:COMPETITORS NO RESULTS FOUND We couldn’t find a match for the ap…" at bounding box center [489, 372] width 436 height 420
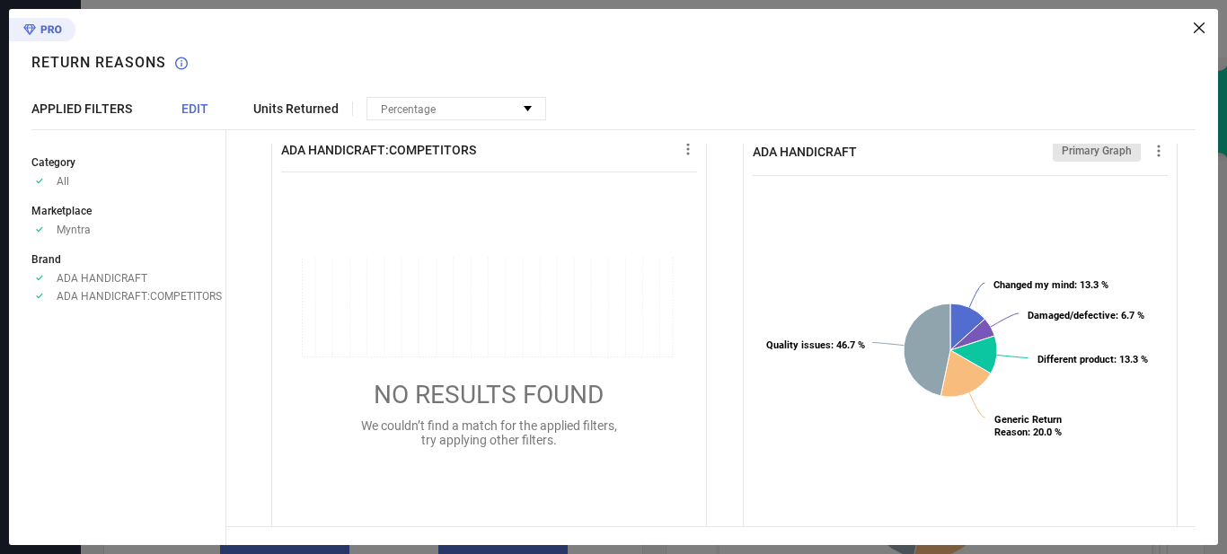
scroll to position [0, 0]
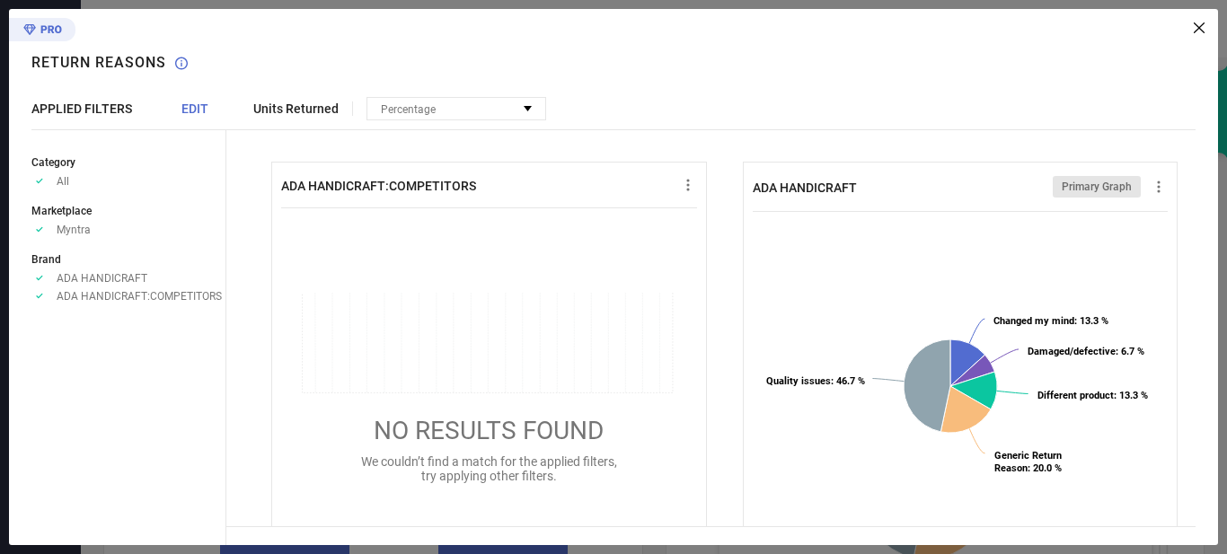
click at [1075, 181] on span "Primary Graph" at bounding box center [1097, 187] width 70 height 13
click at [1157, 183] on icon at bounding box center [1158, 187] width 3 height 12
click at [922, 263] on rect at bounding box center [957, 391] width 409 height 359
click at [277, 110] on span "Units Returned" at bounding box center [295, 109] width 85 height 14
click at [84, 112] on span "APPLIED FILTERS" at bounding box center [81, 109] width 101 height 14
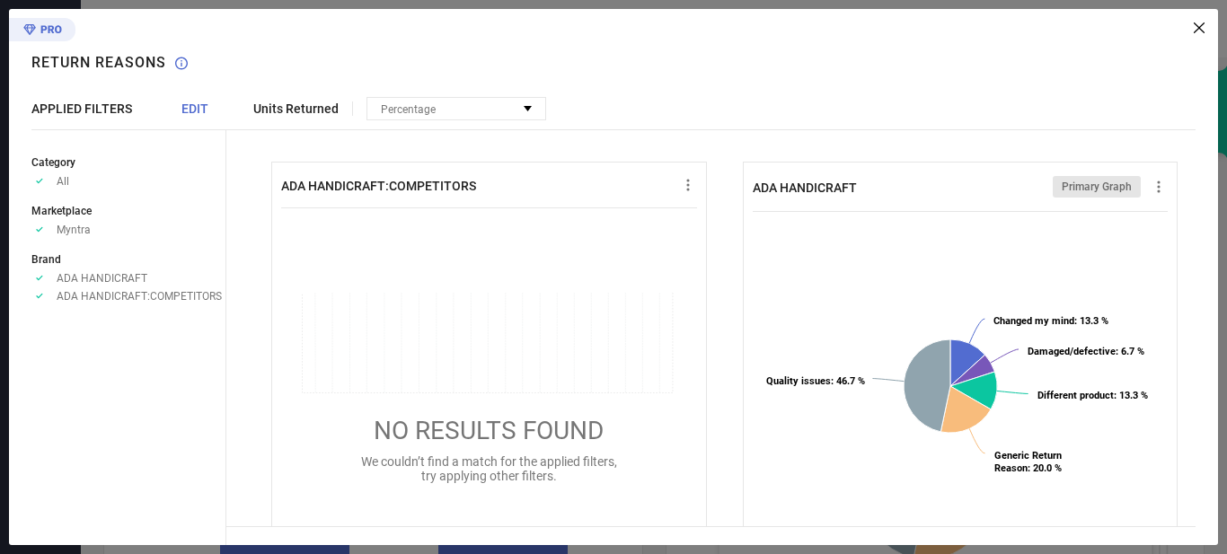
click at [38, 233] on icon "Approve /Deselected" at bounding box center [39, 229] width 16 height 13
click at [40, 232] on icon at bounding box center [39, 229] width 6 height 5
drag, startPoint x: 40, startPoint y: 232, endPoint x: 47, endPoint y: 183, distance: 49.0
click at [40, 231] on icon at bounding box center [39, 229] width 6 height 5
click at [38, 183] on icon at bounding box center [39, 181] width 6 height 5
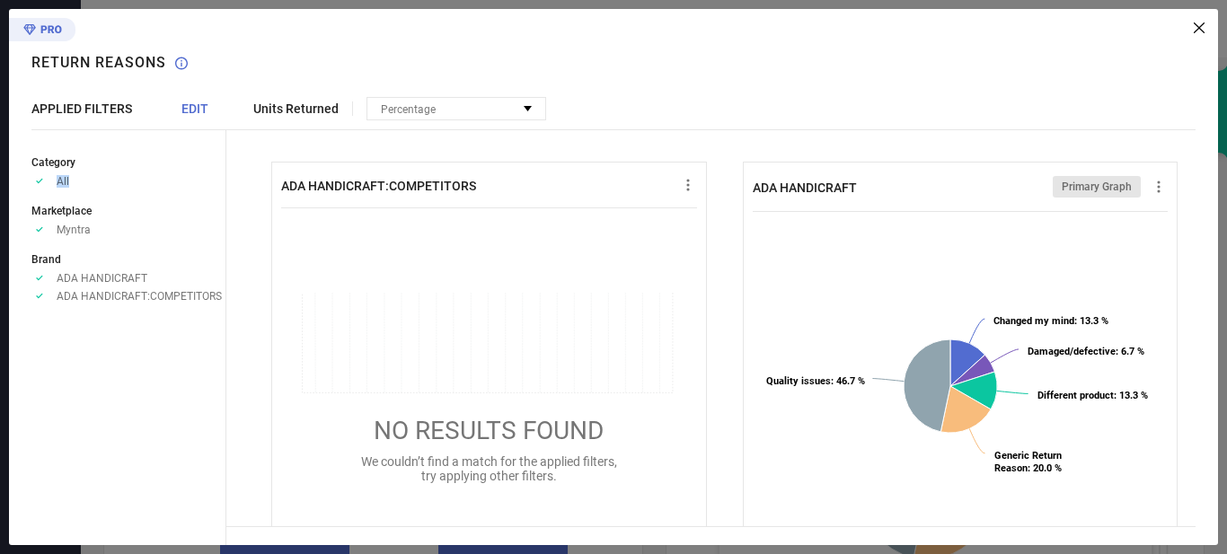
click at [38, 183] on icon at bounding box center [39, 181] width 6 height 5
click at [1193, 29] on div at bounding box center [715, 27] width 978 height 11
click at [1194, 30] on icon at bounding box center [1199, 27] width 11 height 11
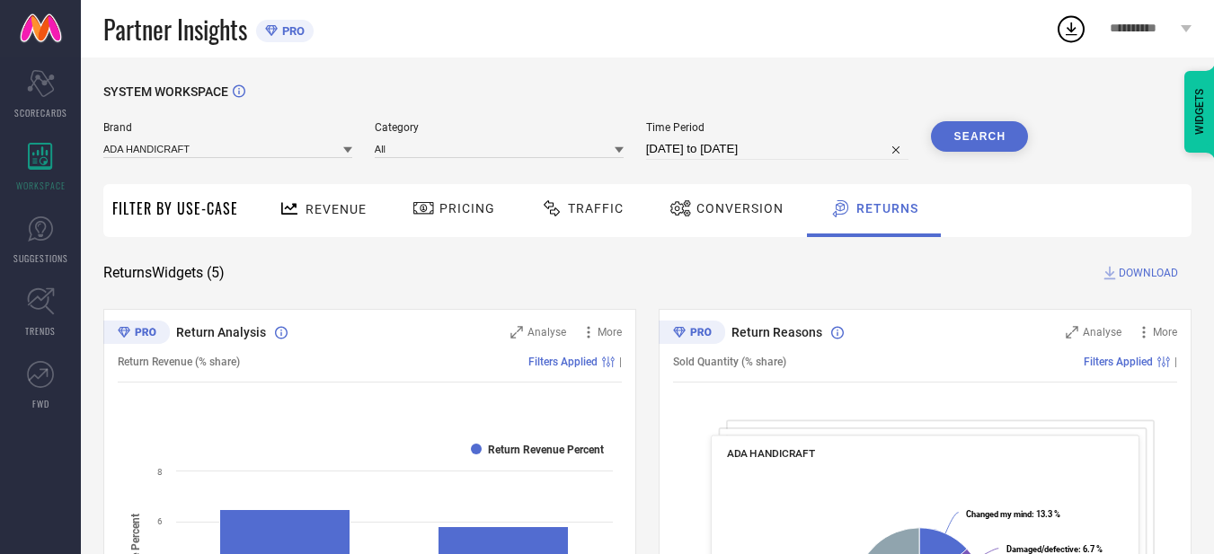
click at [779, 152] on input "03-09-2025 to 03-10-2025" at bounding box center [777, 149] width 263 height 22
select select "8"
select select "2025"
select select "9"
select select "2025"
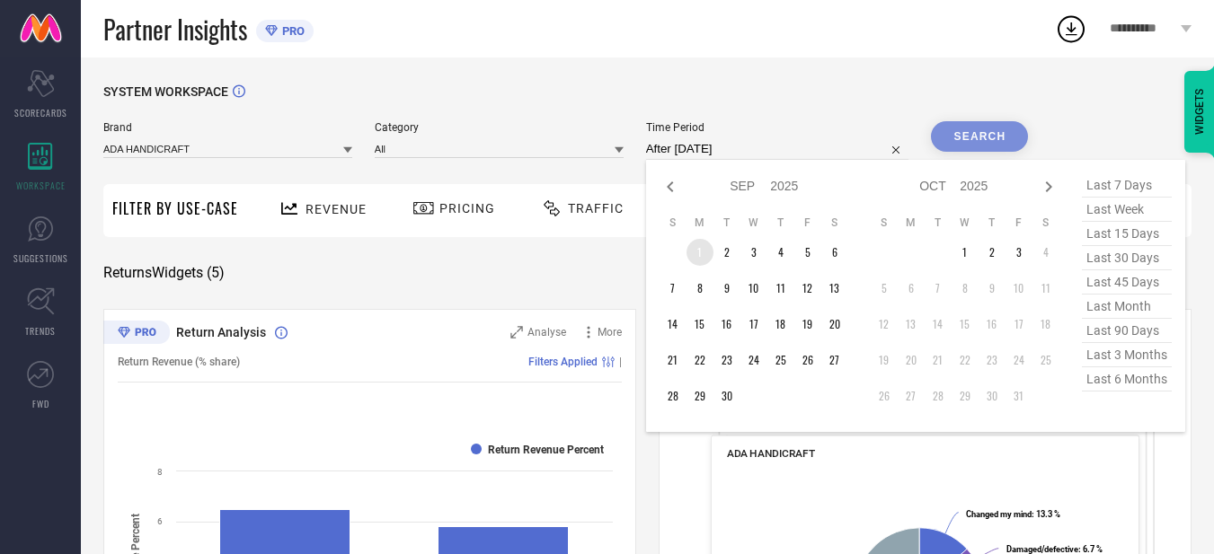
click at [701, 254] on td "1" at bounding box center [699, 252] width 27 height 27
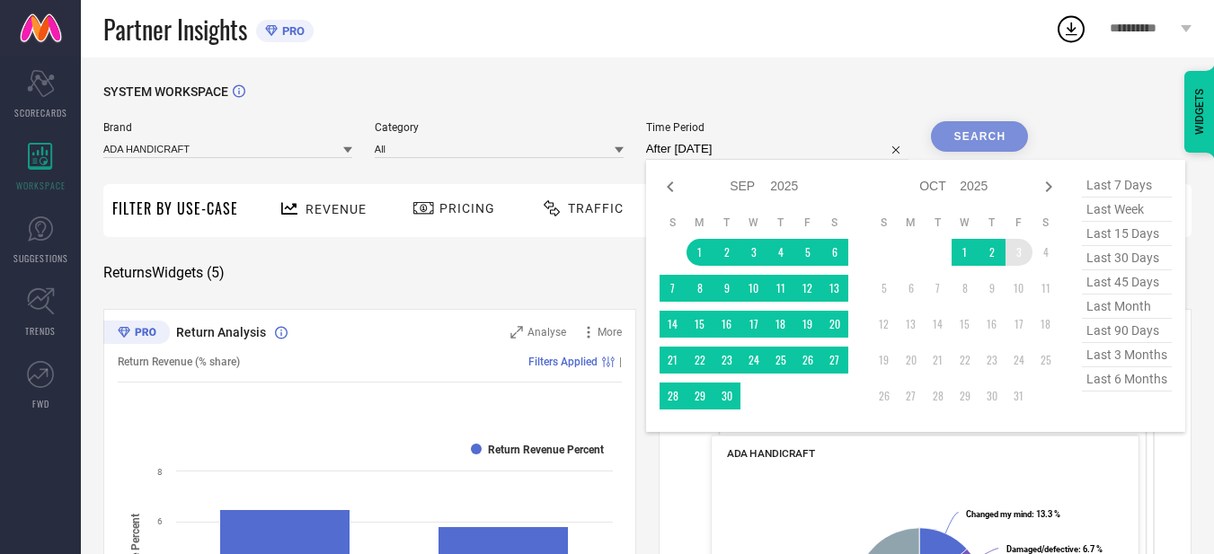
type input "01-09-2025 to 03-10-2025"
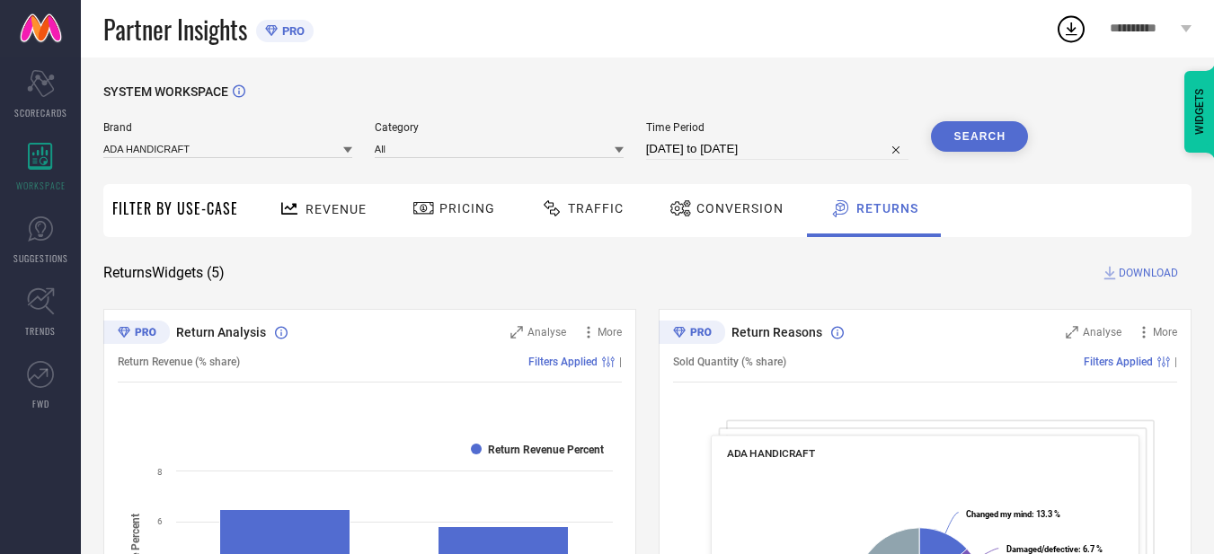
click at [978, 138] on button "Search" at bounding box center [979, 136] width 97 height 31
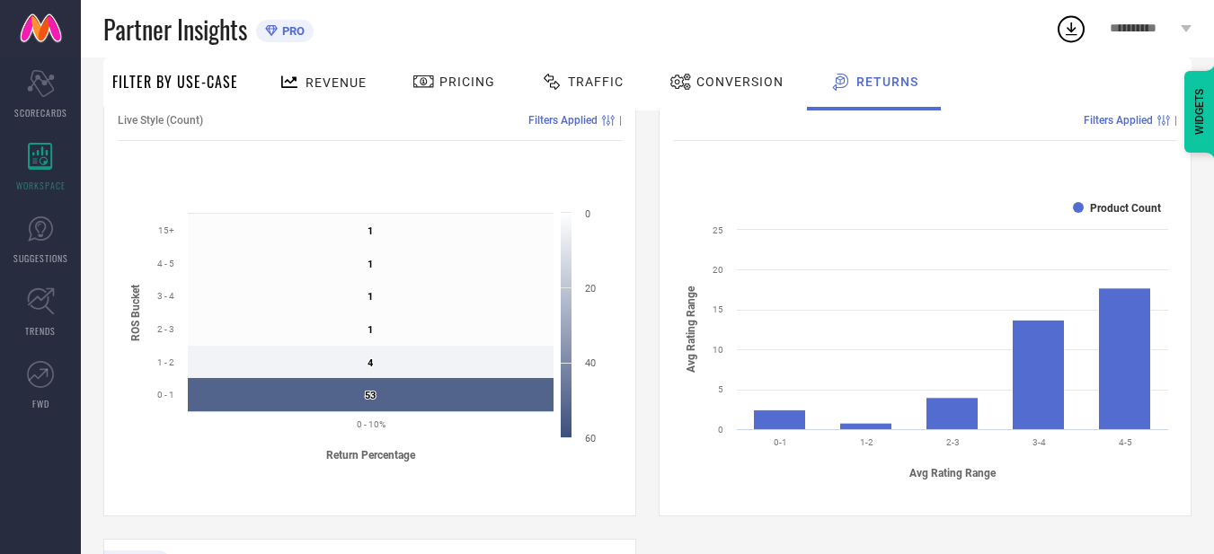
scroll to position [719, 0]
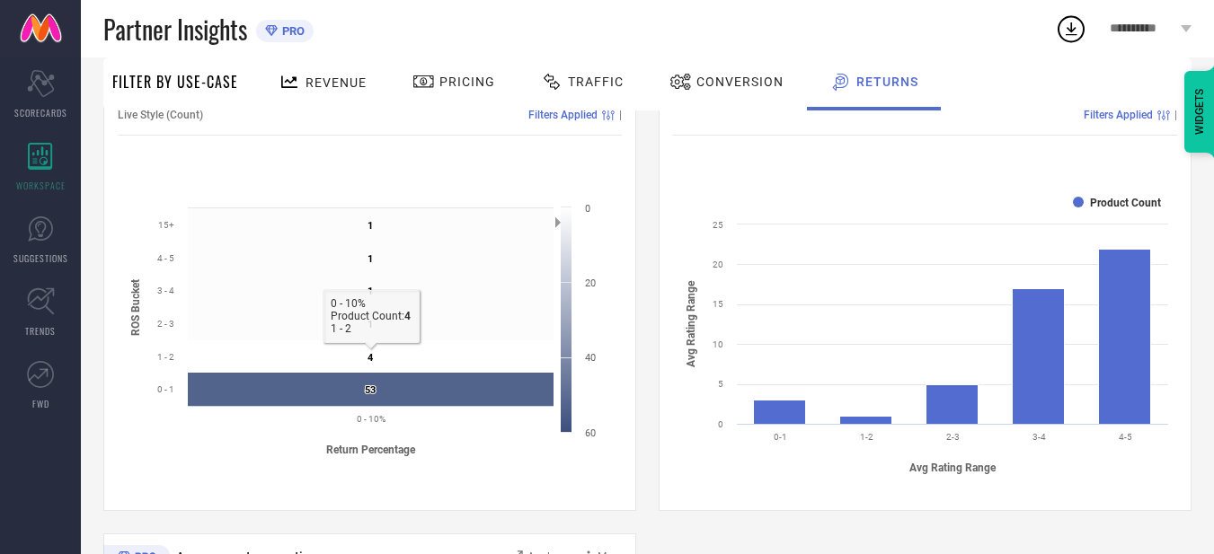
click at [368, 361] on text "4 ​ 4" at bounding box center [370, 358] width 6 height 12
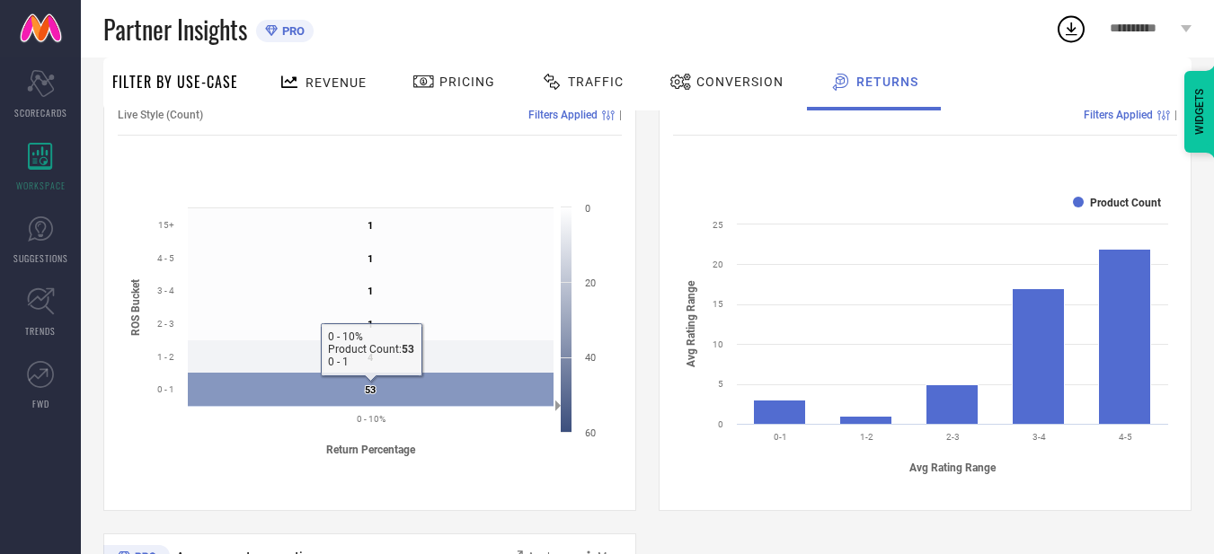
click at [368, 392] on text "53 ​ 53" at bounding box center [370, 391] width 11 height 12
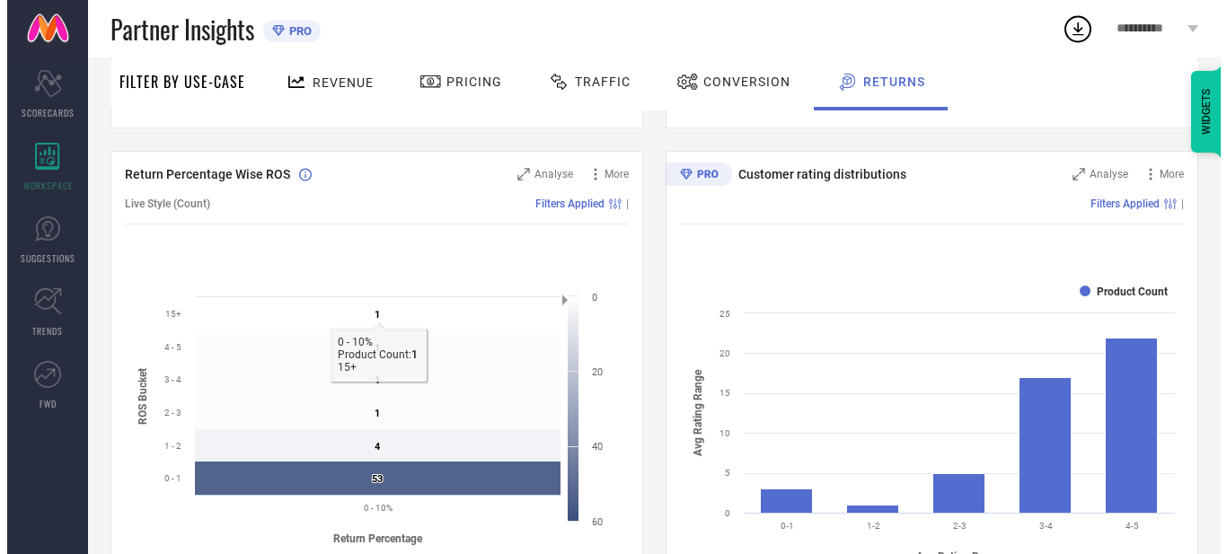
scroll to position [629, 0]
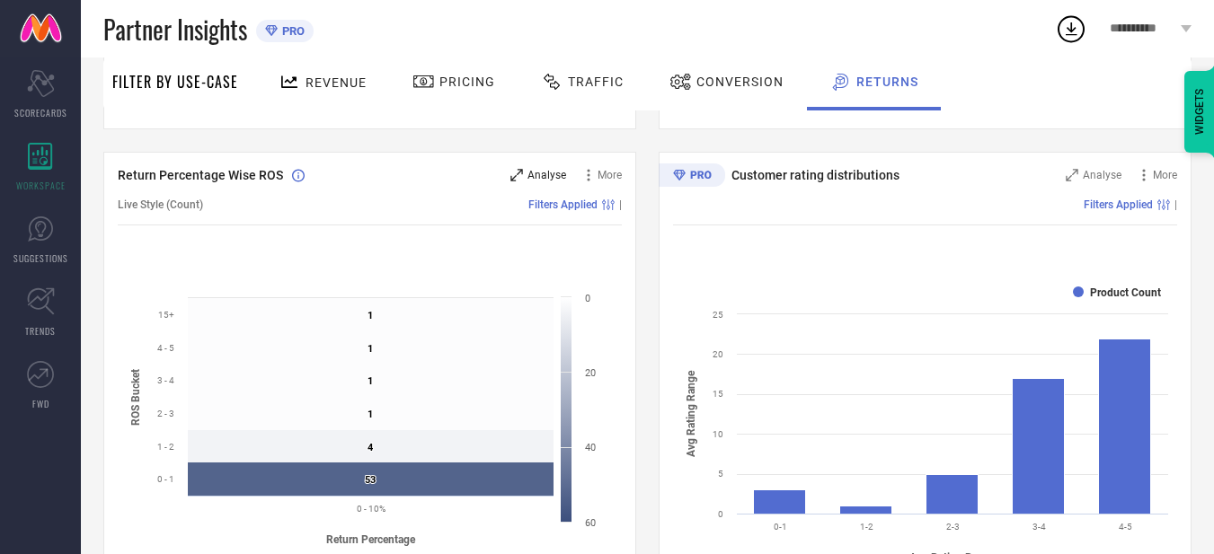
click at [538, 180] on span "Analyse" at bounding box center [546, 175] width 39 height 13
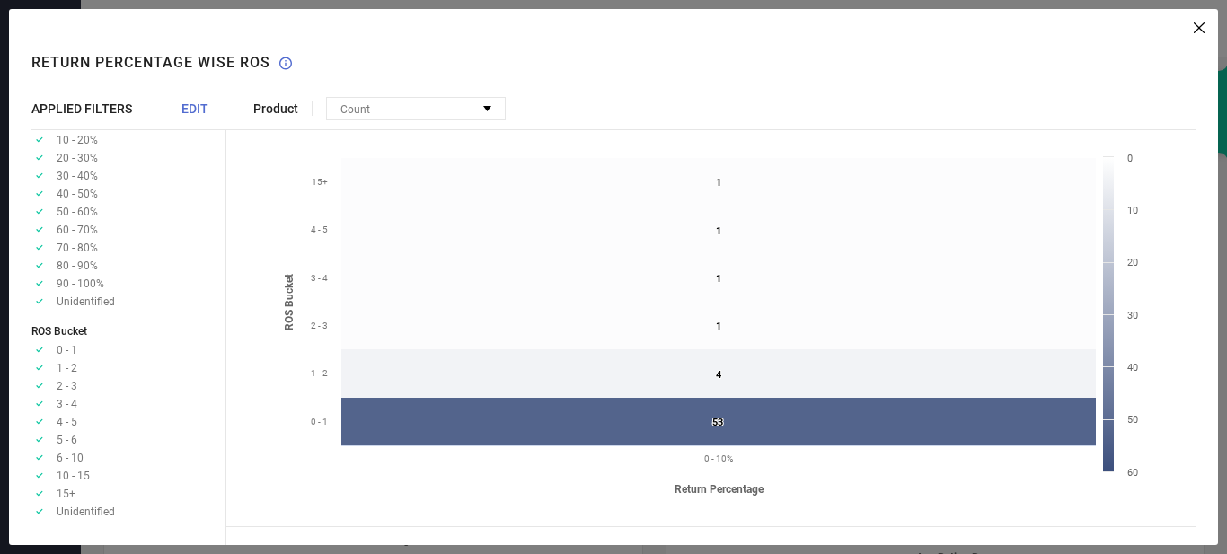
scroll to position [0, 0]
